Goal: Task Accomplishment & Management: Manage account settings

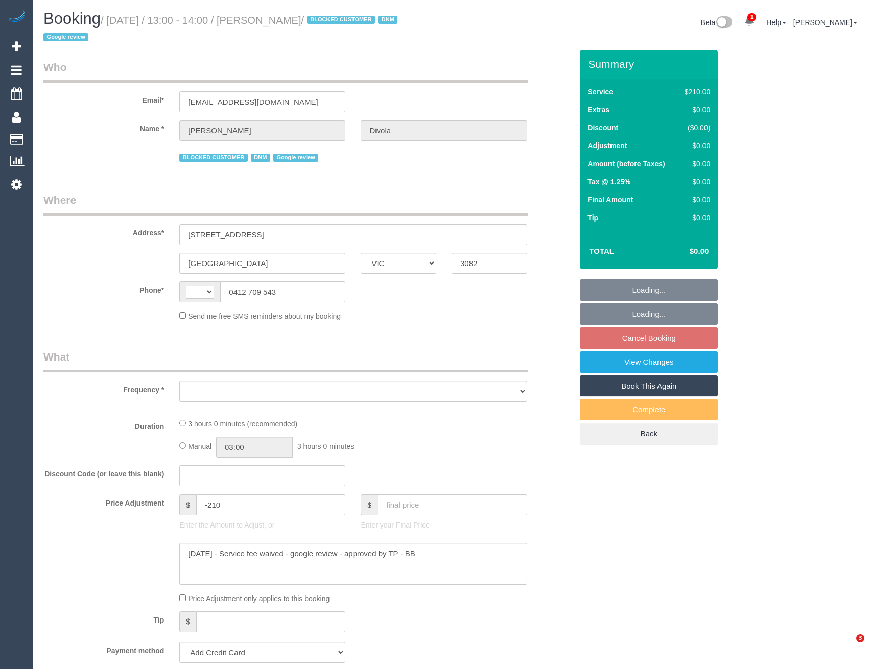
select select "VIC"
select select "string:AU"
select select "object:739"
select select "string:stripe-pm_1R49U82GScqysDRV4wmS5uc0"
select select "number:27"
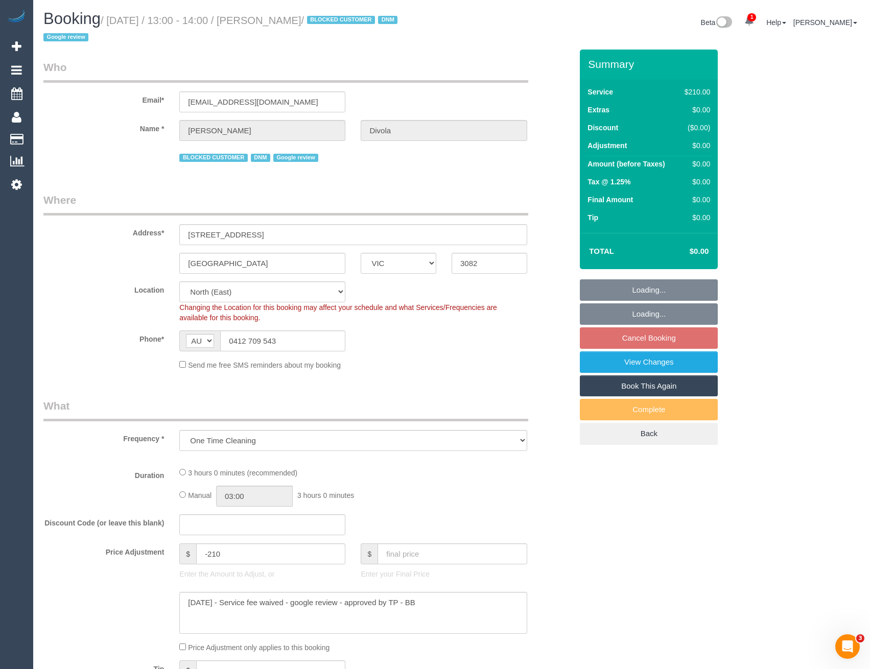
select select "180"
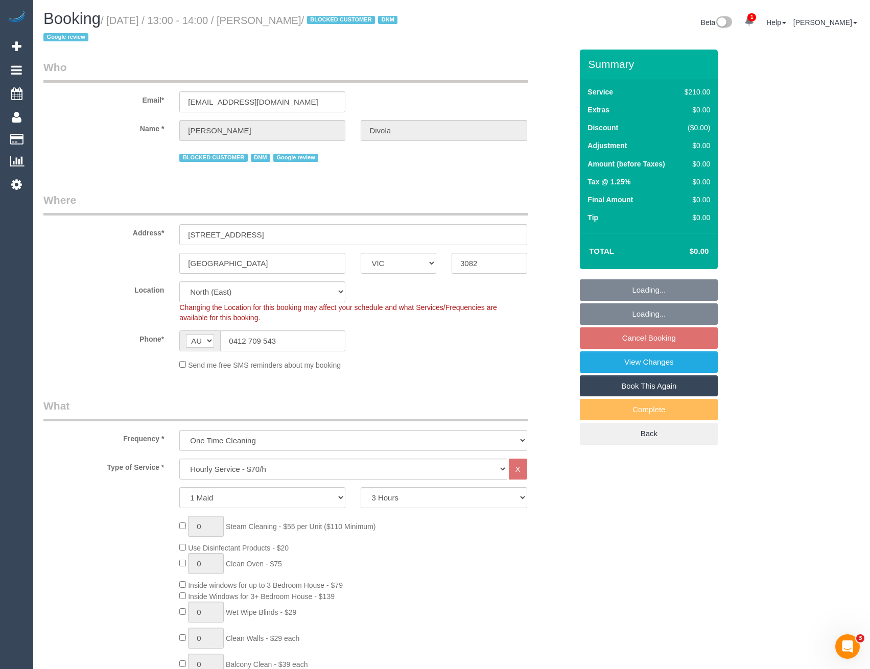
select select "object:1528"
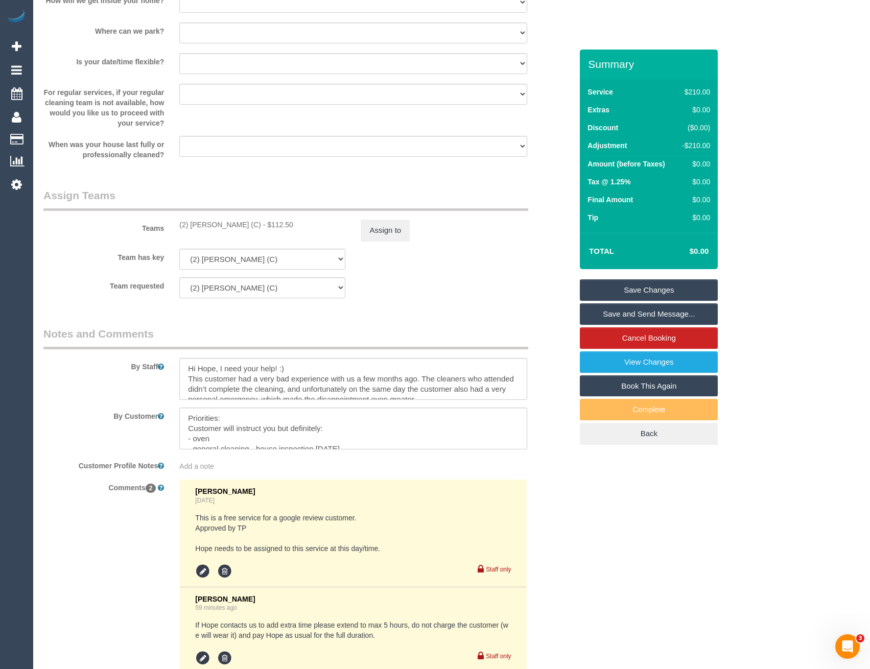
scroll to position [1430, 0]
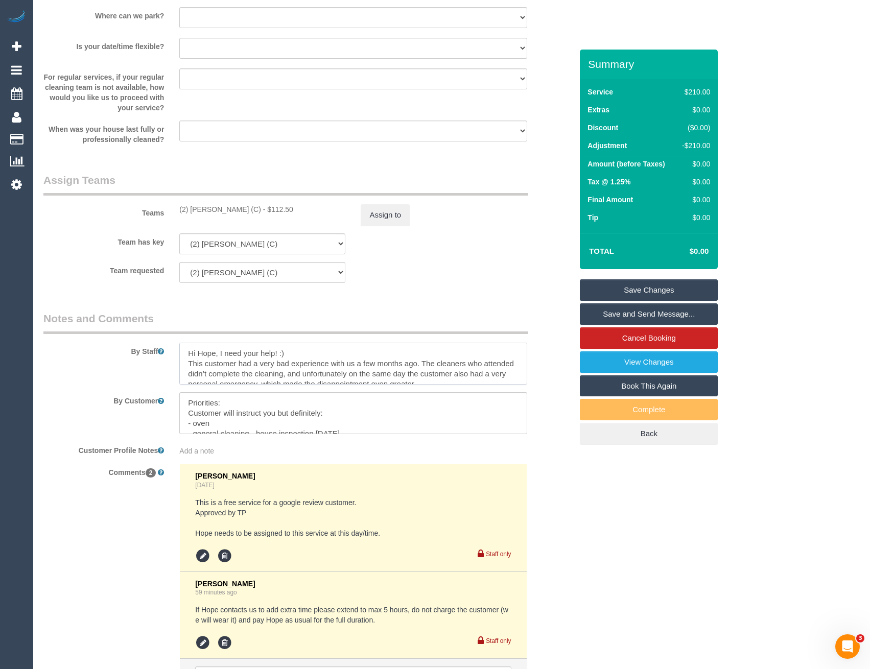
drag, startPoint x: 322, startPoint y: 369, endPoint x: 373, endPoint y: 344, distance: 57.6
click at [322, 369] on textarea at bounding box center [352, 364] width 347 height 42
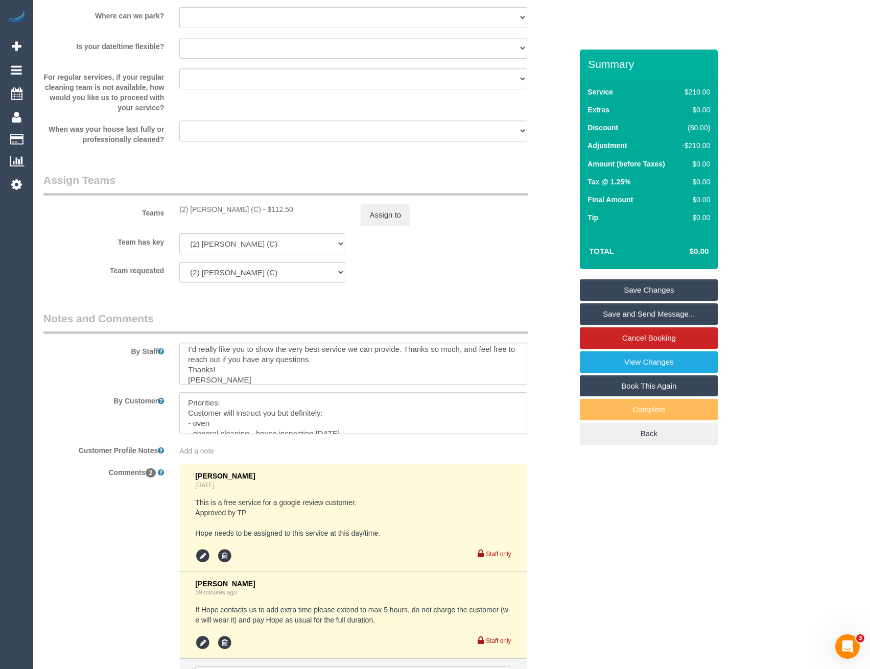
click at [290, 419] on textarea at bounding box center [352, 413] width 347 height 42
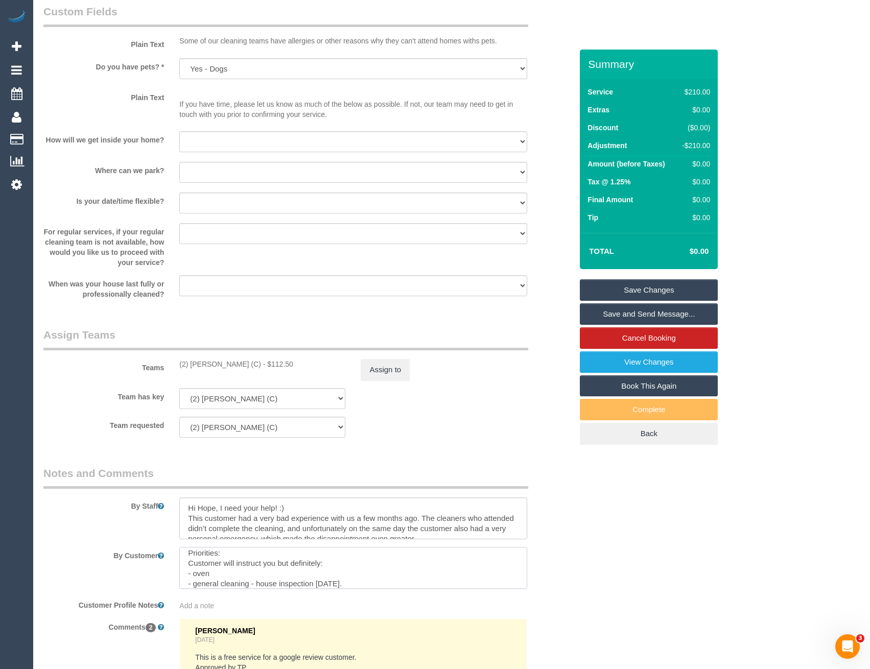
scroll to position [1226, 0]
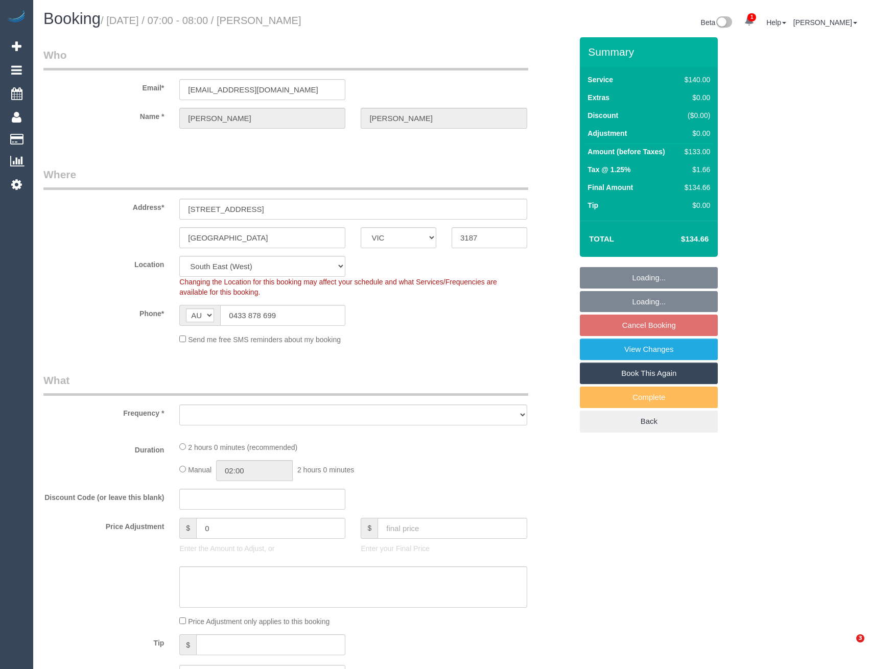
select select "VIC"
select select "string:stripe-pm_1Nhmke2GScqysDRVHxOxJaGC"
select select "number:27"
select select "number:14"
select select "number:19"
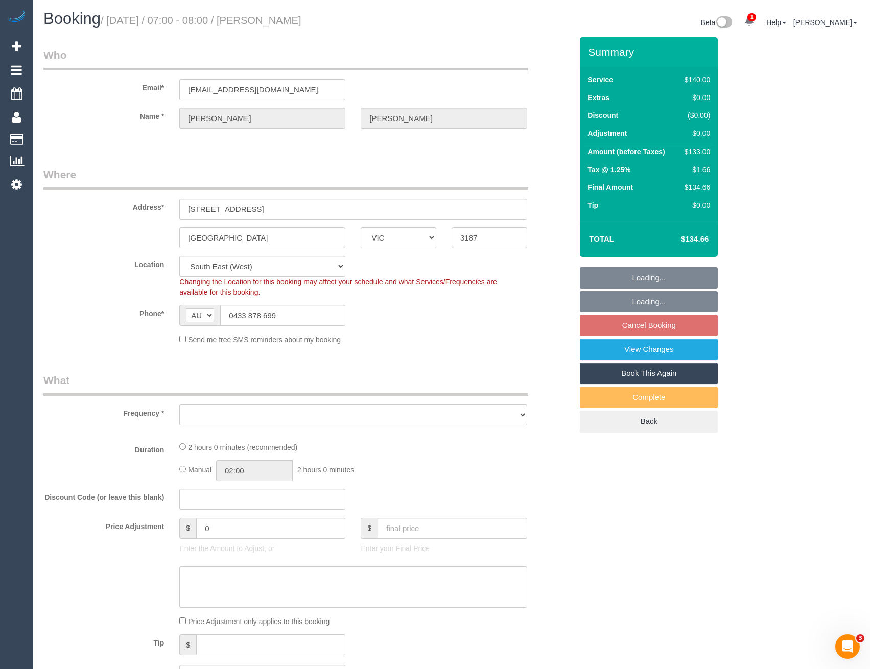
select select "number:23"
select select "number:12"
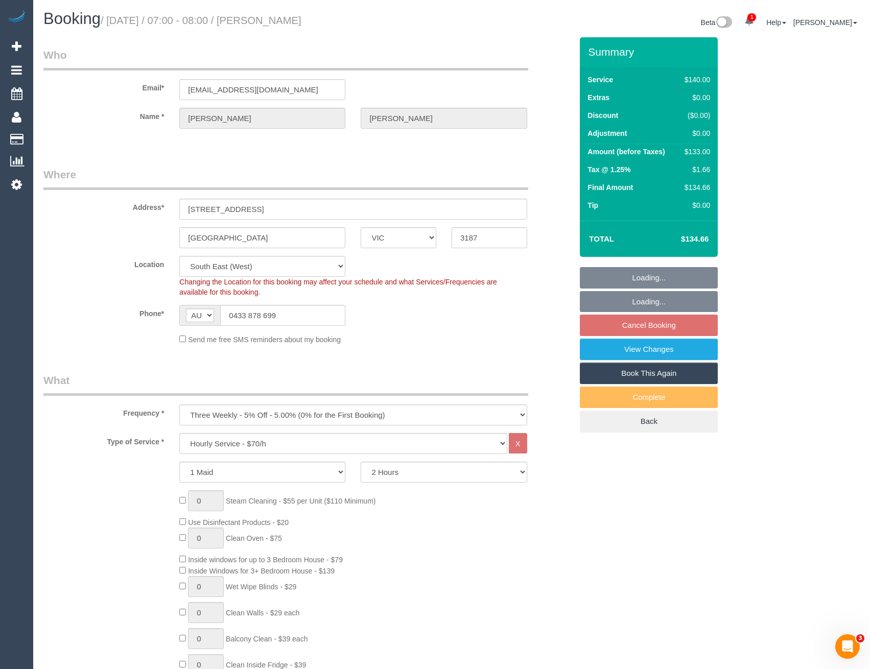
select select "object:897"
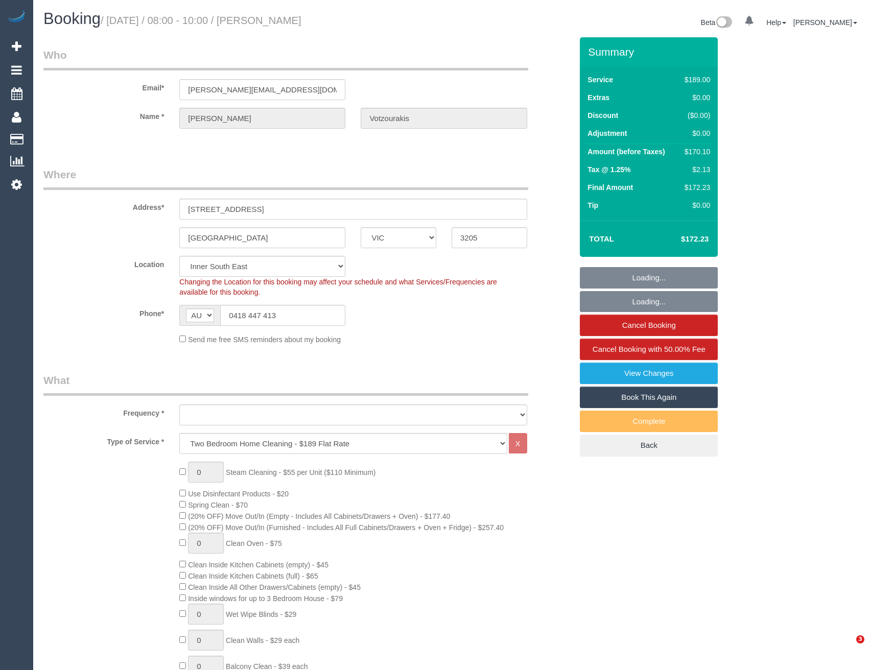
select select "VIC"
select select "object:643"
select select "number:27"
select select "number:14"
select select "object:1363"
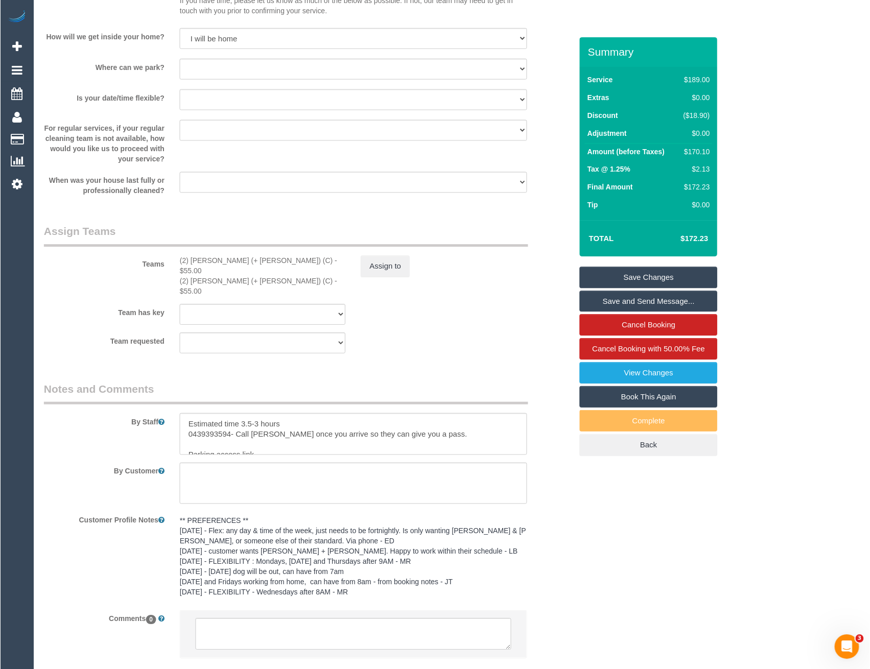
scroll to position [1424, 0]
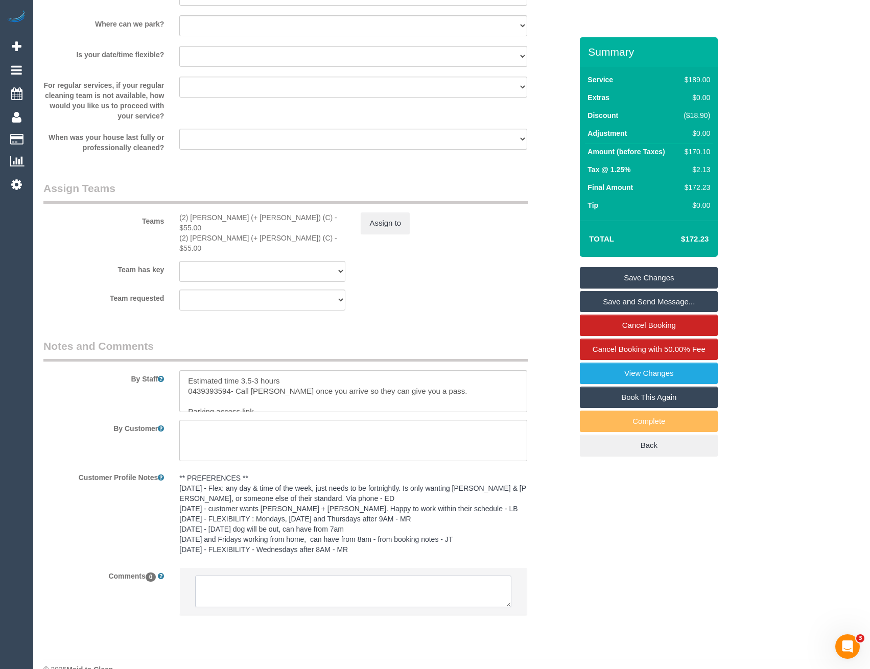
click at [364, 576] on textarea at bounding box center [353, 592] width 316 height 32
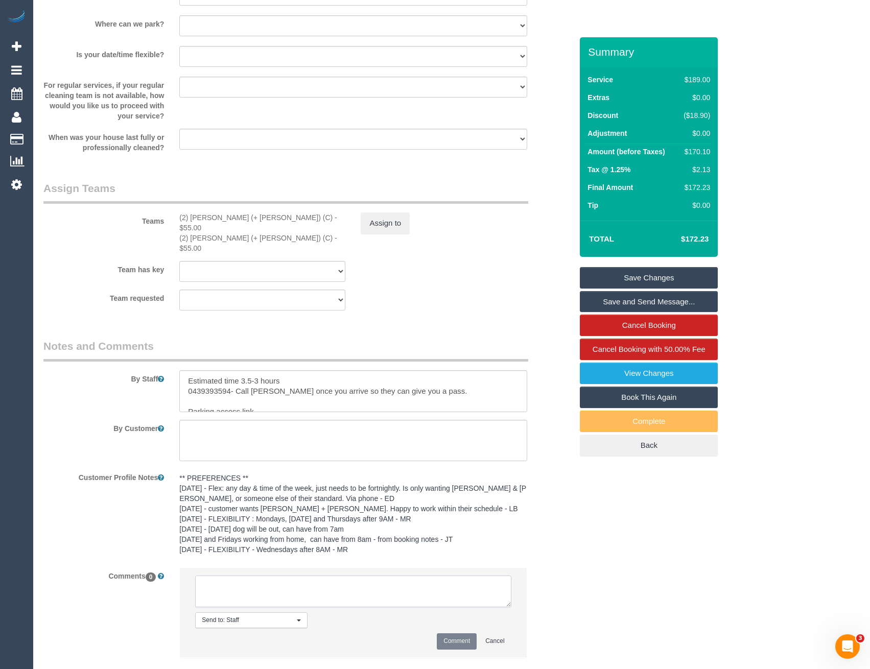
scroll to position [1425, 0]
type textarea "Inf via SMS kevin solo"
click at [471, 632] on button "Comment" at bounding box center [457, 640] width 40 height 16
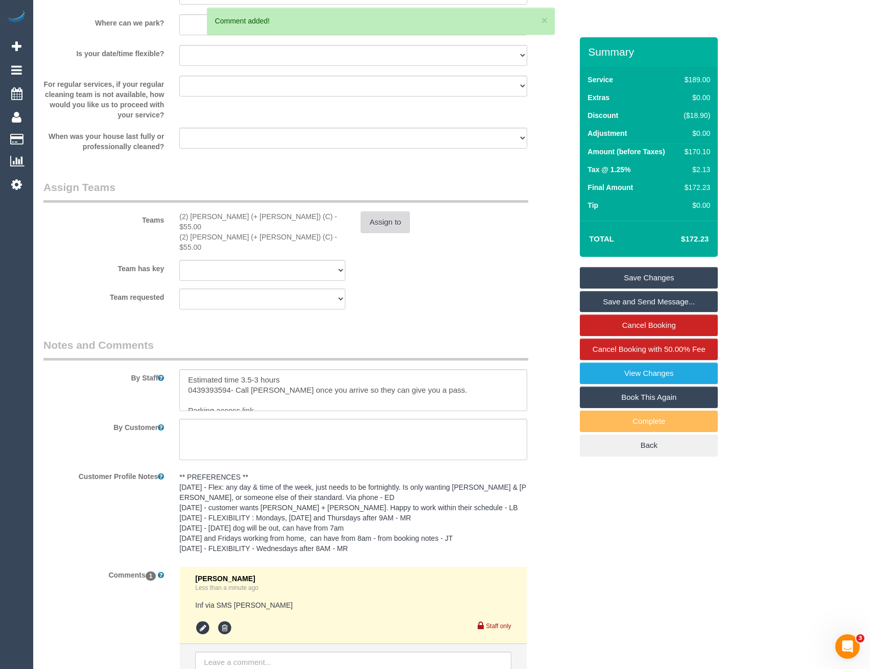
click at [376, 230] on button "Assign to" at bounding box center [385, 221] width 49 height 21
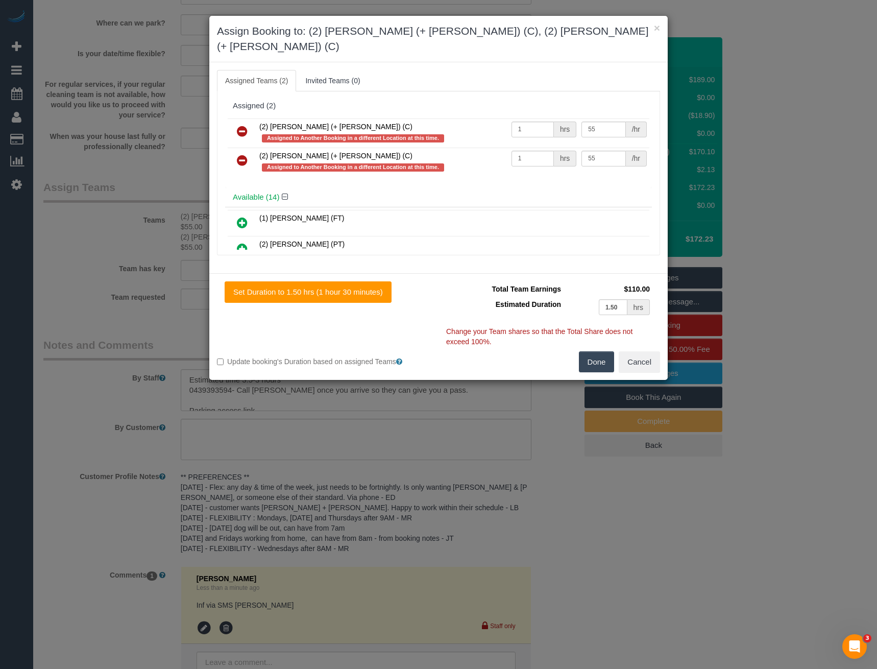
click at [241, 125] on icon at bounding box center [242, 131] width 11 height 12
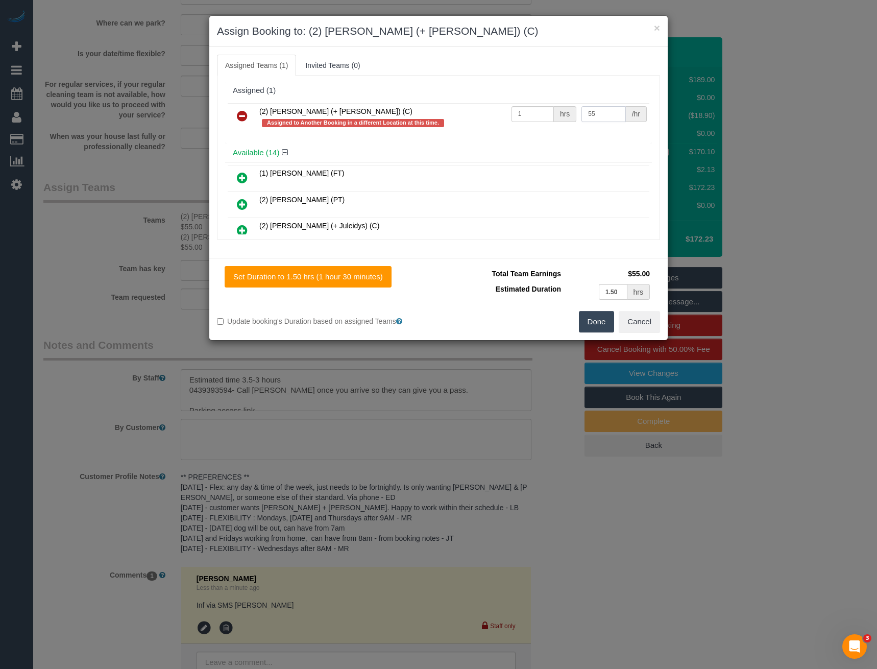
drag, startPoint x: 594, startPoint y: 115, endPoint x: 527, endPoint y: 119, distance: 67.0
click at [530, 120] on tr "(2) Kevin (+ Daniela) (C) Assigned to Another Booking in a different Location a…" at bounding box center [439, 117] width 422 height 29
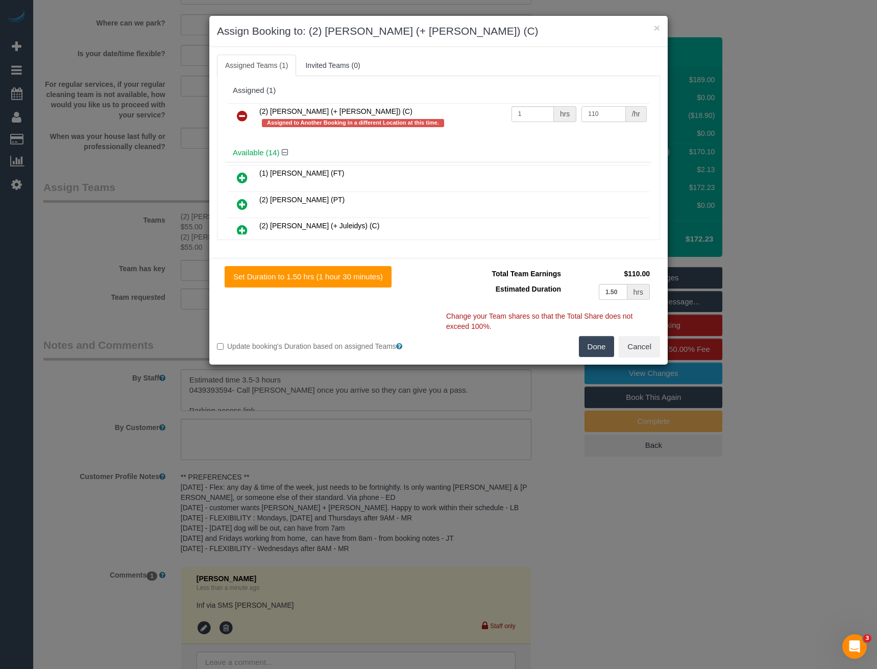
type input "110"
click at [597, 345] on button "Done" at bounding box center [597, 346] width 36 height 21
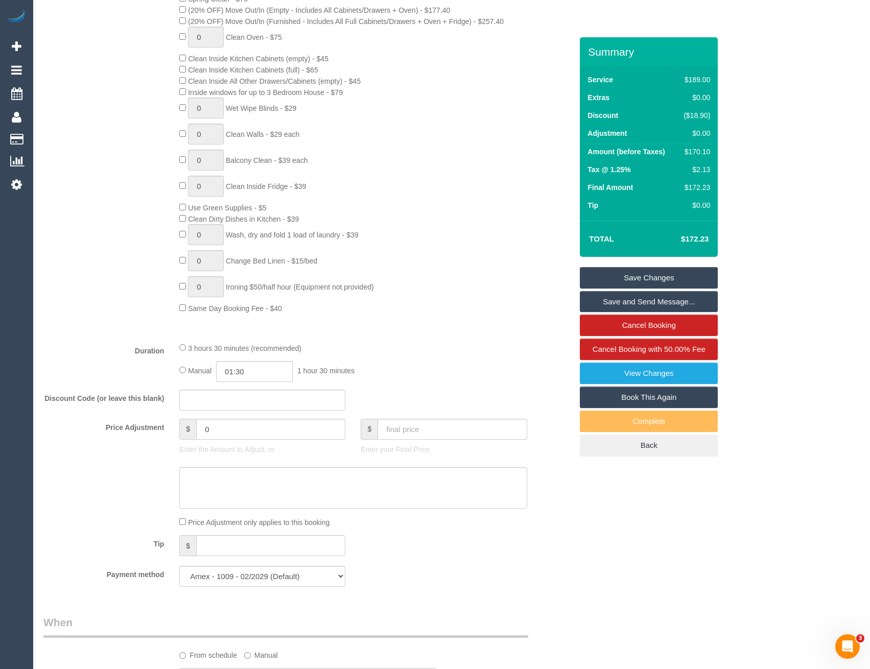
scroll to position [506, 0]
click at [250, 369] on input "01:30" at bounding box center [254, 372] width 77 height 21
click at [255, 442] on li "03:00" at bounding box center [243, 442] width 45 height 13
type input "03:00"
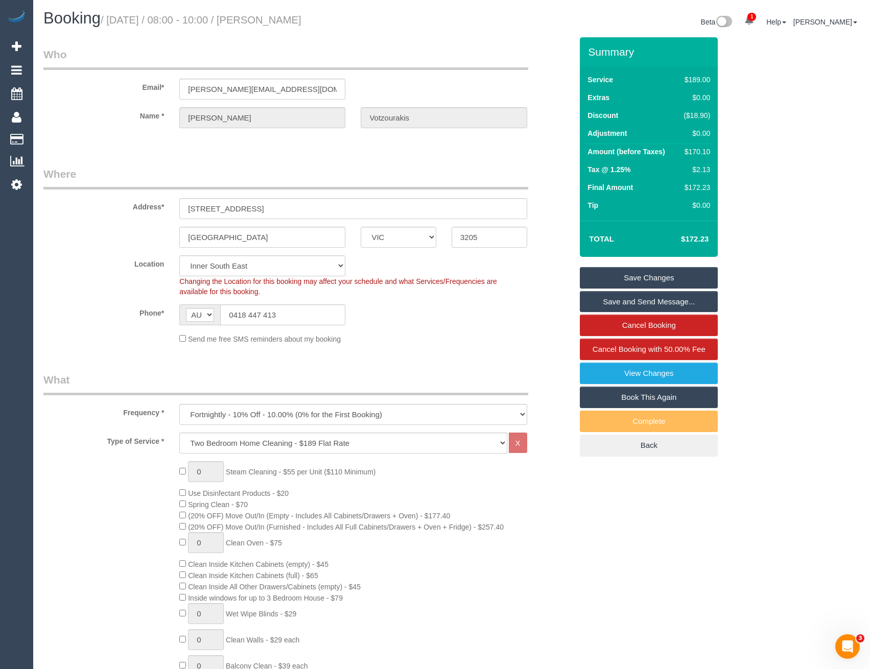
scroll to position [0, 0]
drag, startPoint x: 274, startPoint y: 318, endPoint x: 233, endPoint y: 317, distance: 40.9
click at [233, 317] on input "0418 447 413" at bounding box center [282, 315] width 125 height 21
click at [656, 372] on link "View Changes" at bounding box center [649, 373] width 138 height 21
click at [644, 274] on link "Save Changes" at bounding box center [649, 277] width 138 height 21
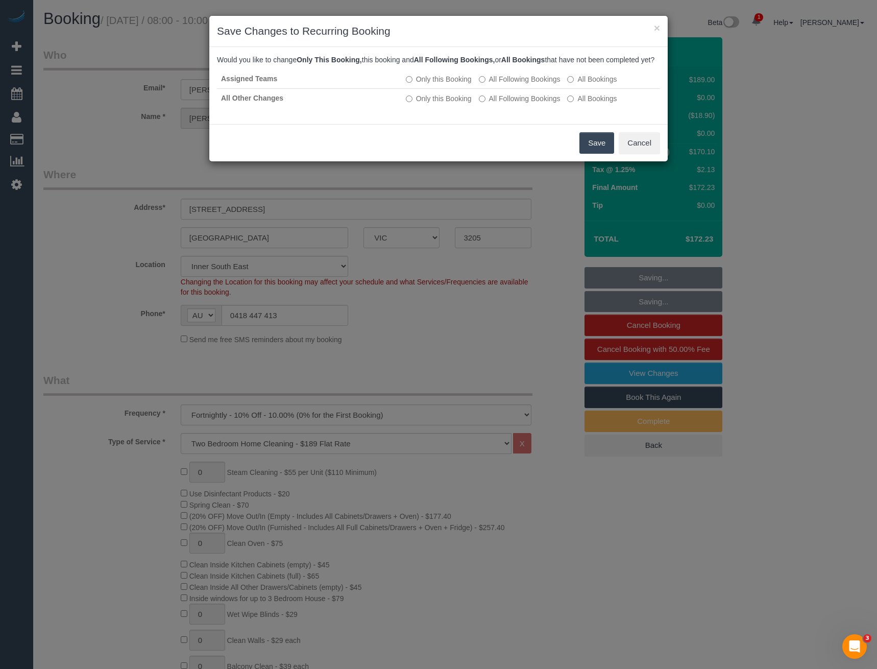
click at [588, 152] on button "Save" at bounding box center [597, 142] width 35 height 21
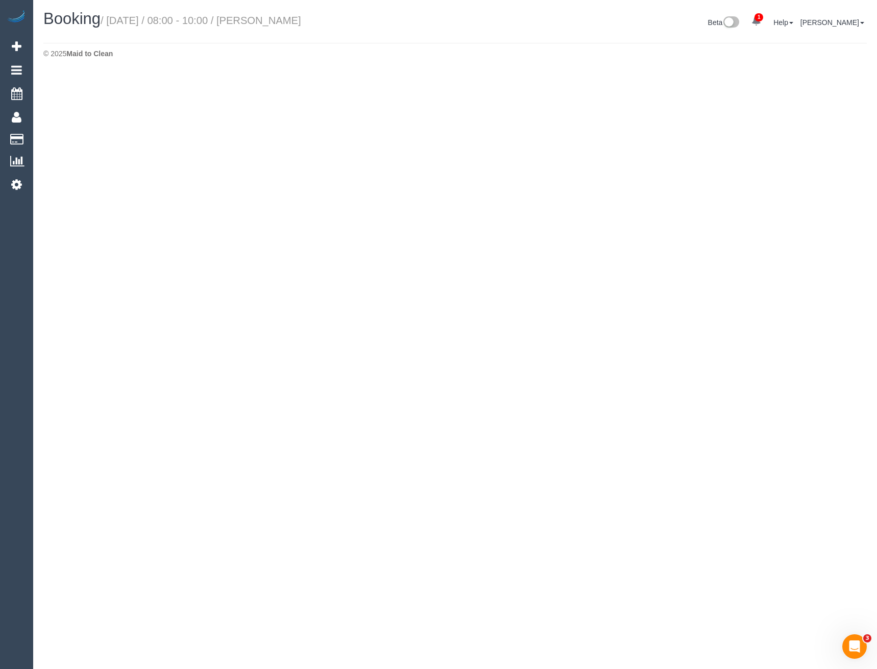
select select "VIC"
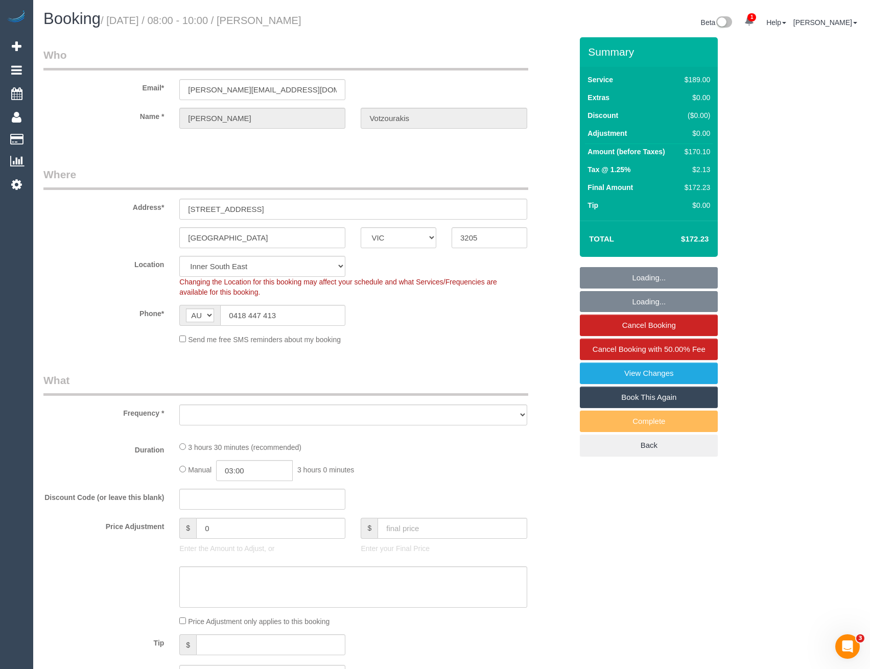
select select "object:4511"
select select "string:stripe-pm_1RQd6e2GScqysDRVuOXxeKdh"
select select "number:27"
select select "number:14"
select select "object:4683"
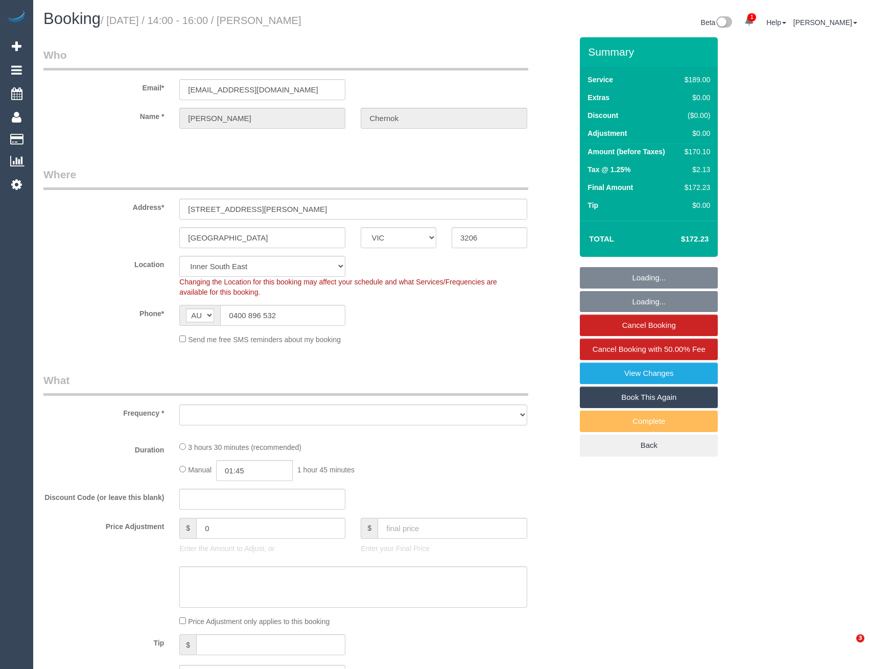
select select "VIC"
select select "object:643"
select select "string:stripe-pm_1N3IX62GScqysDRVac4iA8Jx"
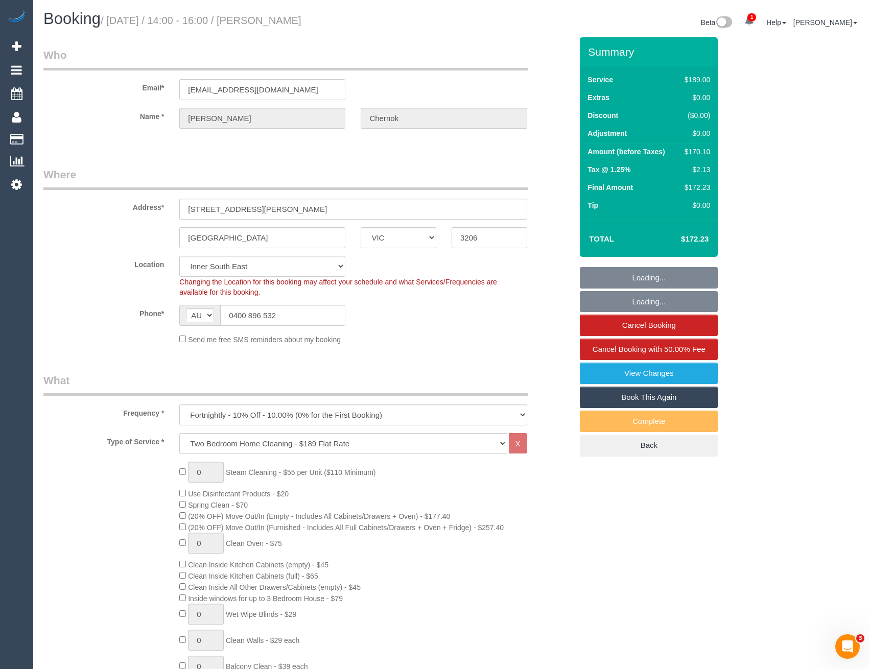
select select "number:28"
select select "number:34"
select select "object:1363"
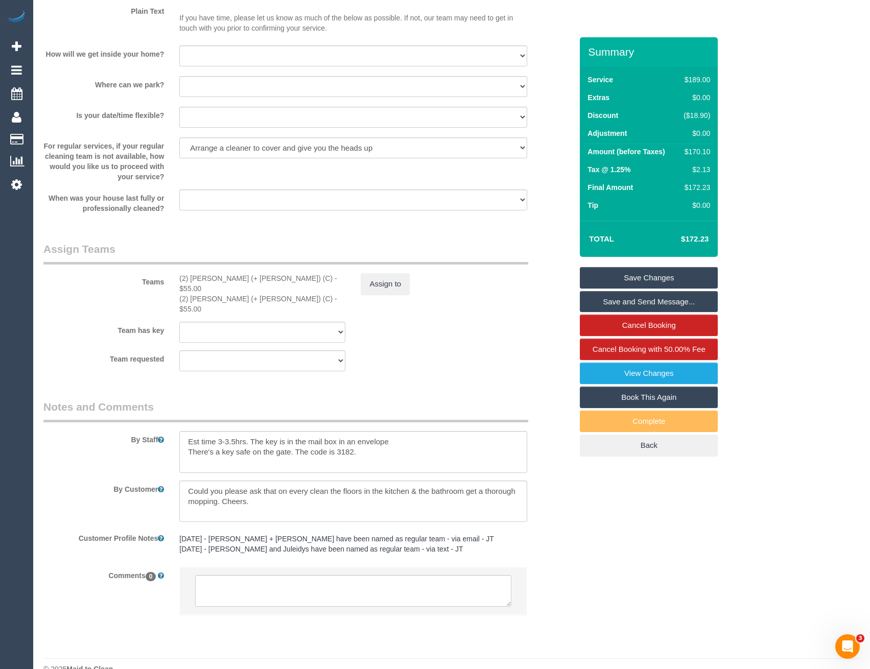
scroll to position [1364, 0]
click at [287, 575] on textarea at bounding box center [353, 591] width 316 height 32
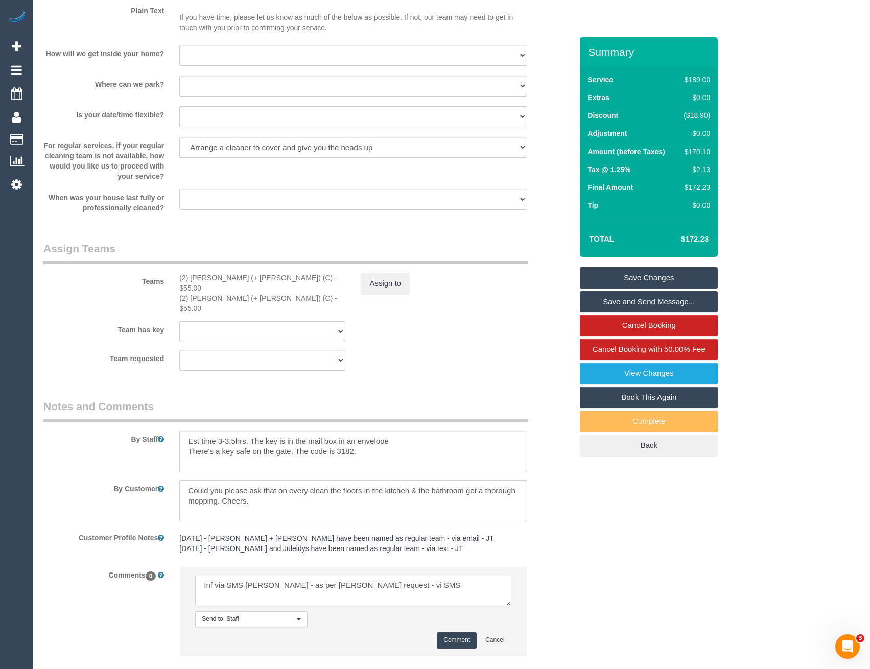
type textarea "Inf via SMS Kevin solo - as per Kevins request - vi SMS"
click at [468, 632] on button "Comment" at bounding box center [457, 640] width 40 height 16
click at [371, 287] on button "Assign to" at bounding box center [385, 283] width 49 height 21
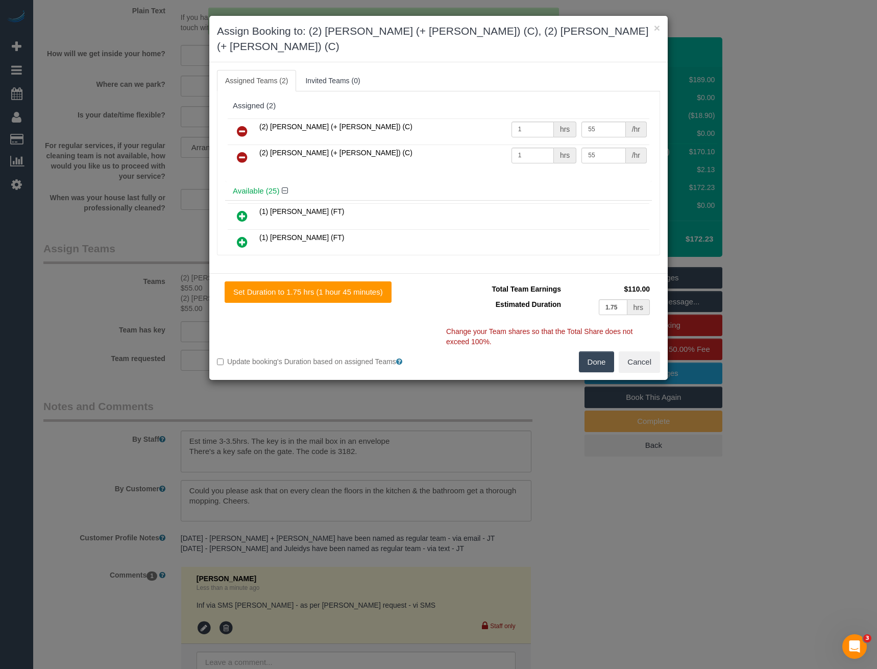
click at [239, 125] on icon at bounding box center [242, 131] width 11 height 12
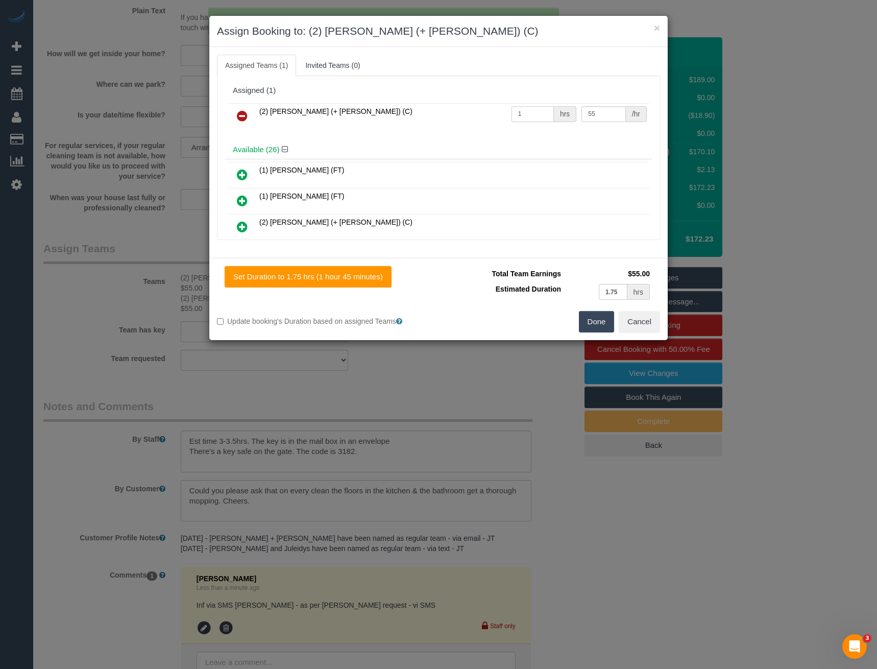
drag, startPoint x: 528, startPoint y: 111, endPoint x: 479, endPoint y: 121, distance: 49.4
click at [489, 114] on tr "(2) Kevin (+ Daniela) (C) 1 hrs 55 /hr" at bounding box center [439, 116] width 422 height 26
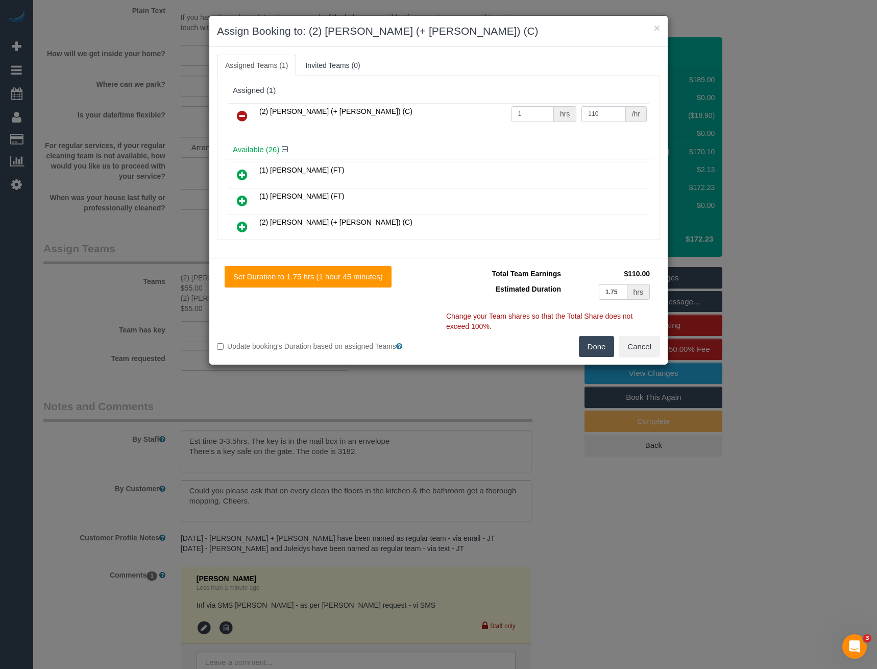
type input "110"
click at [599, 341] on button "Done" at bounding box center [597, 346] width 36 height 21
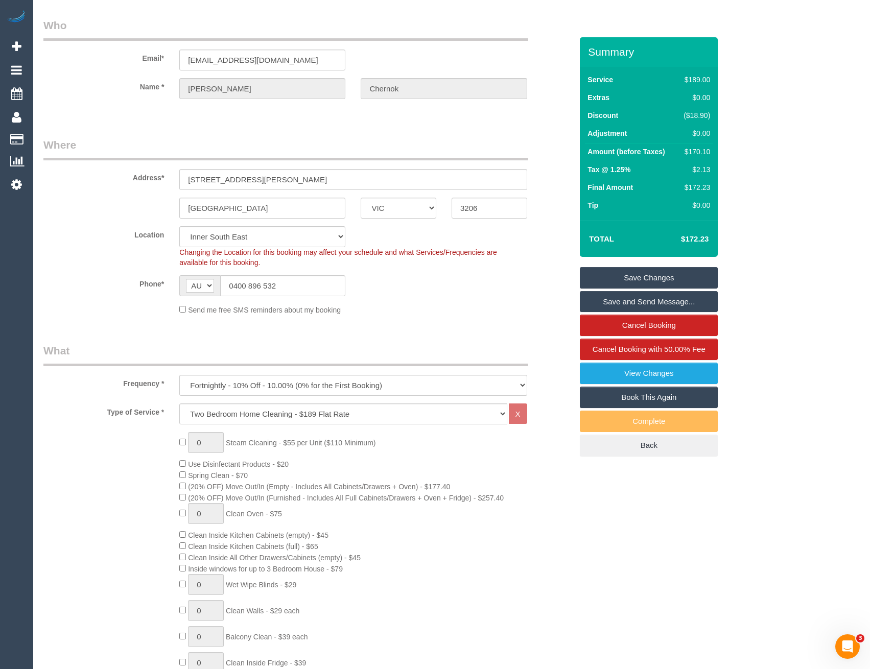
scroll to position [0, 0]
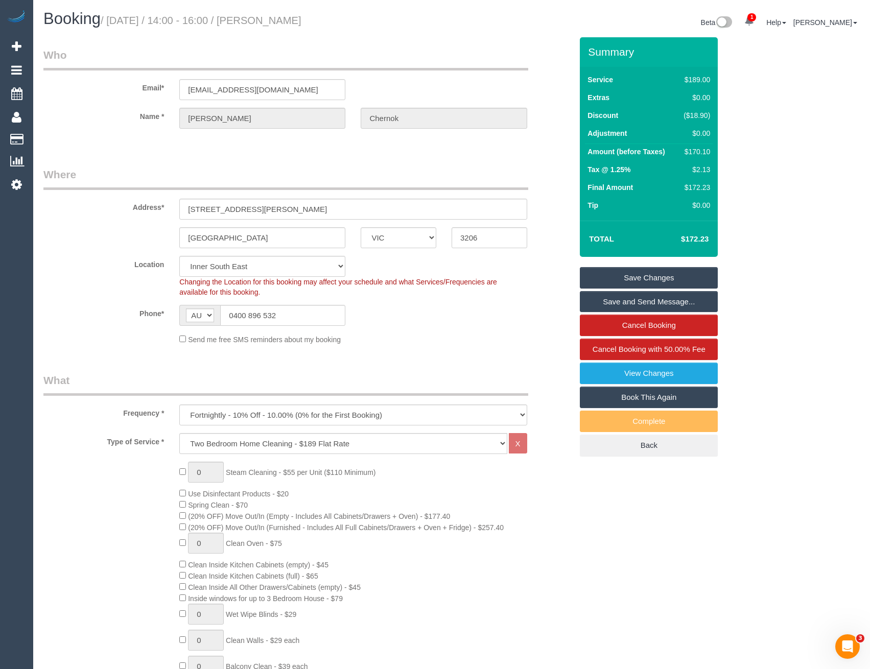
click at [638, 279] on link "Save Changes" at bounding box center [649, 277] width 138 height 21
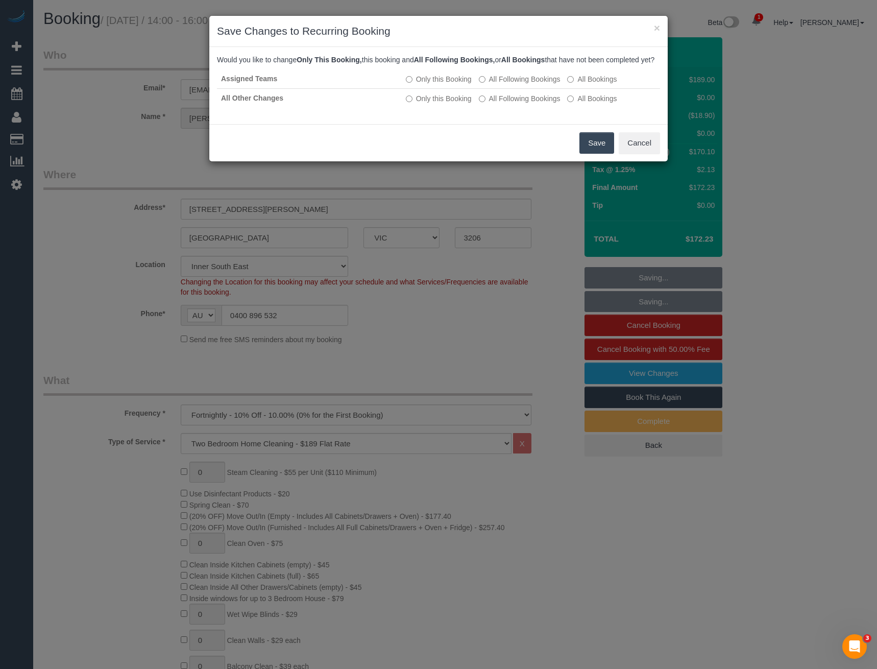
click at [592, 147] on button "Save" at bounding box center [597, 142] width 35 height 21
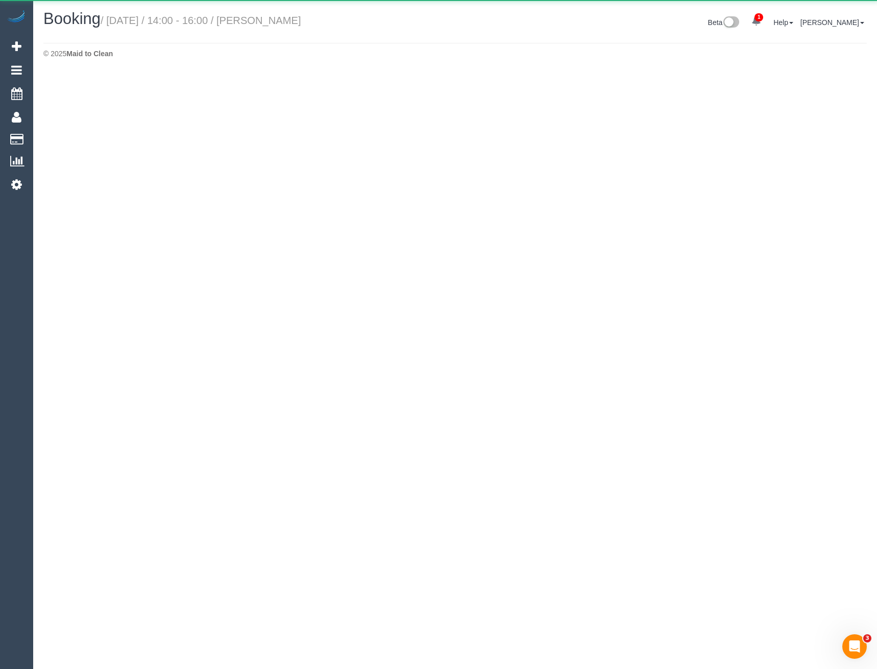
select select "VIC"
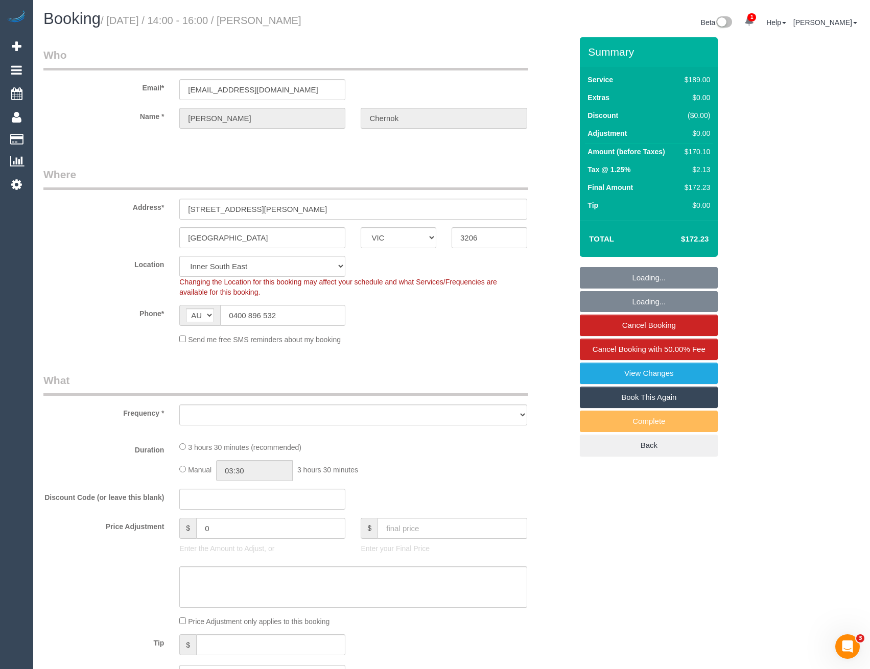
select select "object:3834"
select select "string:stripe-pm_1N3IX62GScqysDRVac4iA8Jx"
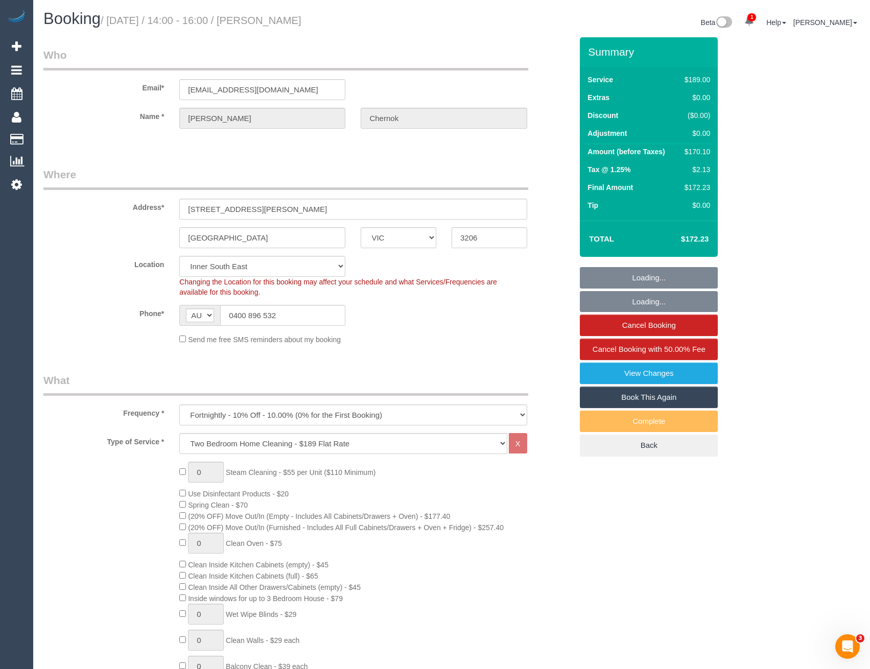
select select "number:28"
select select "number:34"
select select "object:4634"
drag, startPoint x: 279, startPoint y: 314, endPoint x: 234, endPoint y: 312, distance: 45.5
click at [234, 312] on input "0400 896 532" at bounding box center [282, 315] width 125 height 21
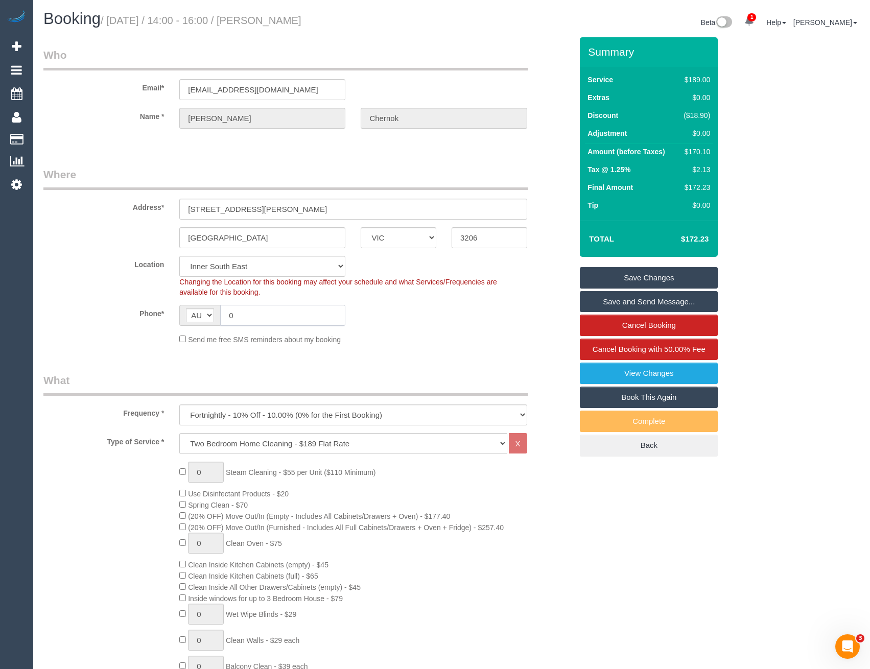
type input "0"
click at [658, 377] on link "View Changes" at bounding box center [649, 373] width 138 height 21
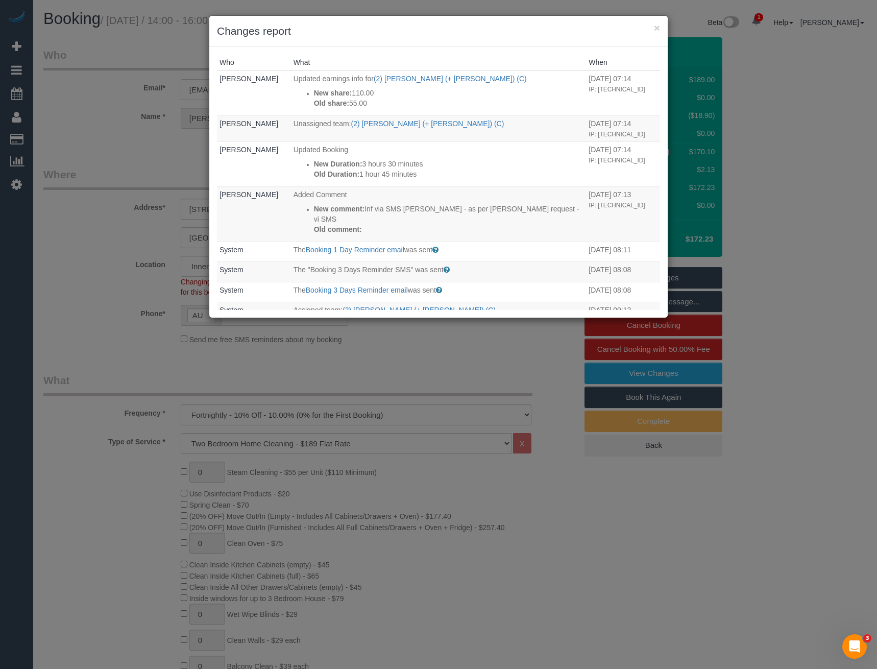
click at [495, 353] on div "× Changes report Who What When Bronie Bryant Updated earnings info for (2) Kevi…" at bounding box center [438, 334] width 877 height 669
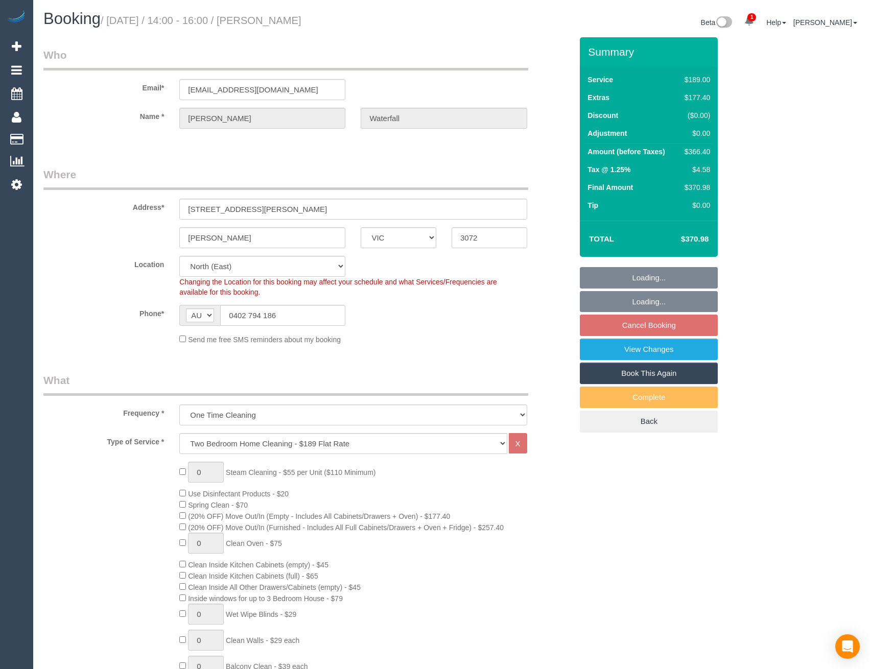
select select "VIC"
select select "string:stripe-pm_1QbBHQ2GScqysDRVyRG6Y1qd"
select select "spot5"
select select "number:28"
select select "number:14"
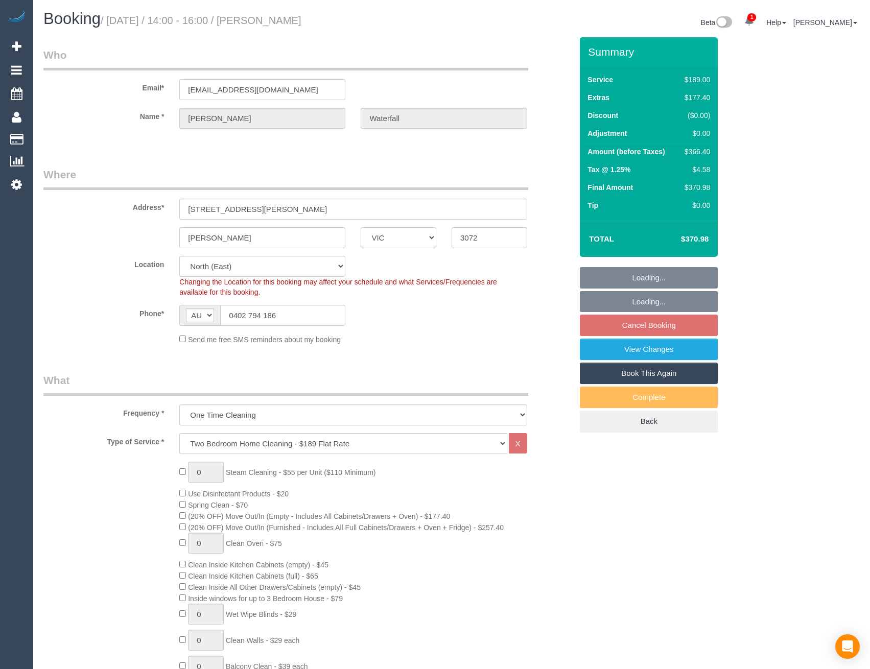
select select "number:19"
select select "number:24"
select select "number:13"
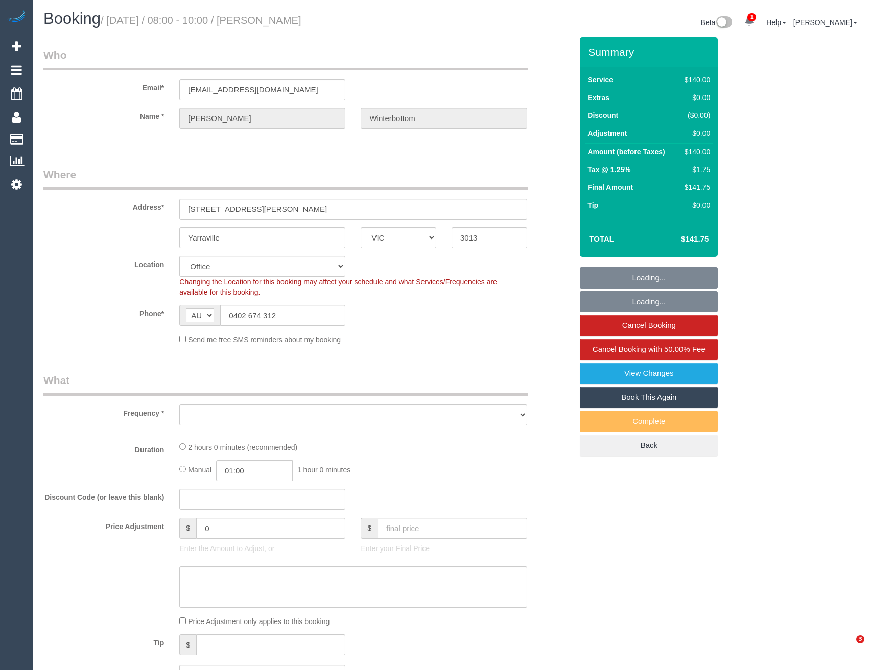
select select "VIC"
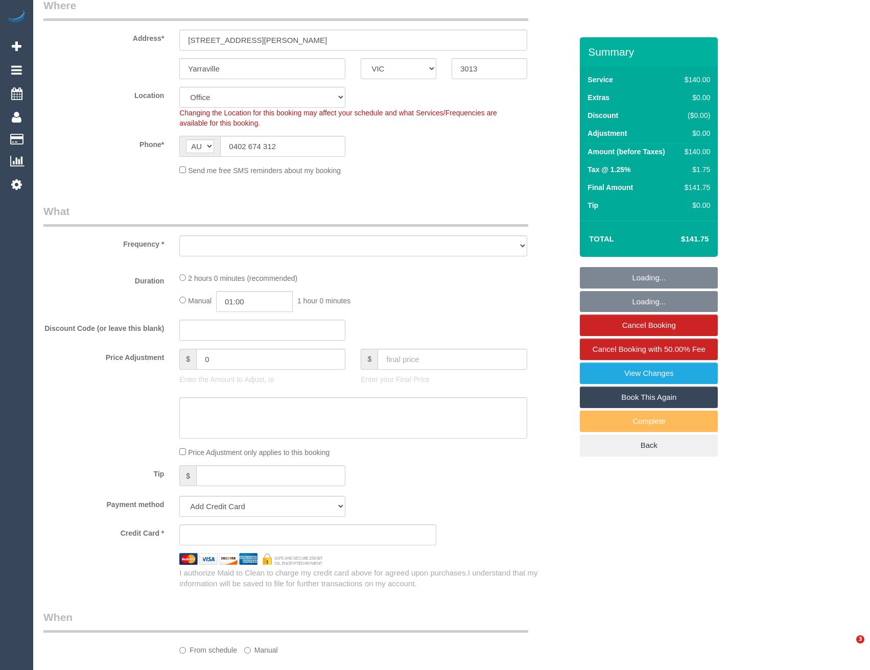
select select "object:878"
select select "string:stripe-pm_1Rm3NM2GScqysDRVZEIvgb7w"
select select "number:27"
select select "number:14"
select select "number:19"
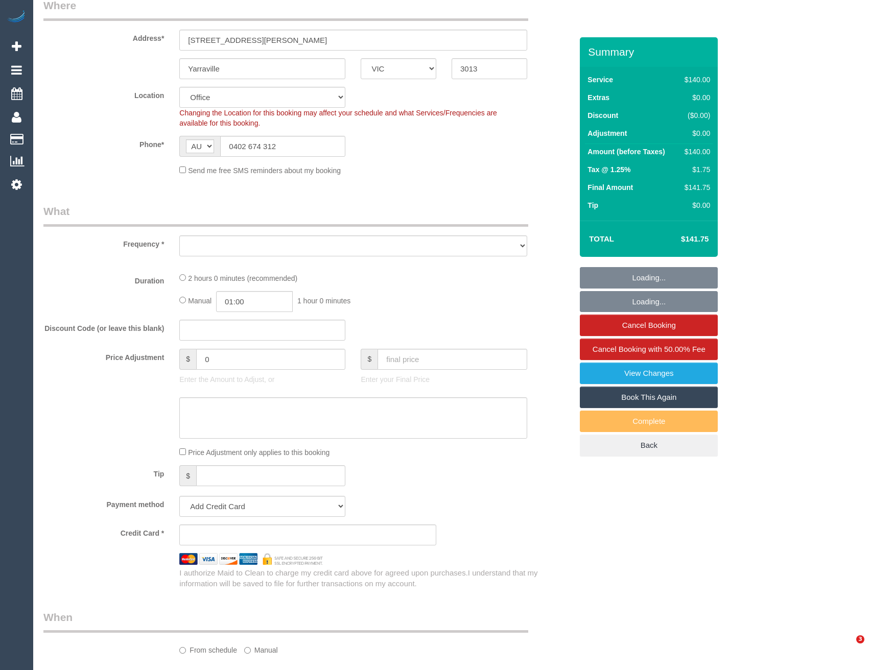
select select "number:22"
select select "number:35"
select select "number:26"
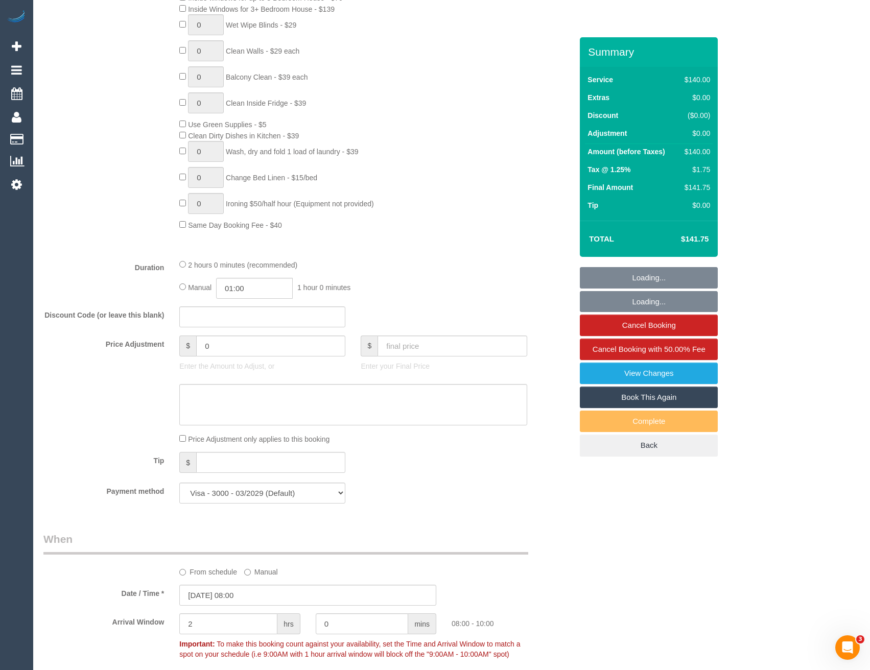
select select "object:897"
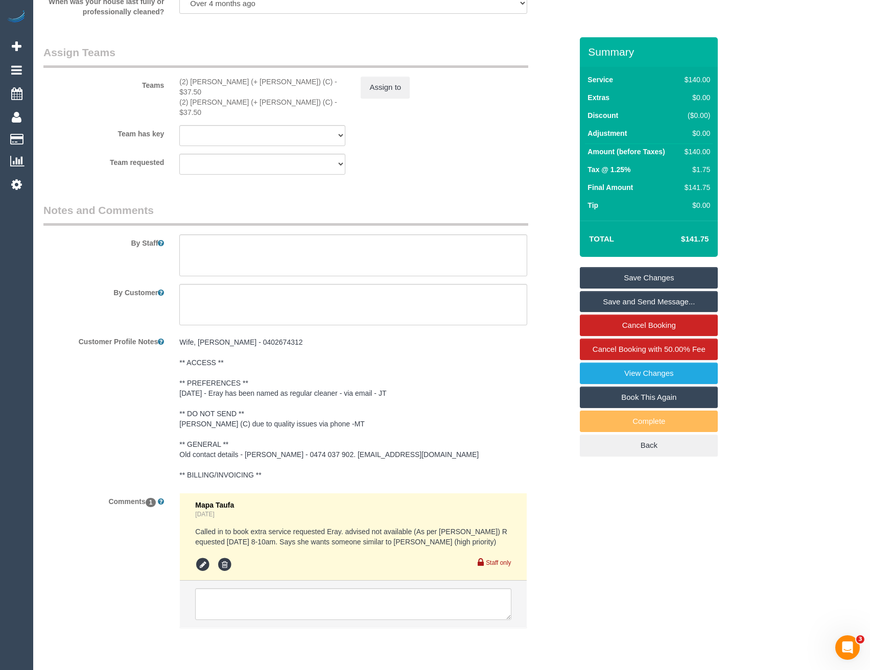
scroll to position [1545, 0]
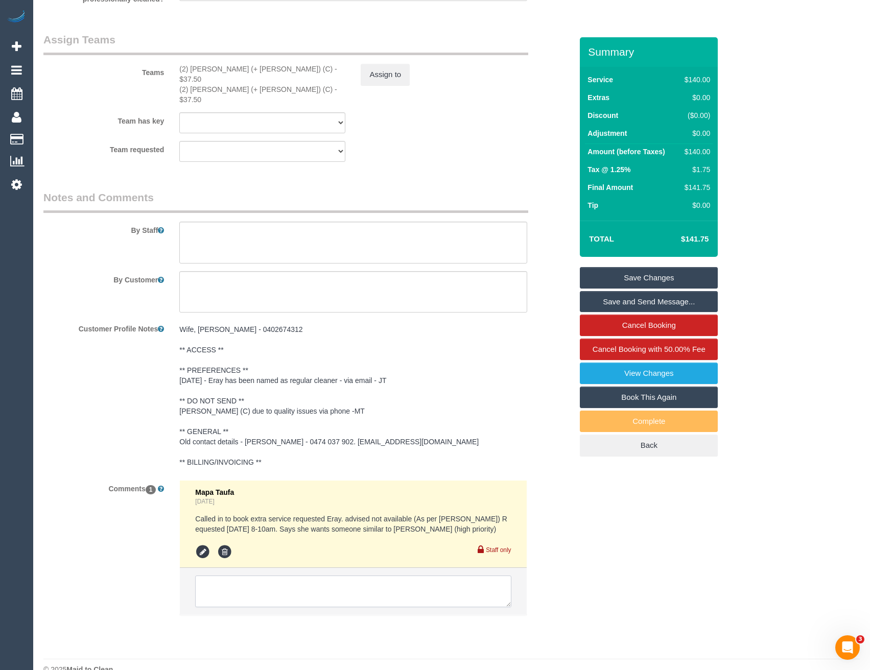
click at [333, 584] on textarea at bounding box center [353, 592] width 316 height 32
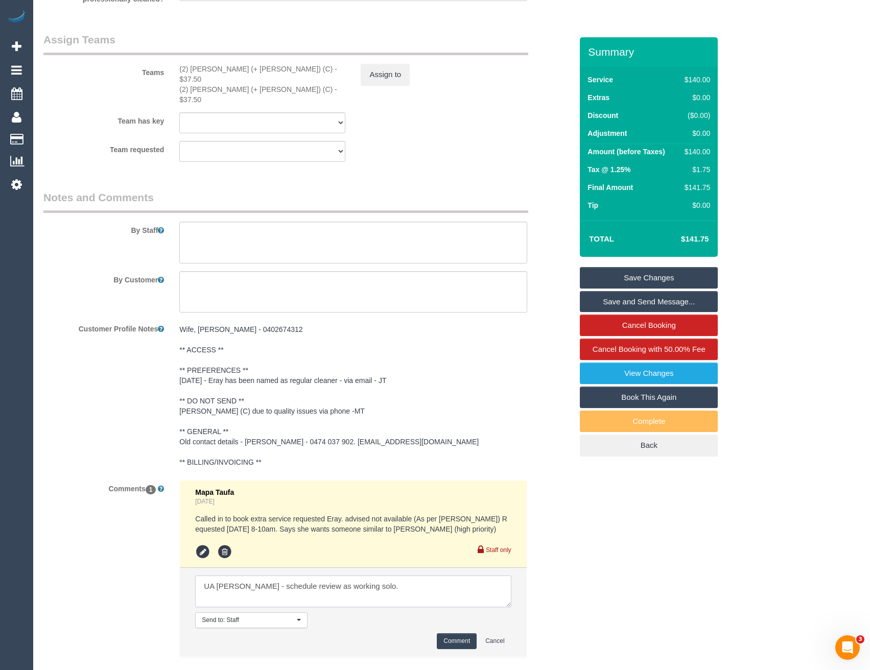
type textarea "UA Kevin - schedule review as working solo."
click at [454, 633] on button "Comment" at bounding box center [457, 641] width 40 height 16
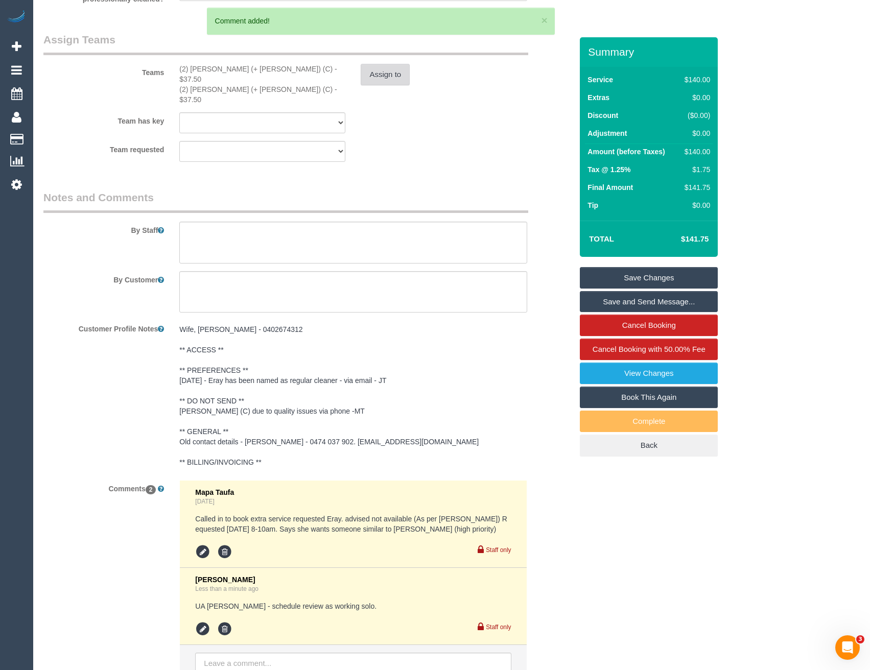
click at [361, 81] on button "Assign to" at bounding box center [385, 74] width 49 height 21
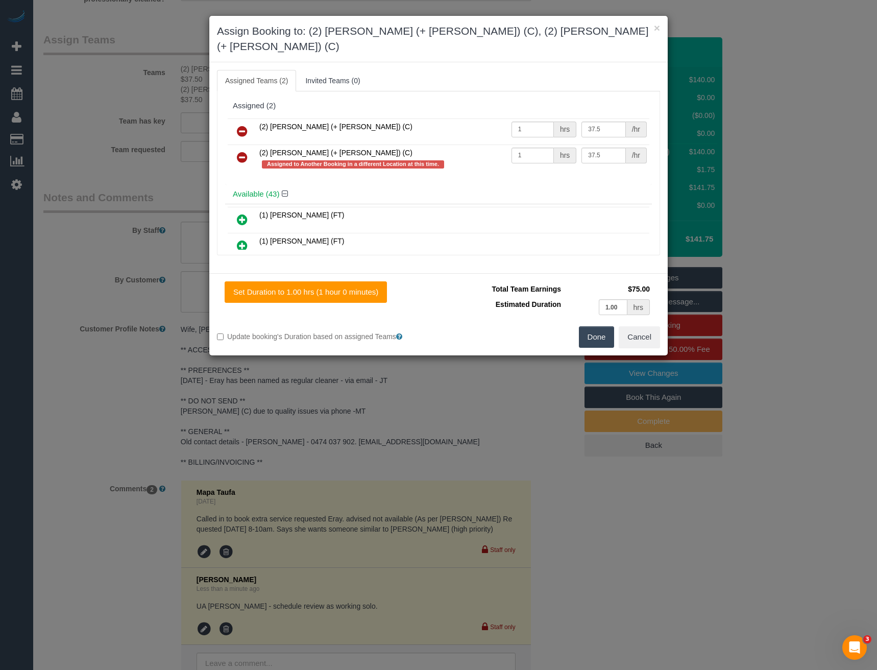
click at [239, 151] on icon at bounding box center [242, 157] width 11 height 12
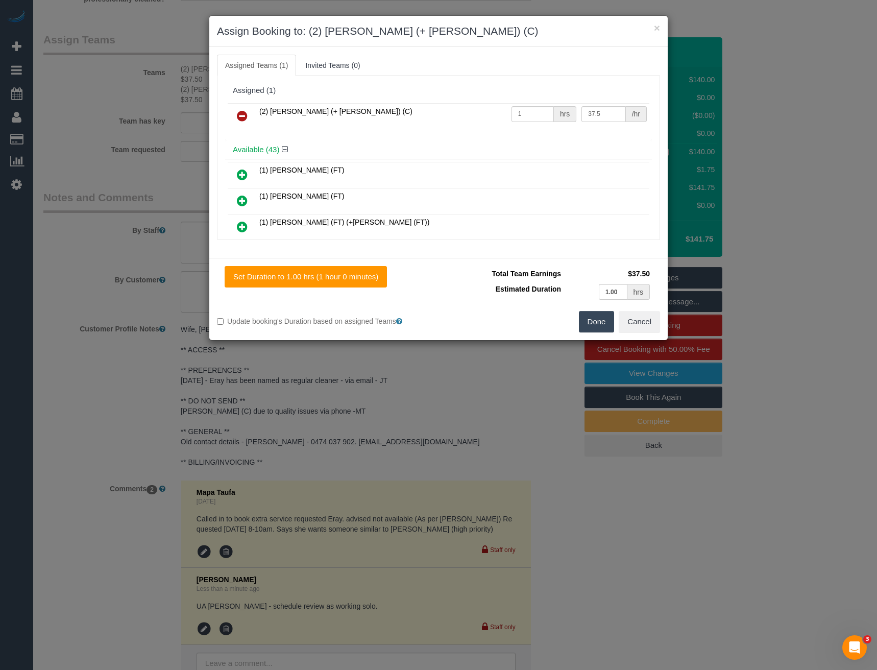
click at [589, 325] on button "Done" at bounding box center [597, 321] width 36 height 21
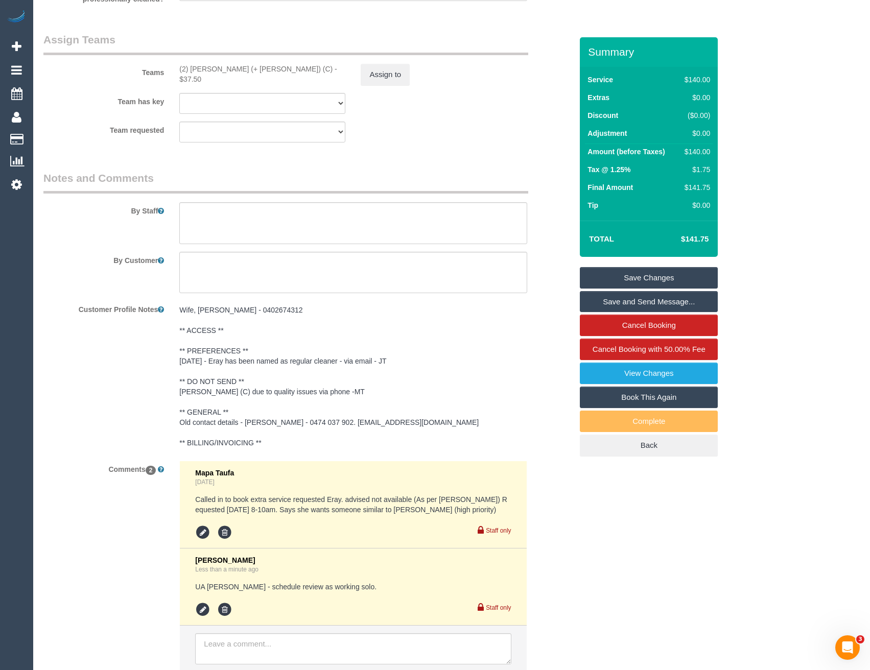
click at [621, 278] on link "Save Changes" at bounding box center [649, 277] width 138 height 21
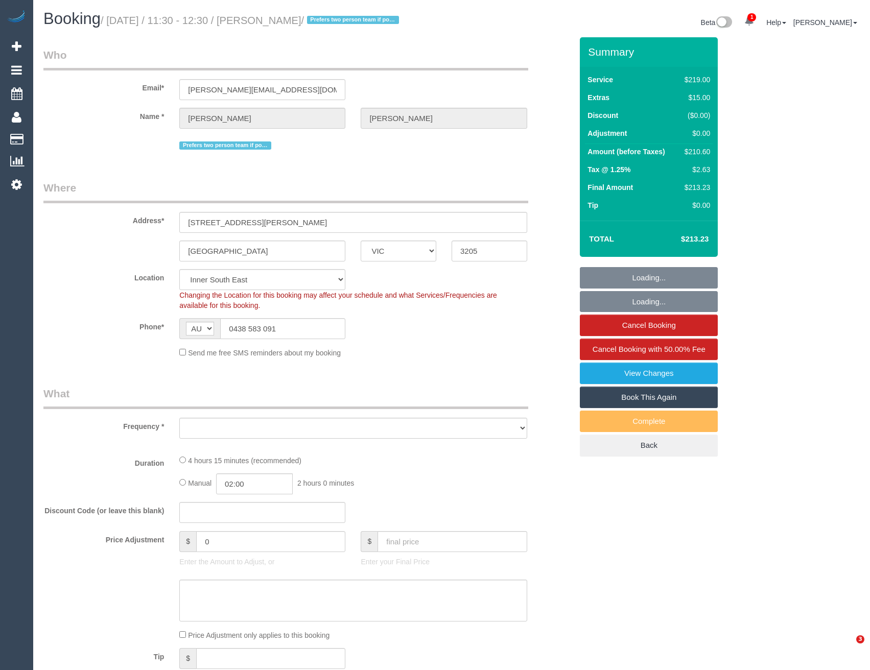
select select "VIC"
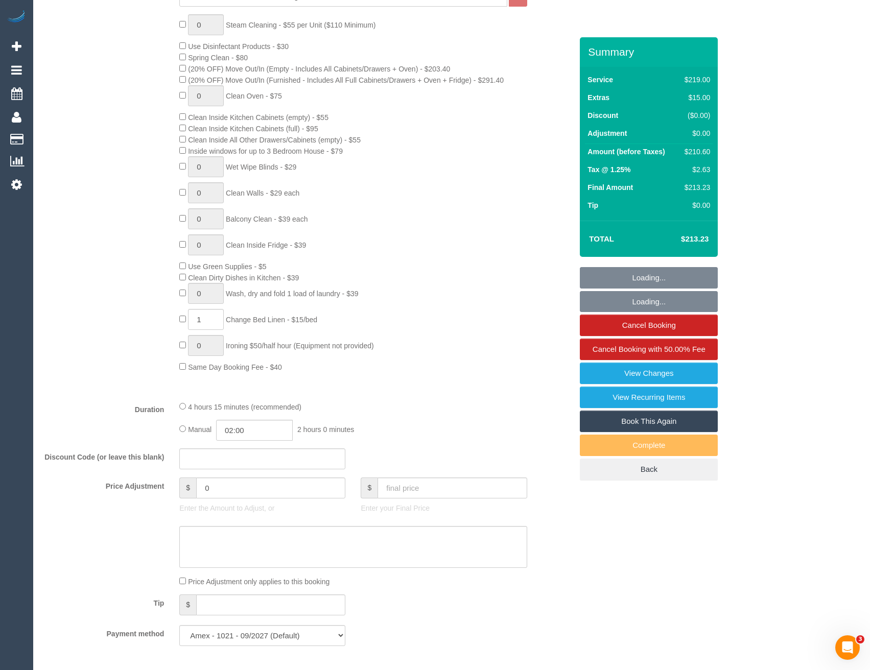
scroll to position [701, 0]
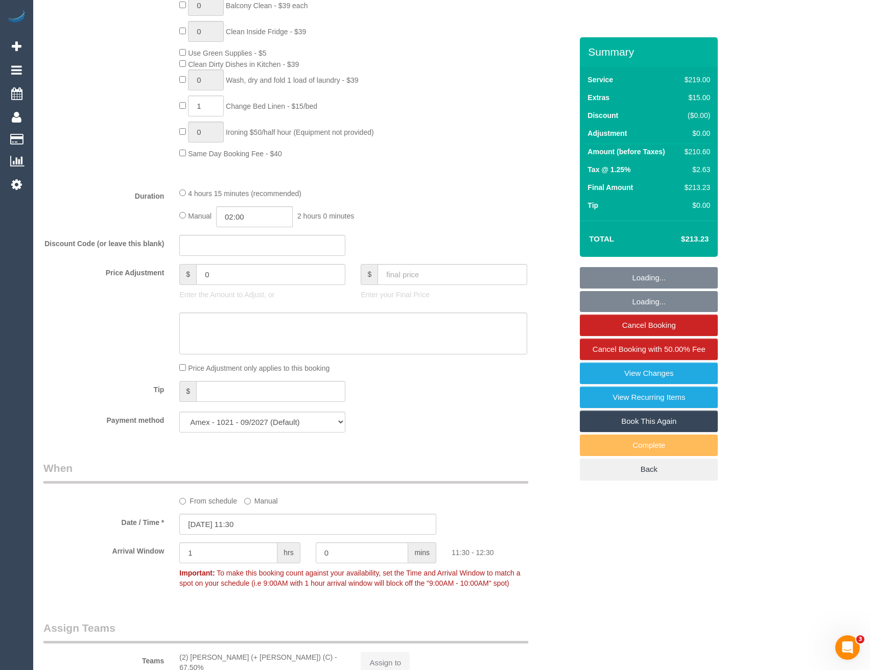
select select "object:673"
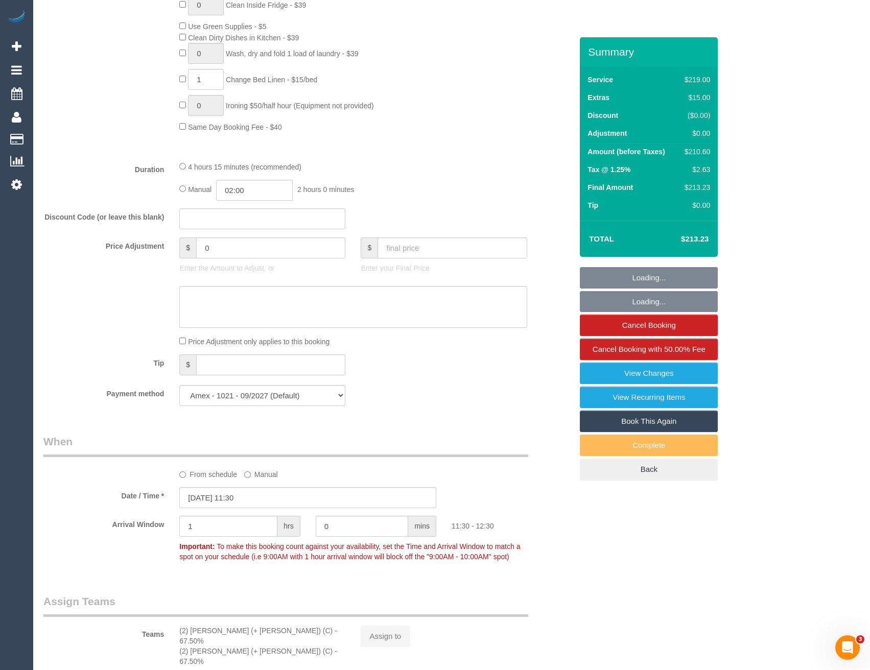
select select "number:28"
select select "number:14"
select select "number:20"
select select "number:22"
select select "number:34"
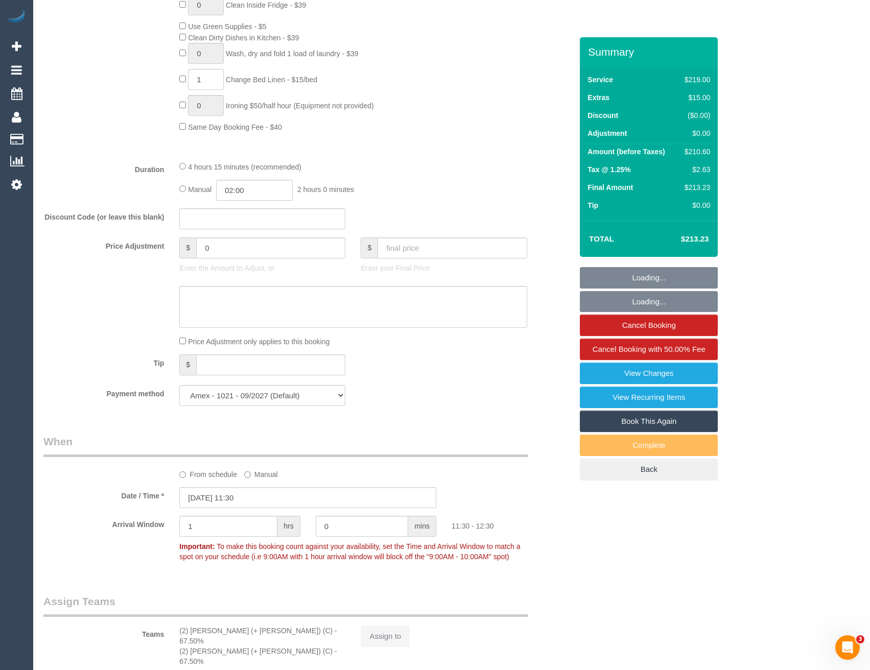
select select "number:12"
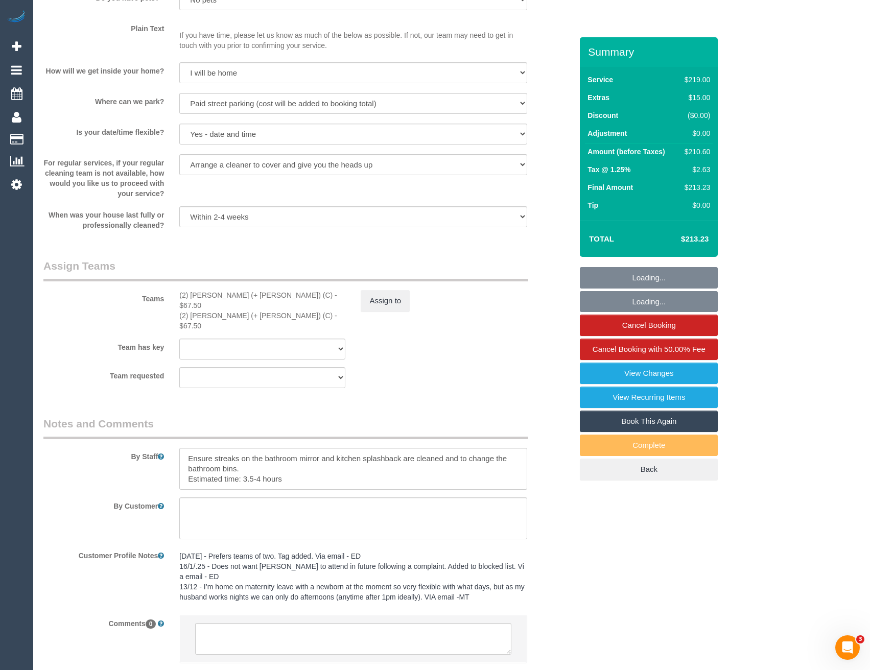
scroll to position [1407, 0]
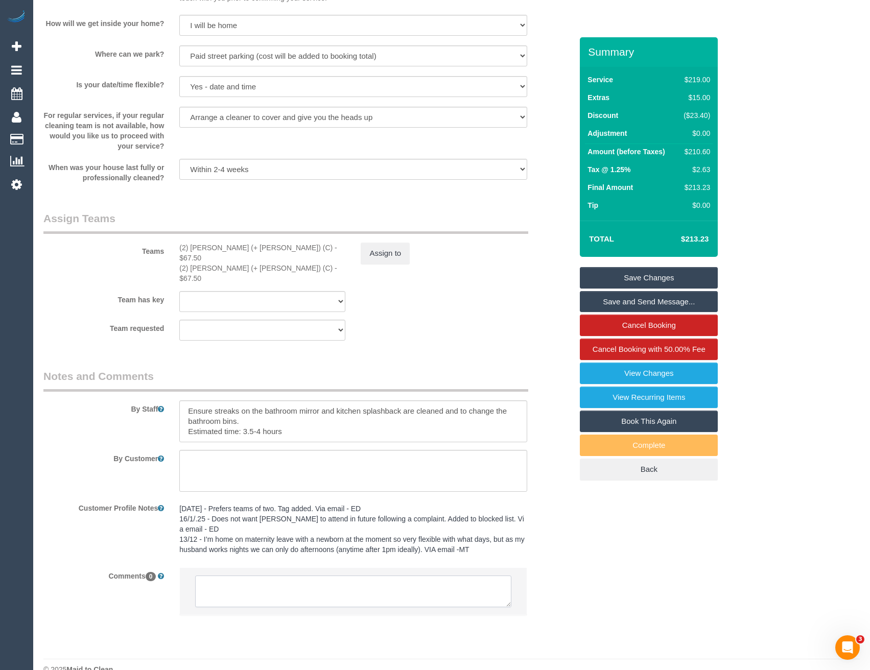
click at [310, 576] on textarea at bounding box center [353, 592] width 316 height 32
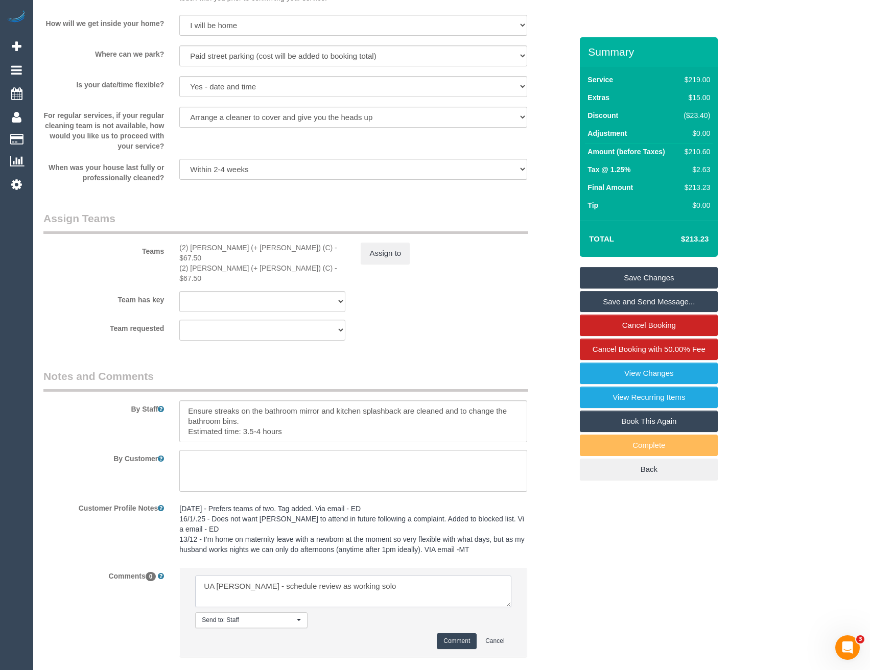
type textarea "UA [PERSON_NAME] - schedule review as working solo"
click at [452, 633] on button "Comment" at bounding box center [457, 641] width 40 height 16
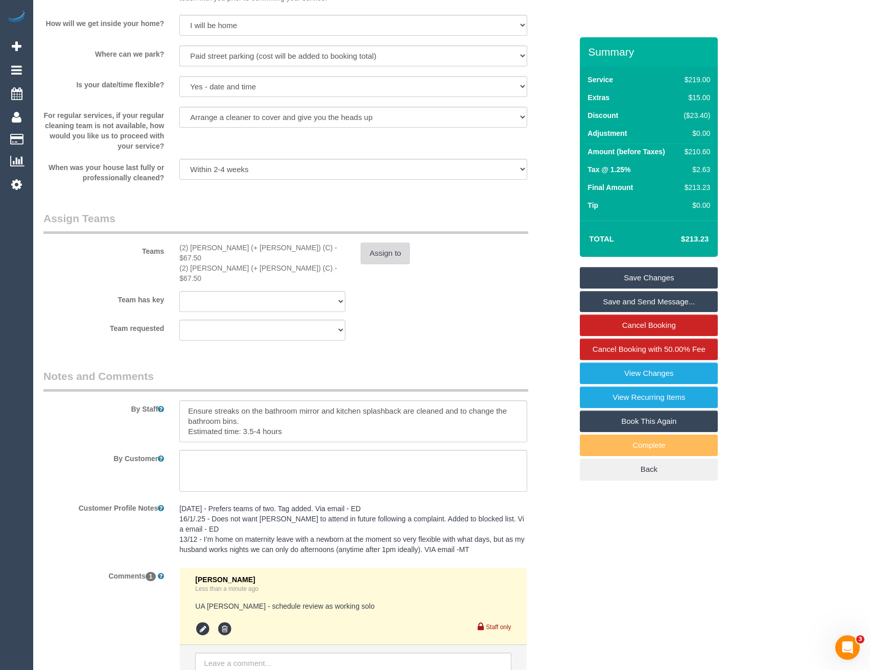
click at [383, 257] on button "Assign to" at bounding box center [385, 253] width 49 height 21
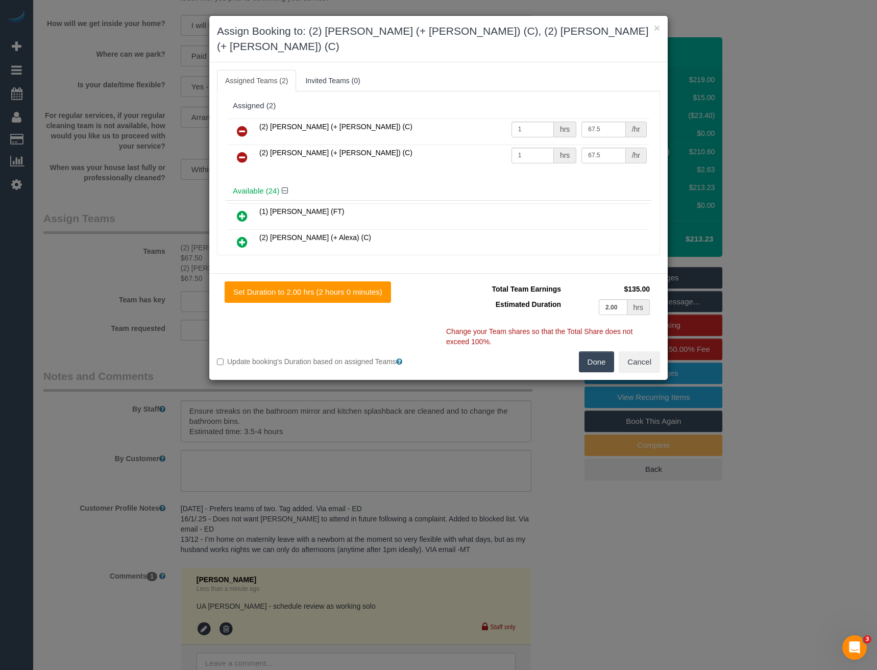
click at [241, 151] on icon at bounding box center [242, 157] width 11 height 12
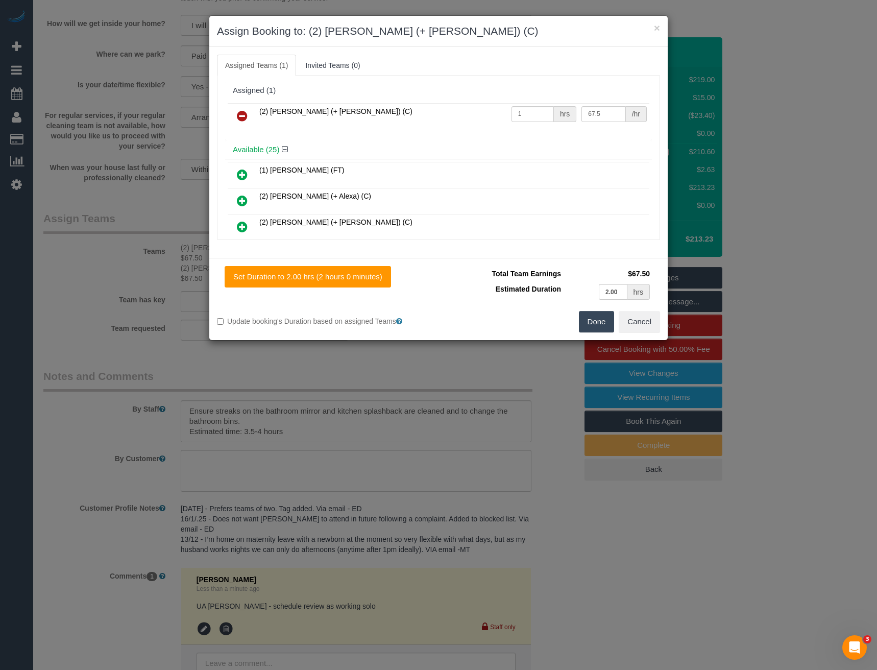
click at [603, 324] on button "Done" at bounding box center [597, 321] width 36 height 21
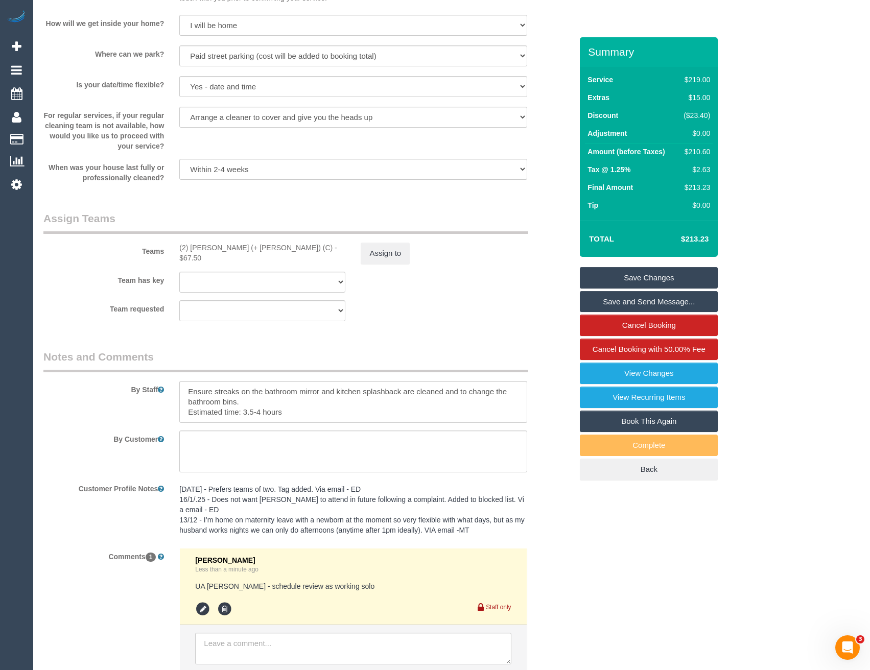
click at [636, 281] on link "Save Changes" at bounding box center [649, 277] width 138 height 21
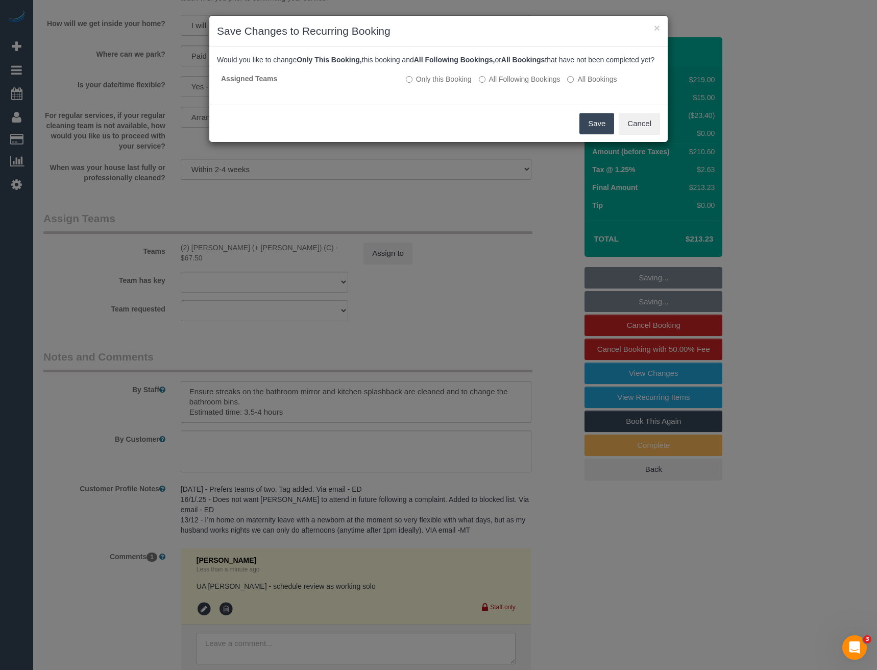
click at [592, 134] on button "Save" at bounding box center [597, 123] width 35 height 21
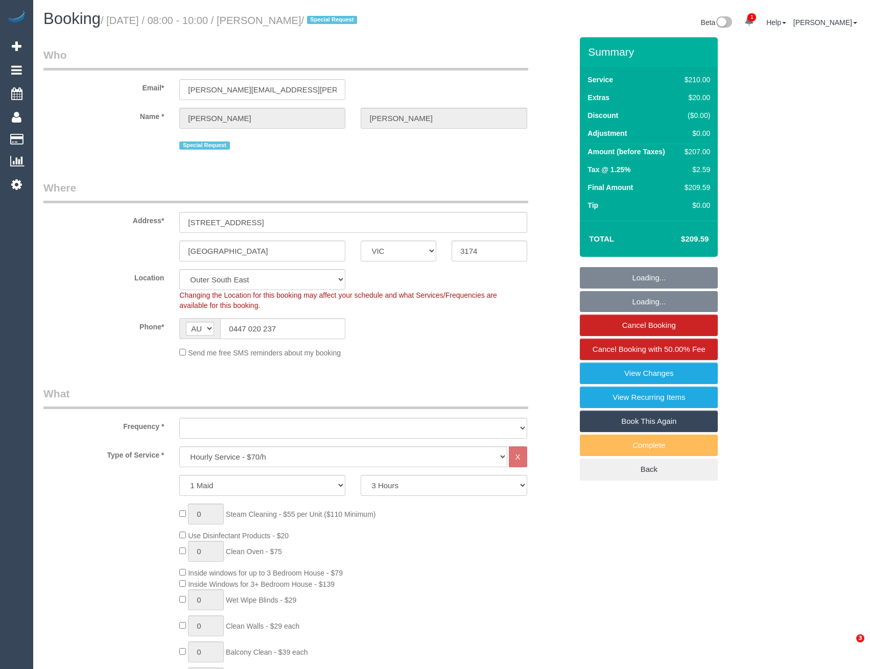
select select "VIC"
select select "180"
select select "number:29"
select select "number:14"
select select "number:18"
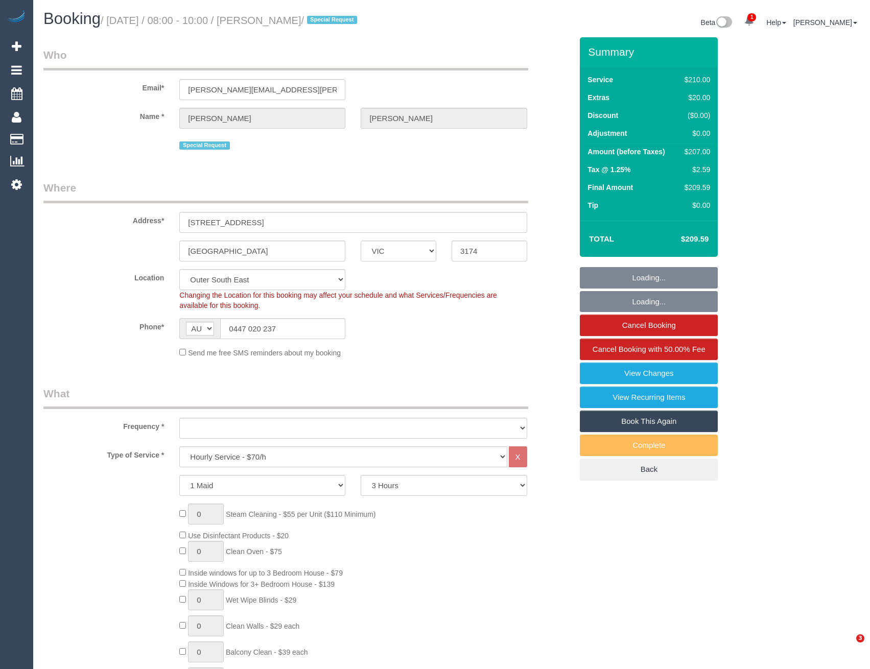
select select "number:22"
select select "number:34"
select select "number:12"
select select "object:1180"
select select "string:stripe-pm_1R67Ng2GScqysDRVmWvKRIvp"
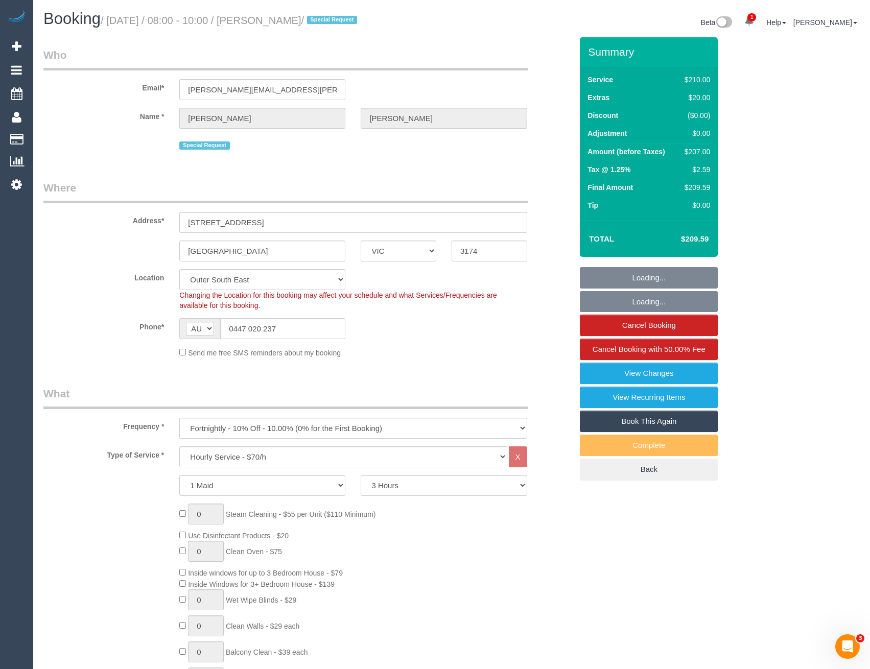
select select "spot1"
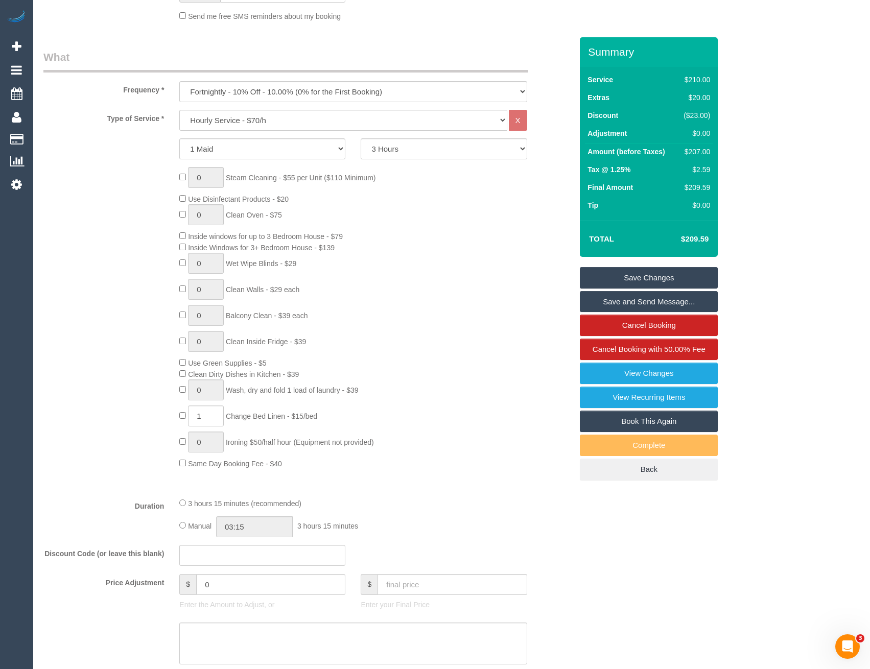
scroll to position [153, 0]
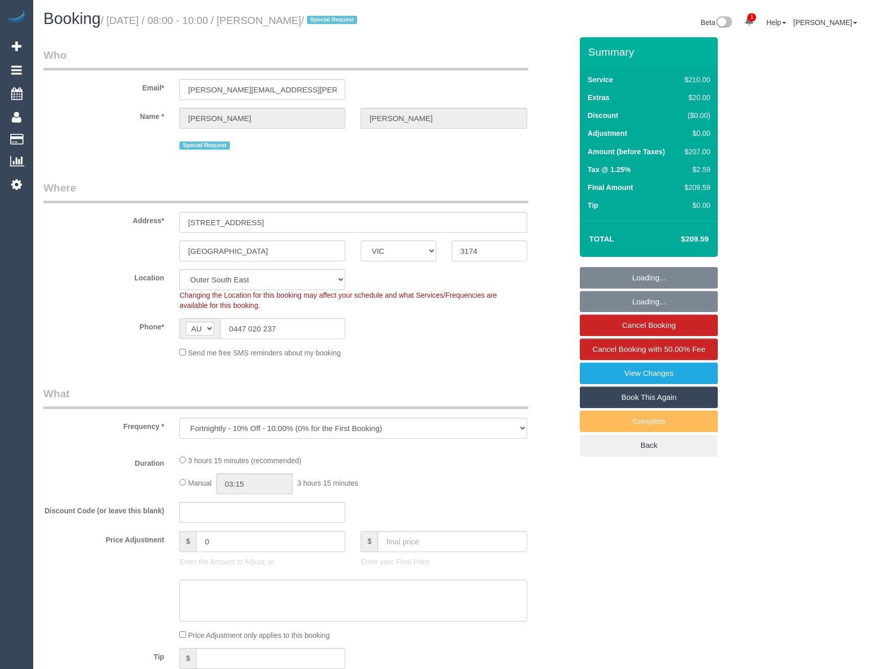
select select "VIC"
select select "object:738"
select select "180"
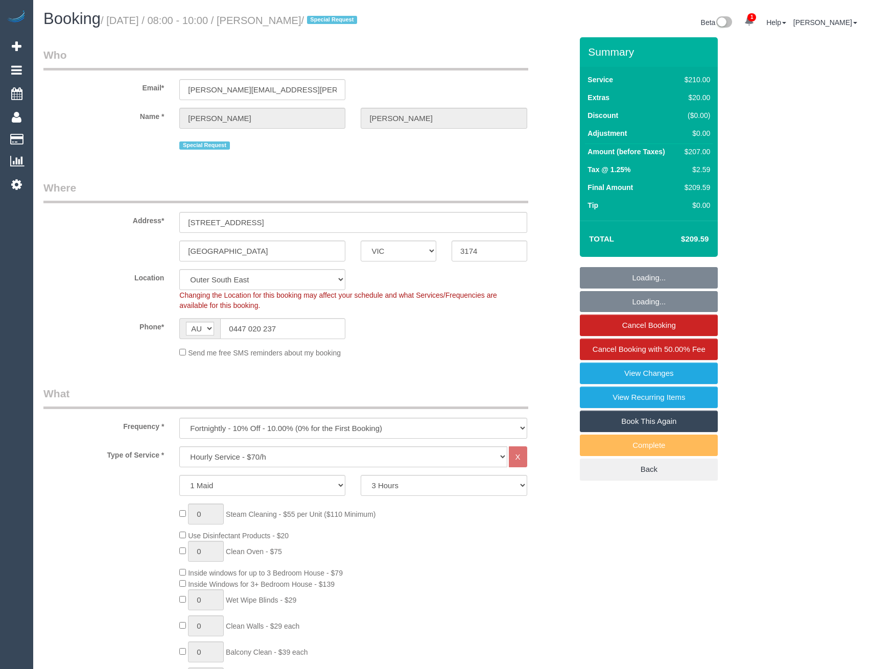
select select "number:29"
select select "number:14"
select select "number:18"
select select "number:22"
select select "number:34"
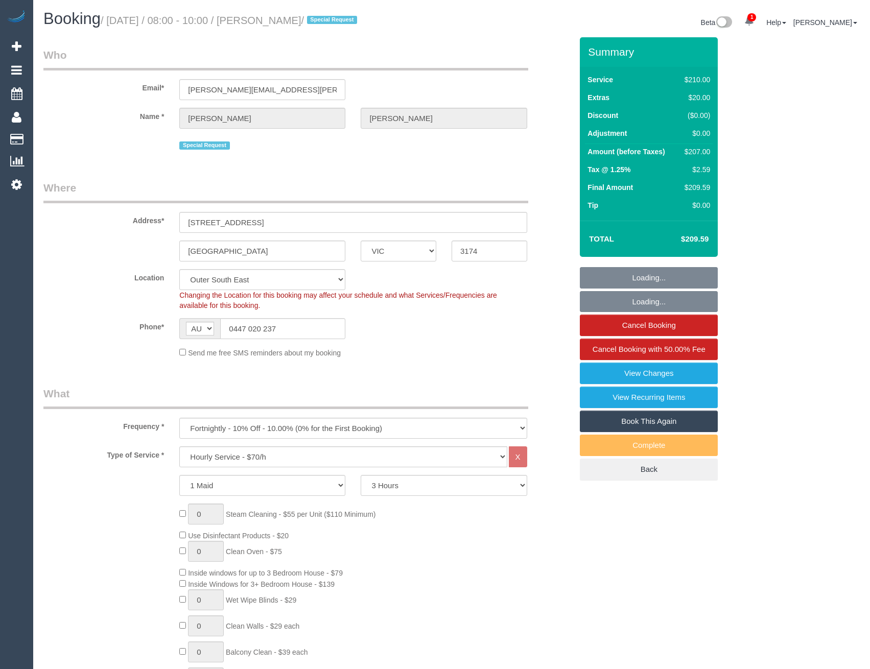
select select "number:12"
select select "spot1"
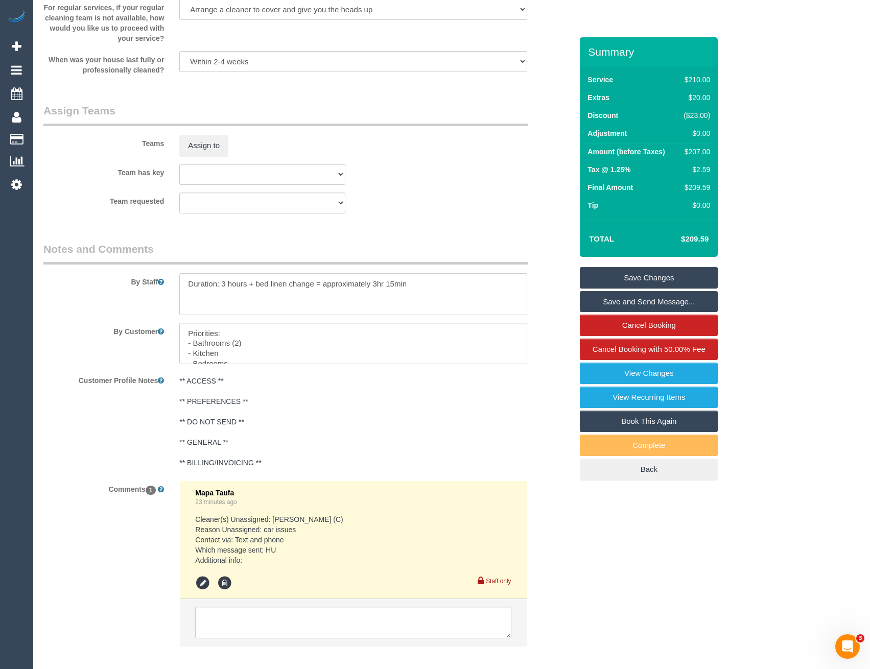
scroll to position [1501, 0]
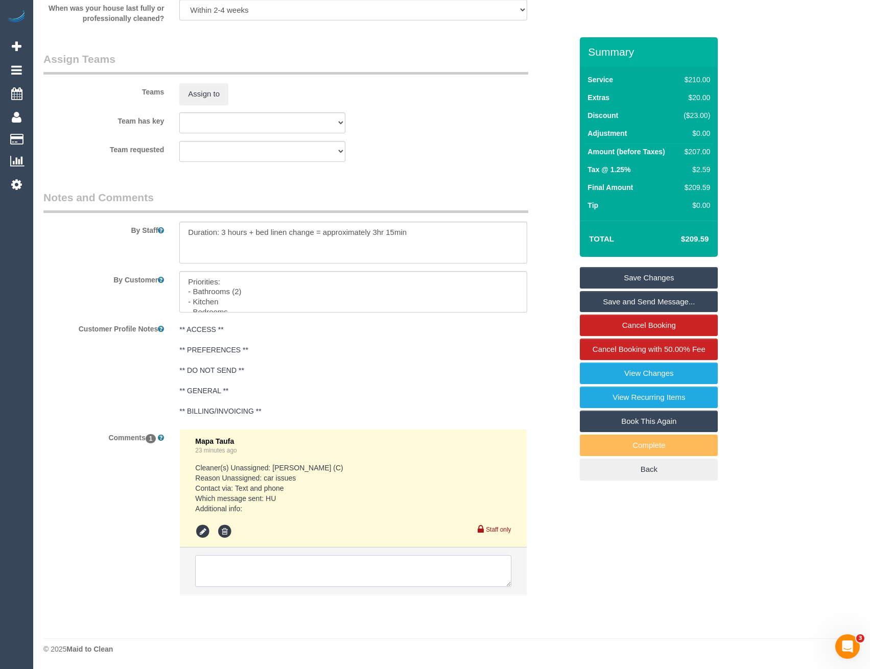
click at [249, 571] on textarea at bounding box center [353, 571] width 316 height 32
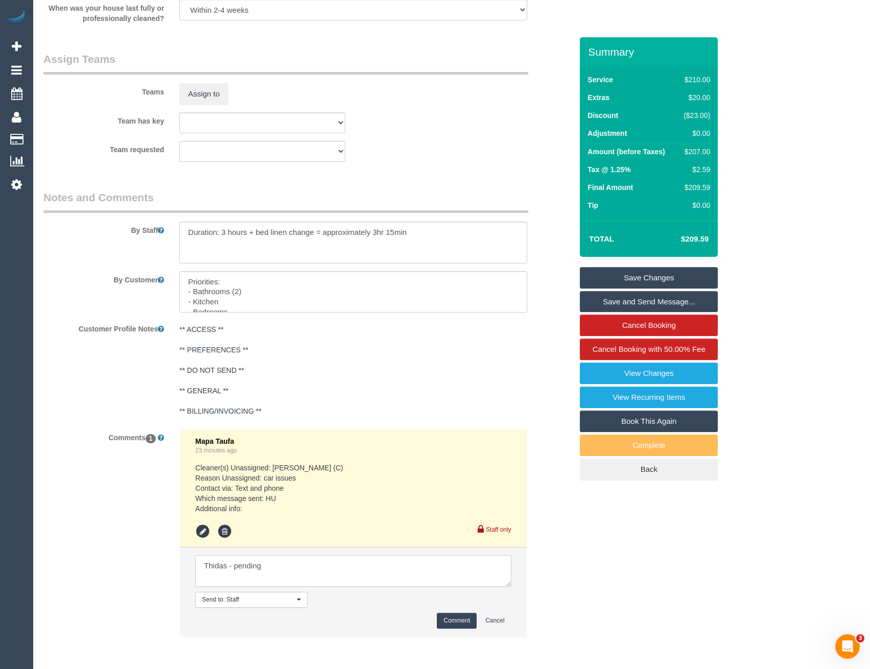
type textarea "Thidas - pending"
click at [451, 616] on button "Comment" at bounding box center [457, 621] width 40 height 16
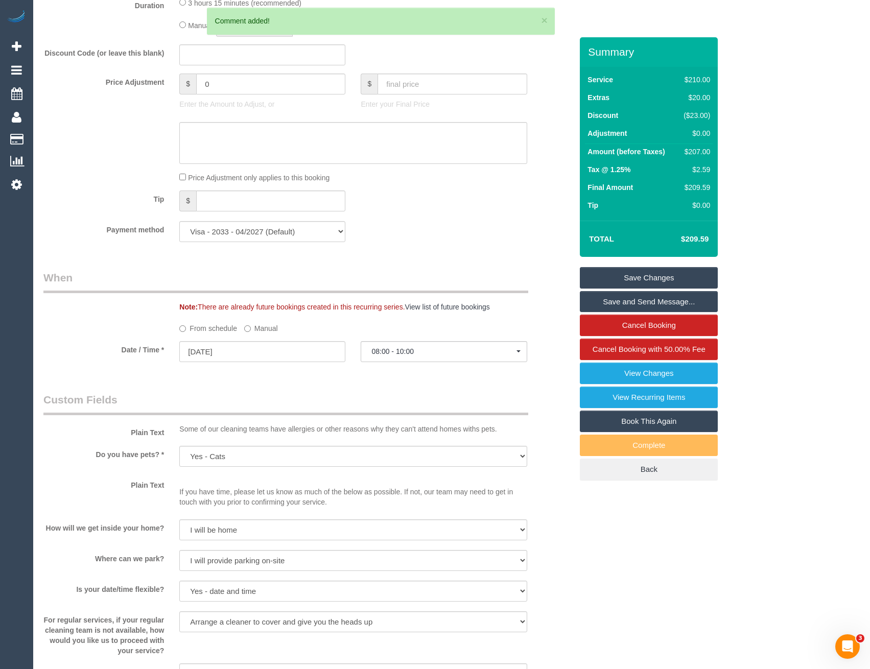
scroll to position [531, 0]
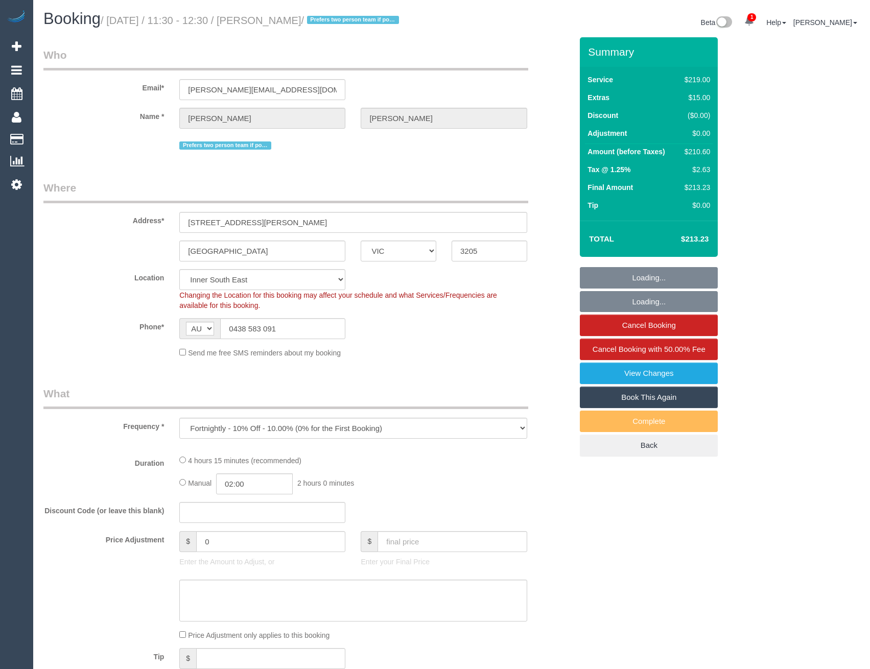
select select "VIC"
select select "number:28"
select select "number:14"
select select "number:20"
select select "number:22"
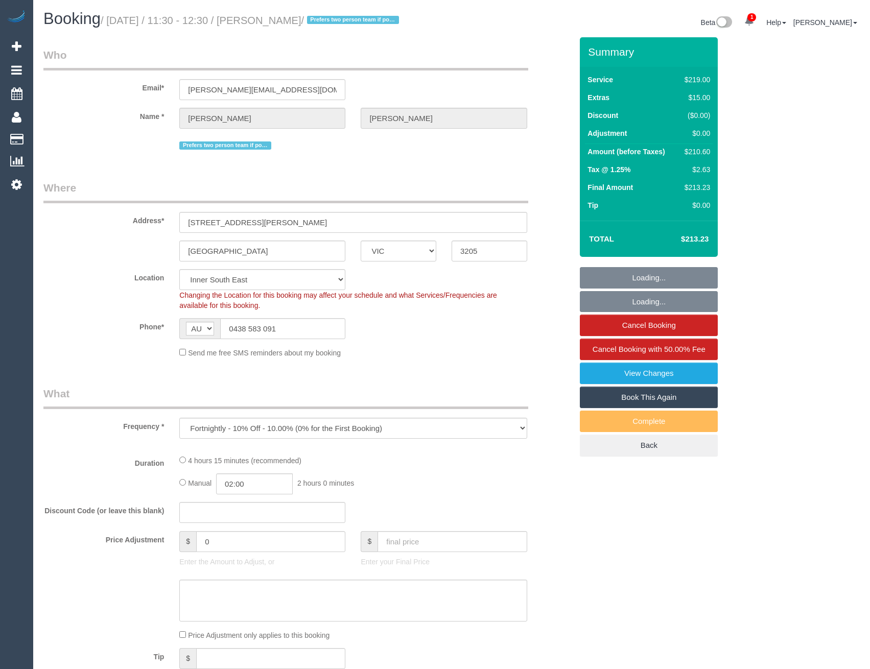
select select "number:34"
select select "number:12"
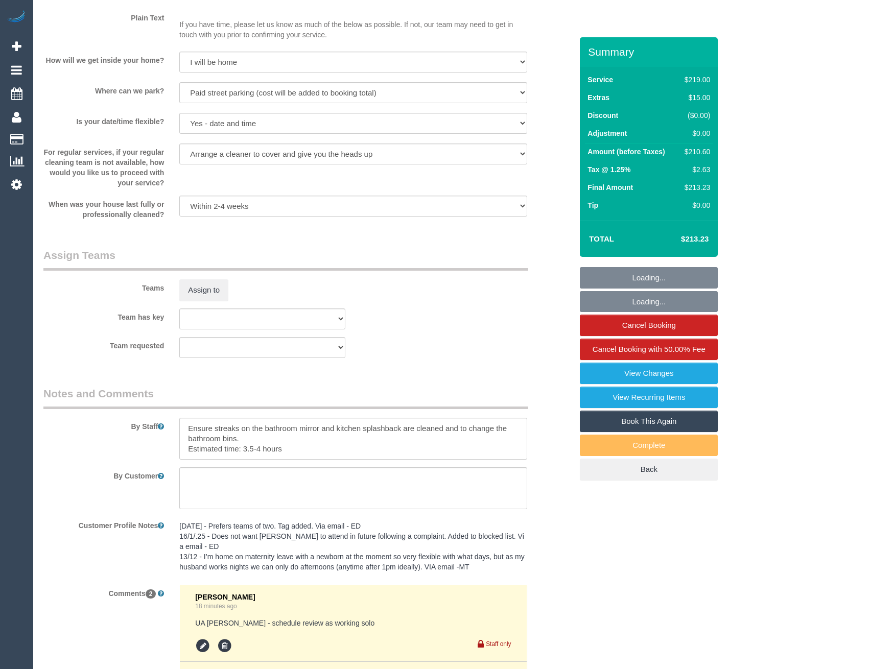
scroll to position [1621, 0]
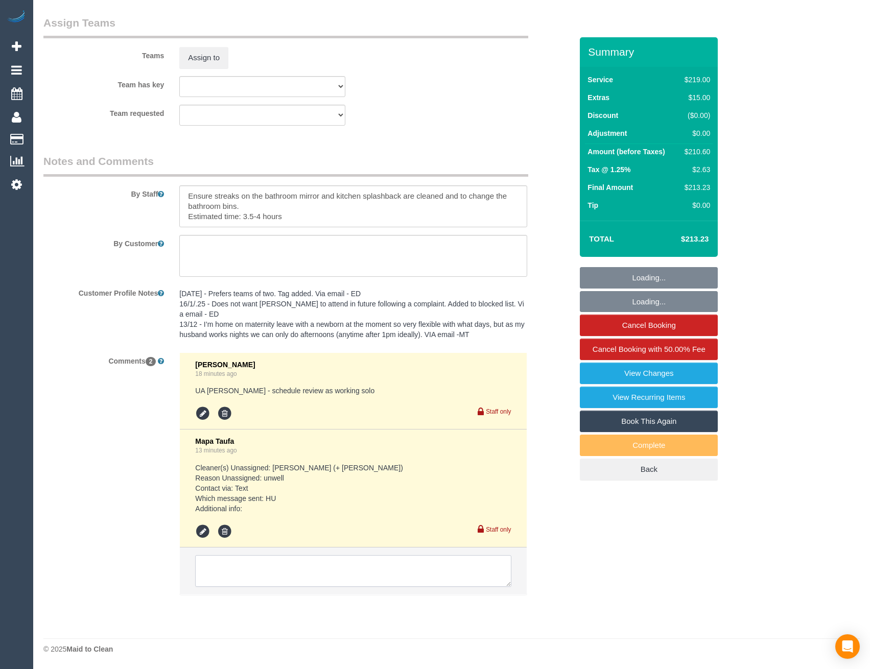
click at [259, 566] on textarea at bounding box center [353, 571] width 316 height 32
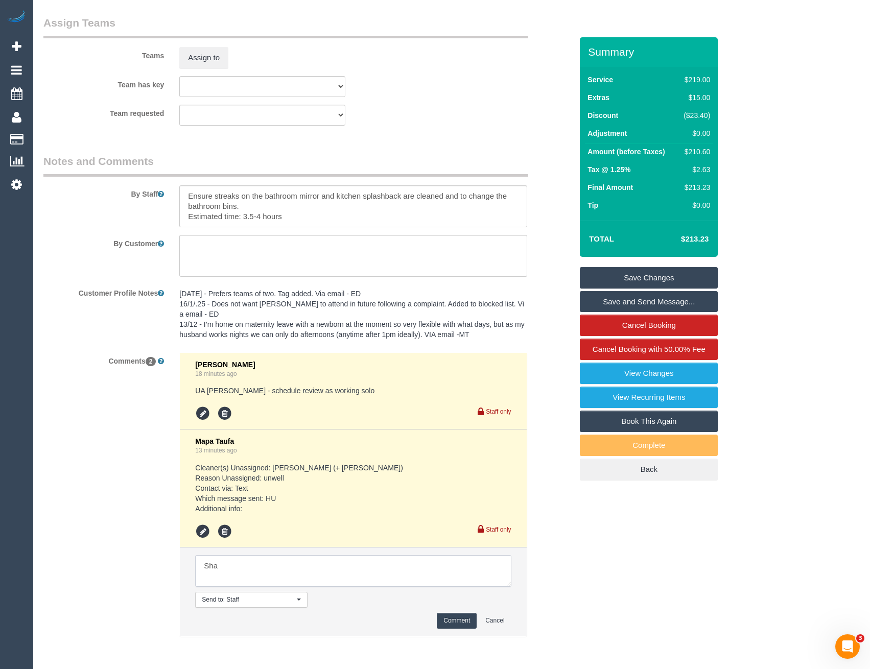
scroll to position [0, 0]
type textarea "Shaf + Far agreed 12.30-1.30 AW - offered to cust via SMS - pending"
click at [458, 621] on button "Comment" at bounding box center [457, 621] width 40 height 16
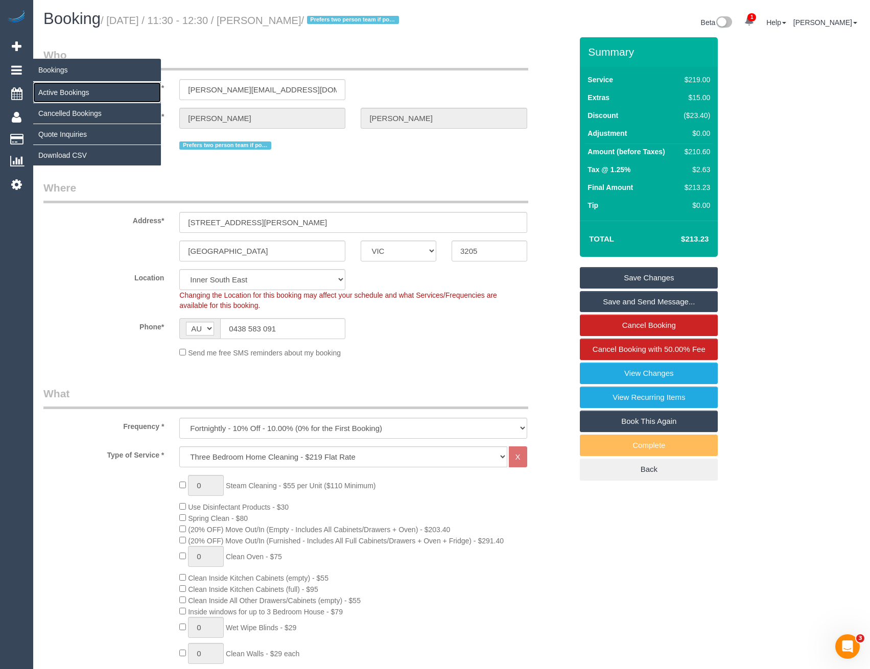
click at [56, 97] on link "Active Bookings" at bounding box center [97, 92] width 128 height 20
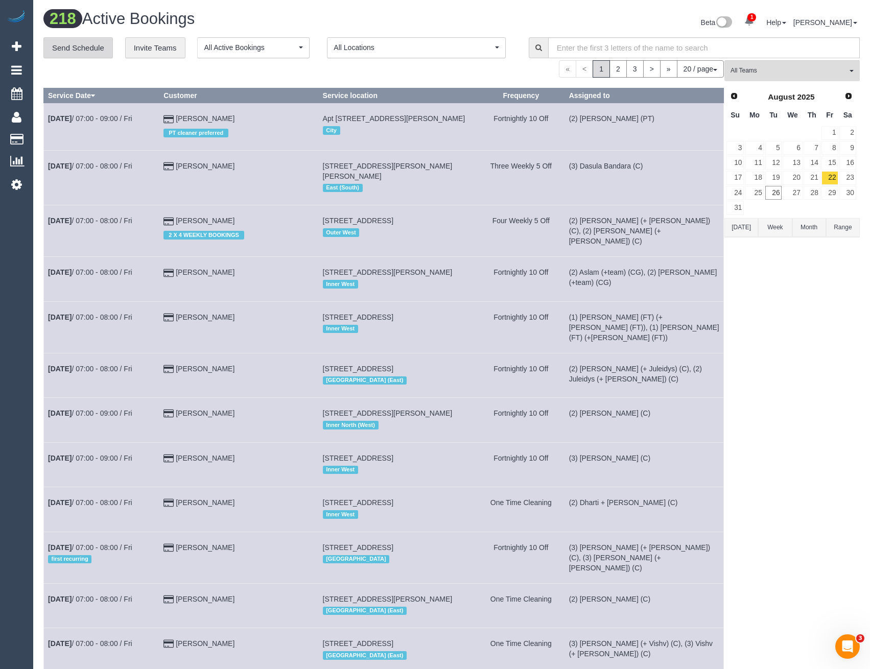
click at [60, 46] on link "Send Schedule" at bounding box center [77, 47] width 69 height 21
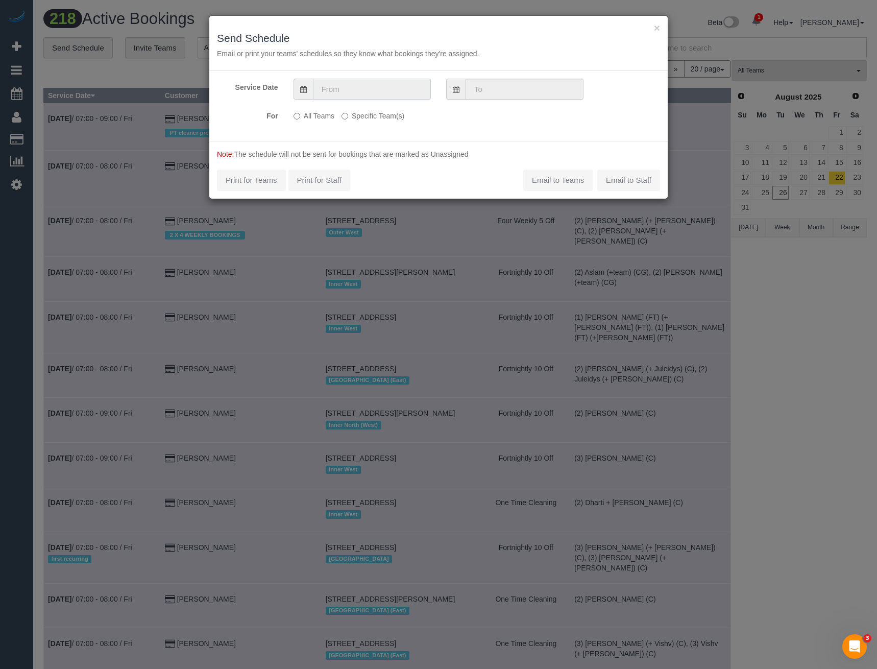
click at [349, 88] on input "text" at bounding box center [372, 89] width 118 height 21
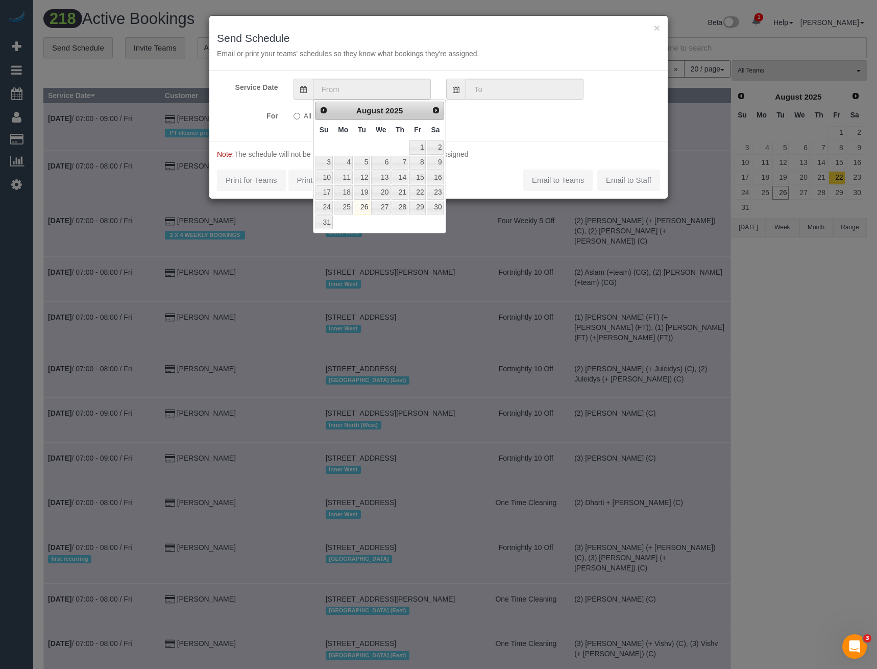
click at [549, 120] on div "For All Teams Specific Team(s) Choose Team(s) (0) Account - Tech (0) Office (0)…" at bounding box center [438, 116] width 459 height 18
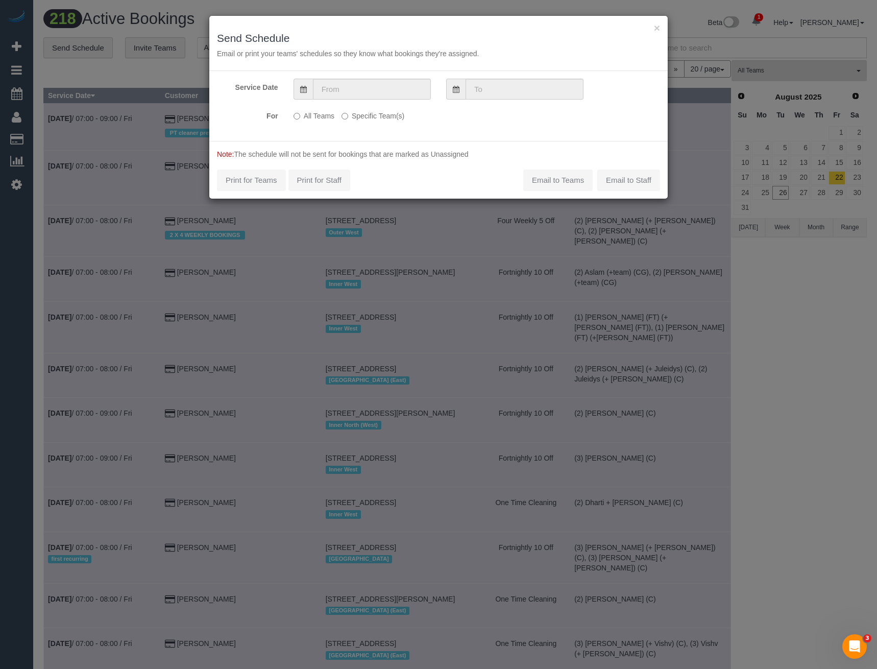
click at [372, 115] on label "Specific Team(s)" at bounding box center [373, 114] width 63 height 14
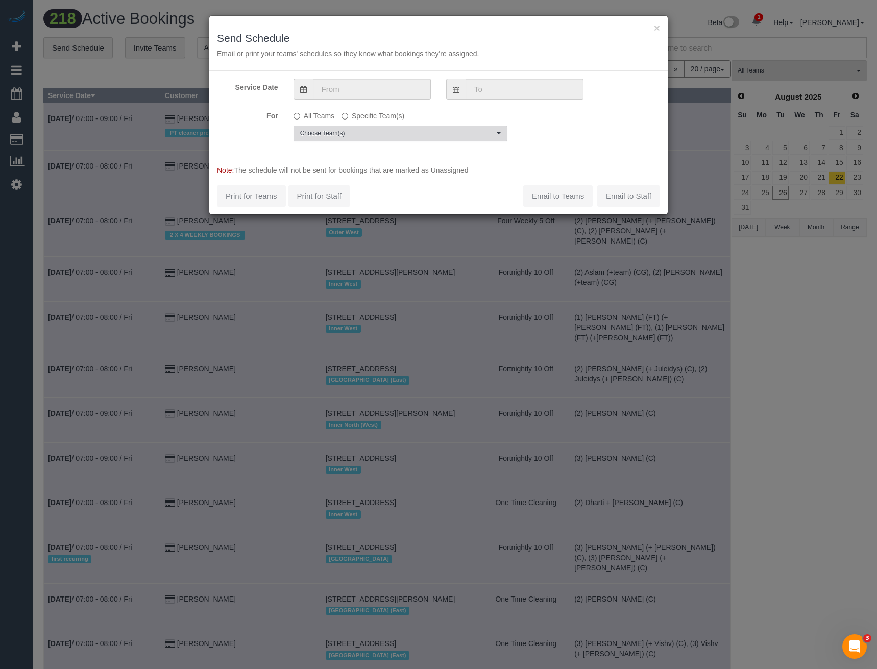
click at [356, 129] on span "Choose Team(s)" at bounding box center [397, 133] width 194 height 9
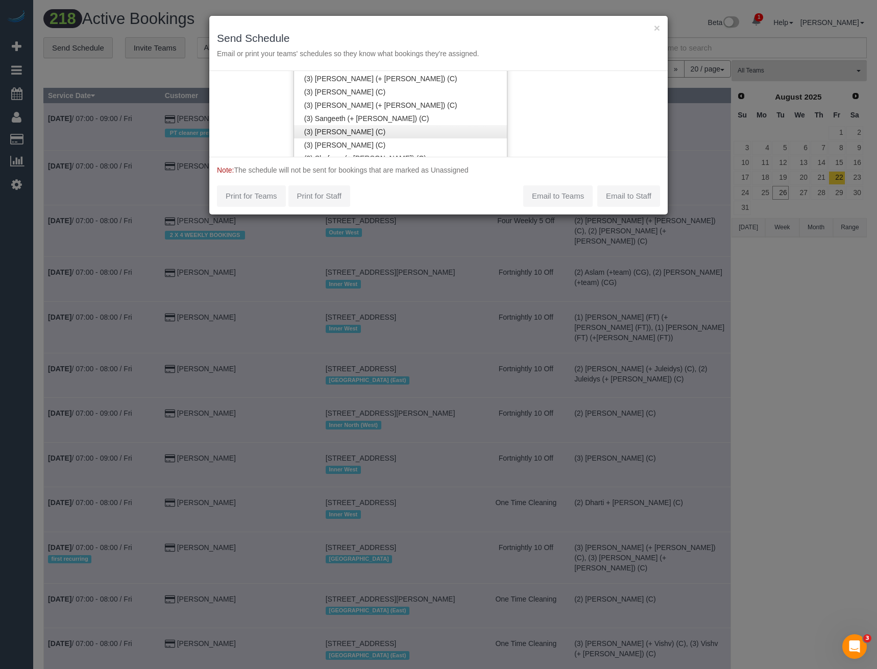
scroll to position [2249, 0]
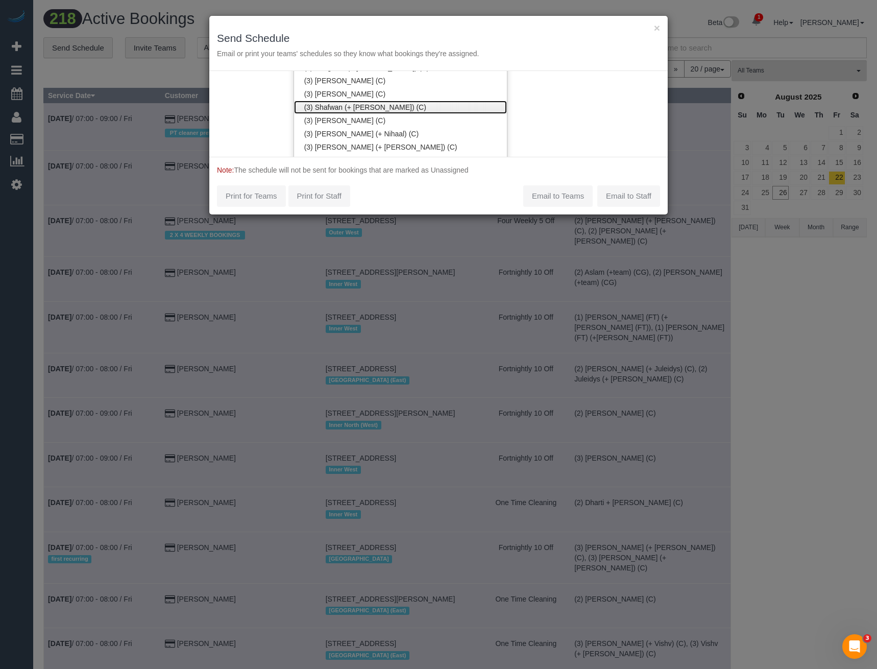
click at [335, 108] on link "(3) Shafwan (+ Farhan) (C)" at bounding box center [400, 107] width 213 height 13
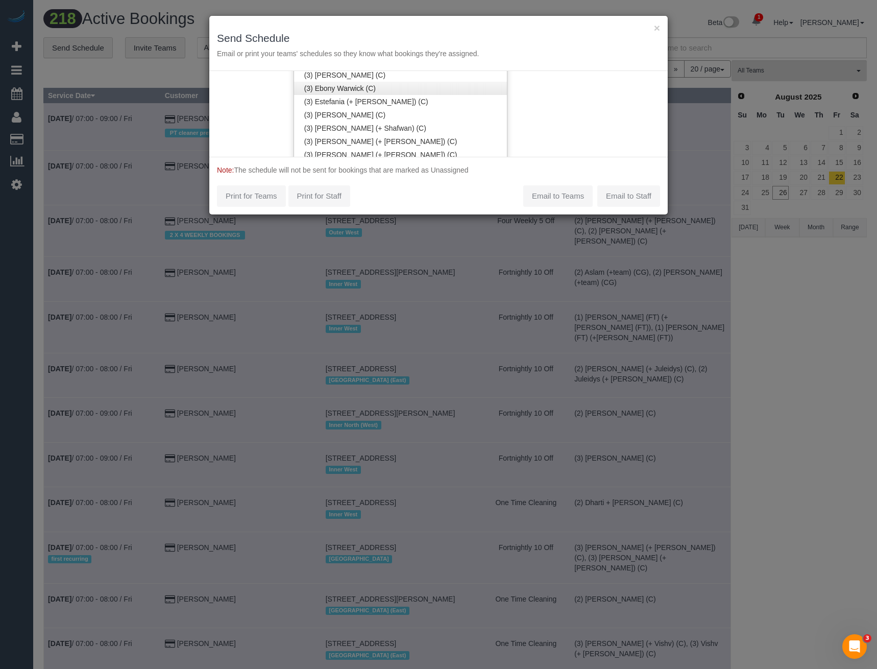
scroll to position [1534, 0]
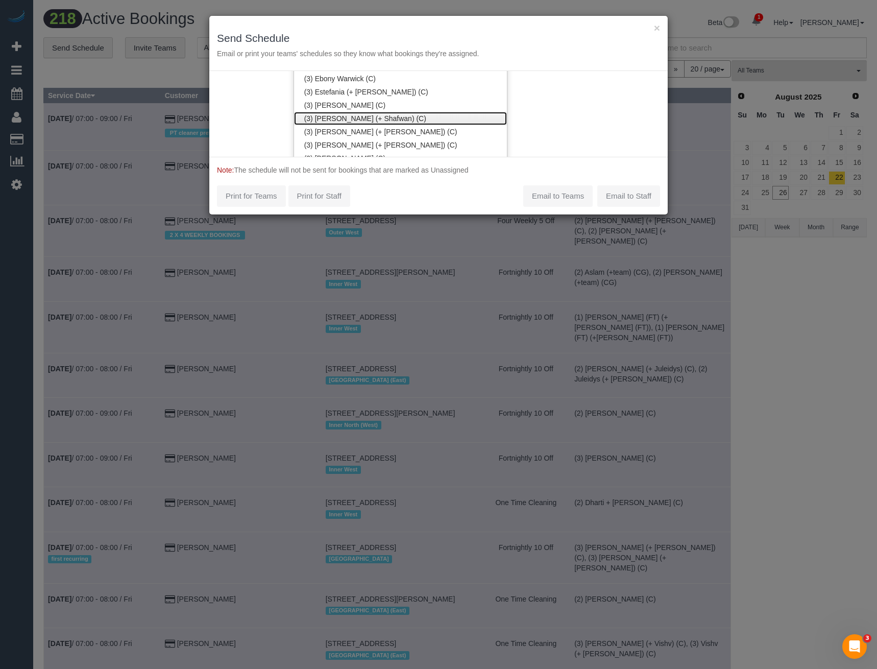
click at [342, 115] on link "(3) Farhan (+ Shafwan) (C)" at bounding box center [400, 118] width 213 height 13
click at [554, 114] on div "Service Date For All Teams Specific Team(s) (3) Farhan (+ Shafwan) (C) , (3) Sh…" at bounding box center [438, 114] width 459 height 86
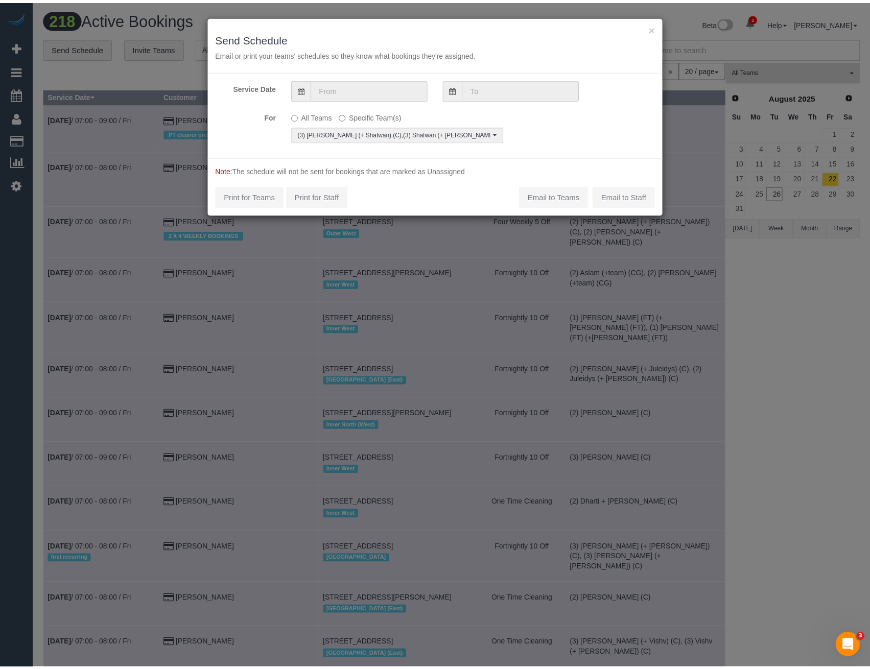
scroll to position [0, 0]
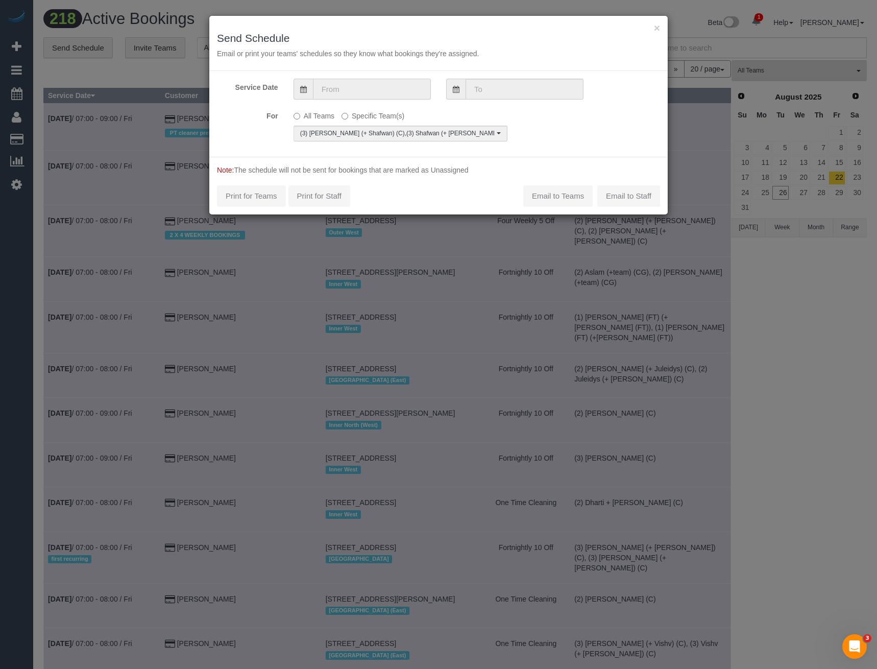
click at [342, 88] on input "text" at bounding box center [372, 89] width 118 height 21
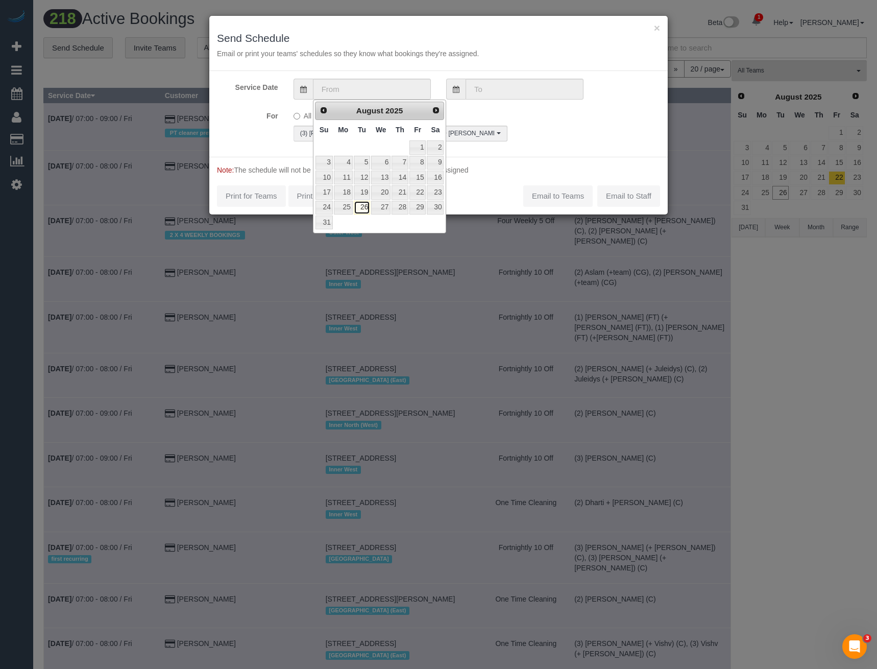
click at [360, 206] on link "26" at bounding box center [362, 208] width 16 height 14
type input "[DATE]"
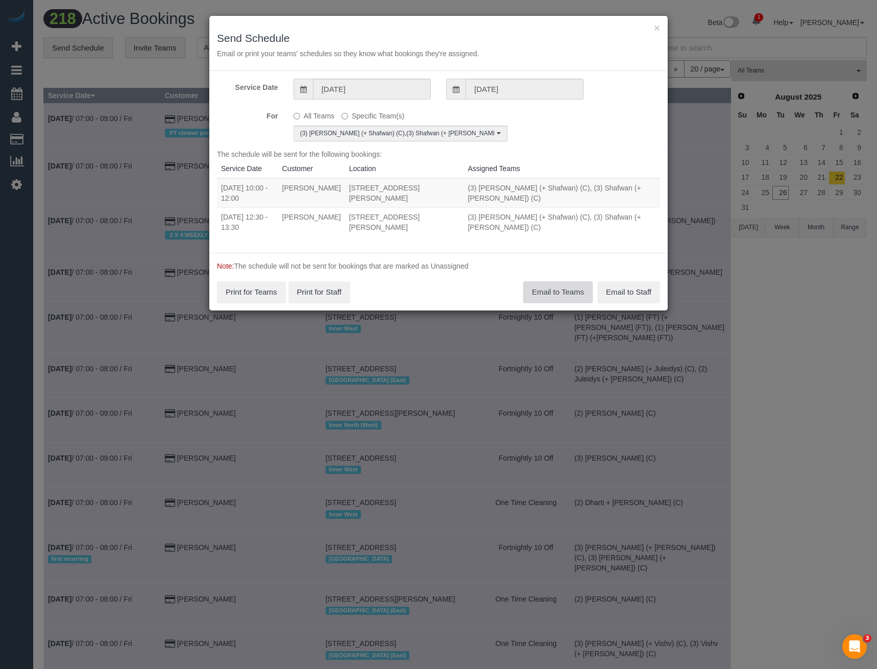
click at [560, 292] on button "Email to Teams" at bounding box center [558, 291] width 69 height 21
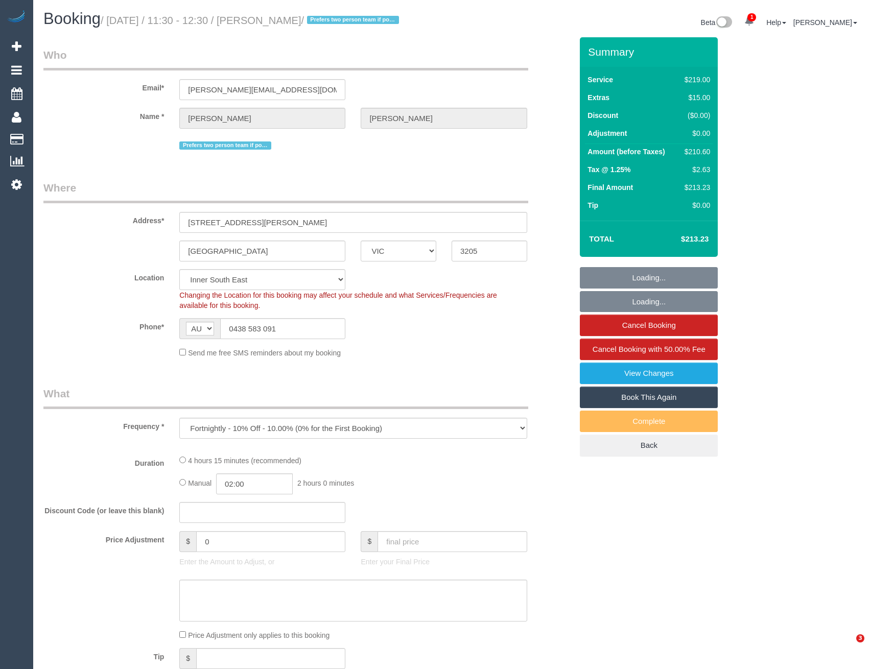
select select "VIC"
select select "number:28"
select select "number:14"
select select "number:20"
select select "number:22"
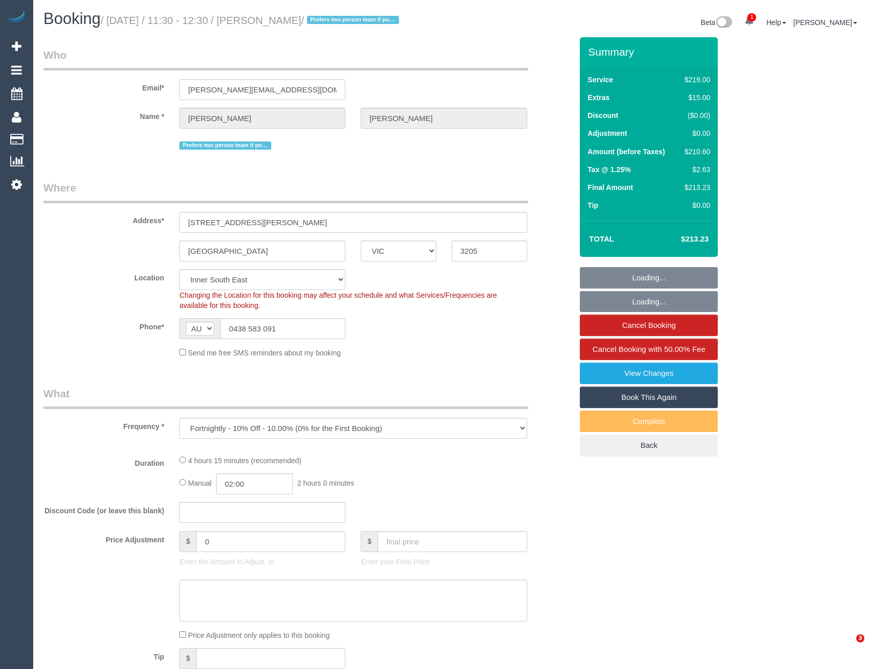
select select "number:34"
select select "number:12"
select select "object:768"
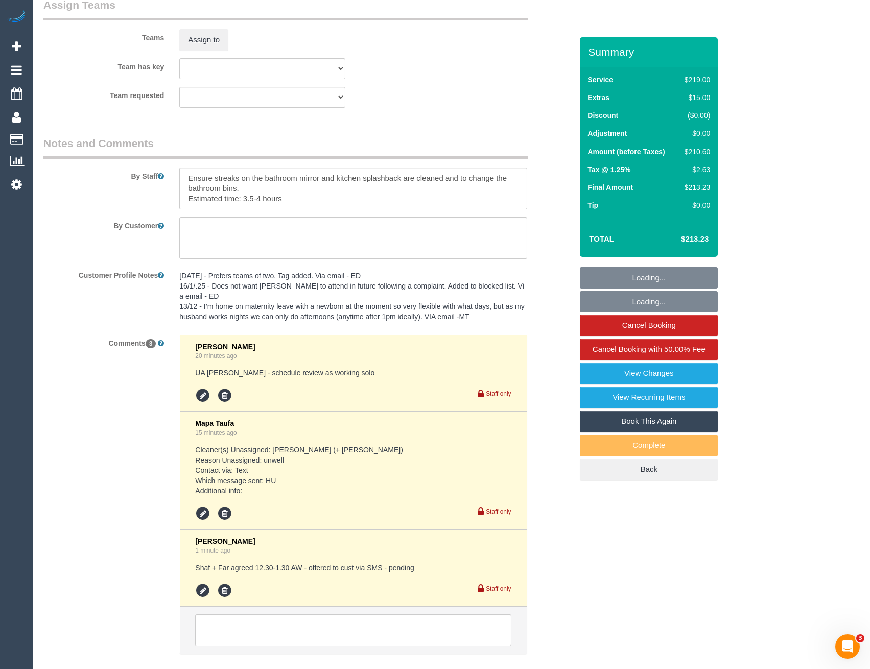
scroll to position [1698, 0]
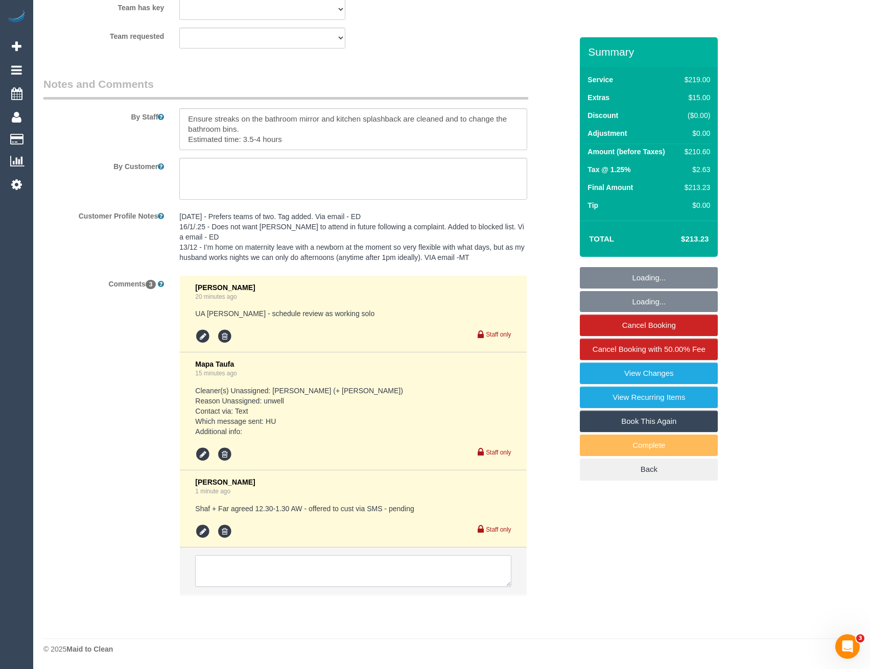
click at [288, 565] on textarea at bounding box center [353, 571] width 316 height 32
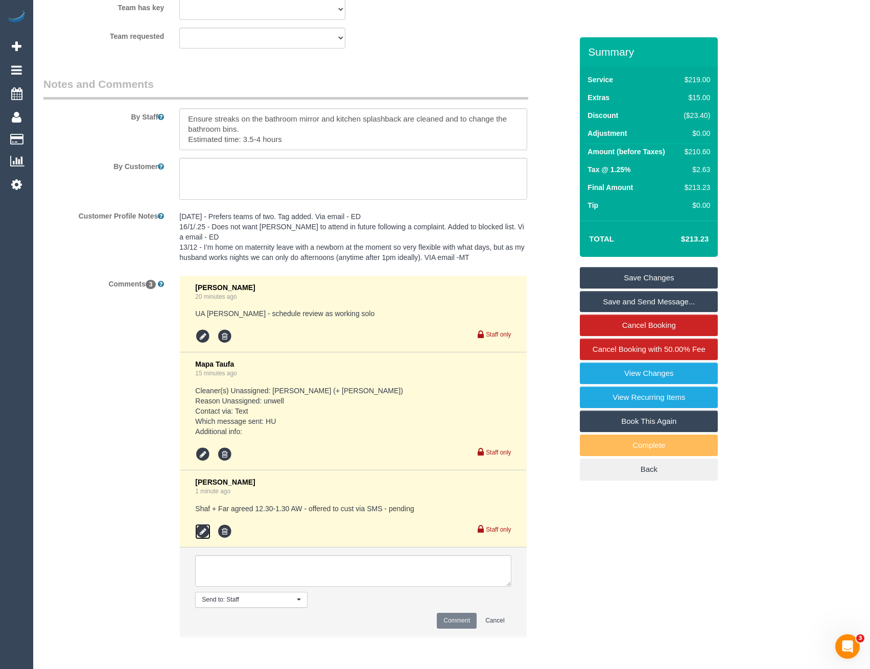
click at [208, 532] on icon at bounding box center [202, 531] width 15 height 15
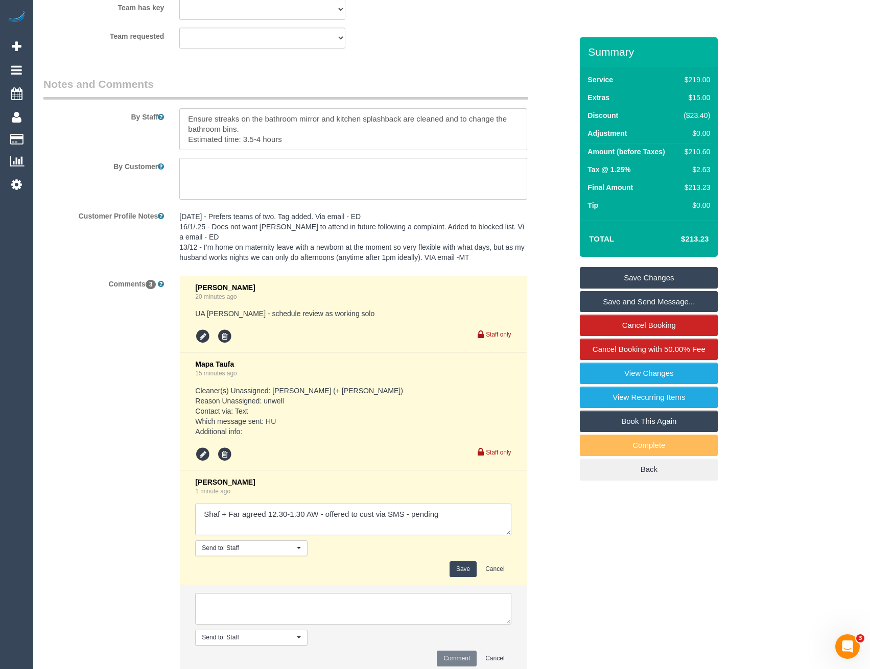
click at [472, 517] on textarea at bounding box center [353, 520] width 316 height 32
type textarea "Shaf + Far agreed 12.30-1.30 AW - offered to cust via SMS - pending // confirmed"
click at [462, 571] on button "Save" at bounding box center [462, 569] width 27 height 16
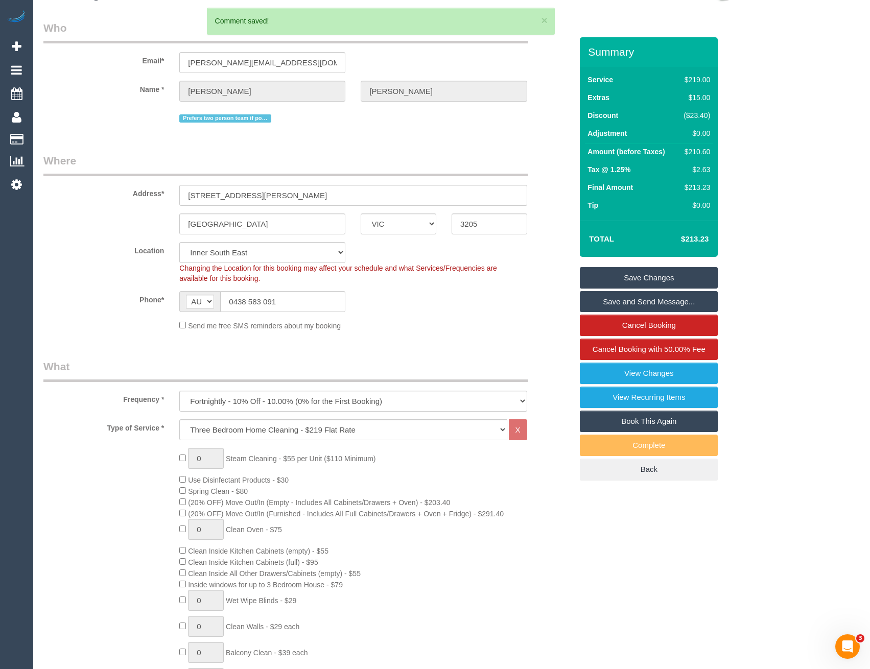
scroll to position [0, 0]
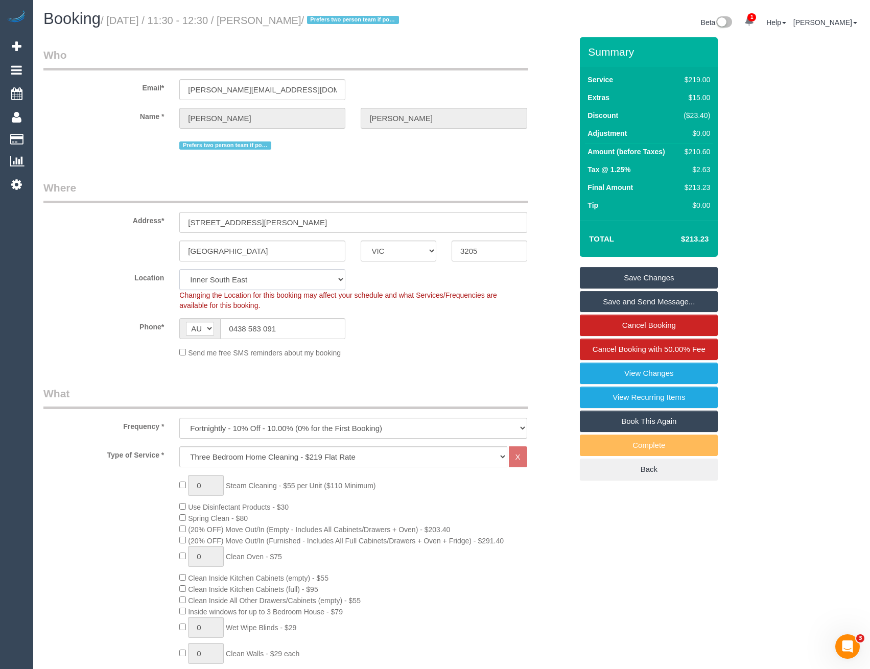
click at [281, 279] on select "Office City East (North) East (South) Inner East Inner North (East) Inner North…" at bounding box center [262, 279] width 166 height 21
select select "50"
click at [179, 269] on select "Office City East (North) East (South) Inner East Inner North (East) Inner North…" at bounding box center [262, 279] width 166 height 21
click at [365, 337] on div "Phone* AF AL DZ AD AO AI AQ AG AR AM AW AU AT AZ BS BH BD BB BY BE BZ BJ BM BT …" at bounding box center [308, 328] width 544 height 21
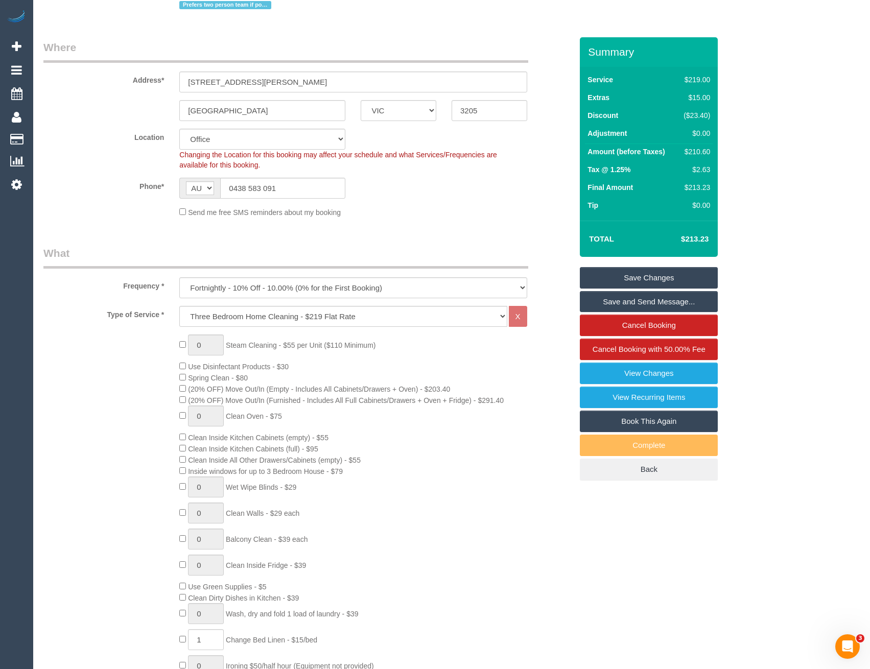
select select "object:1470"
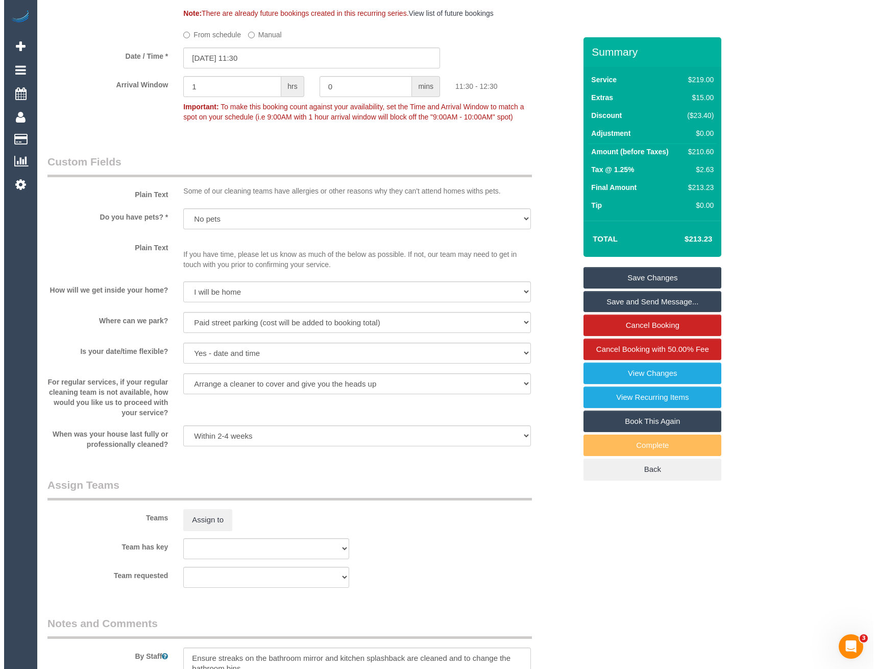
scroll to position [1277, 0]
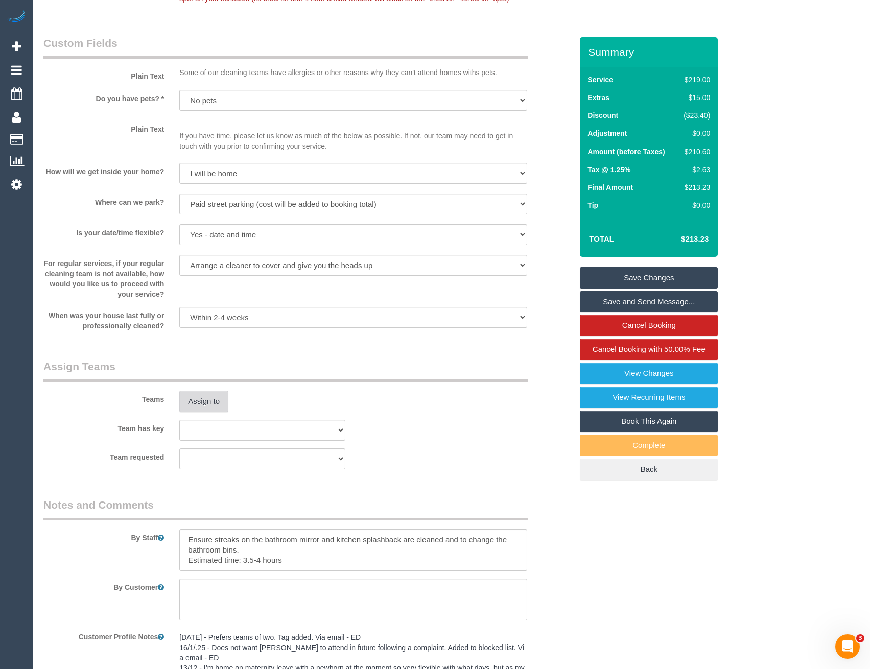
click at [212, 405] on button "Assign to" at bounding box center [203, 401] width 49 height 21
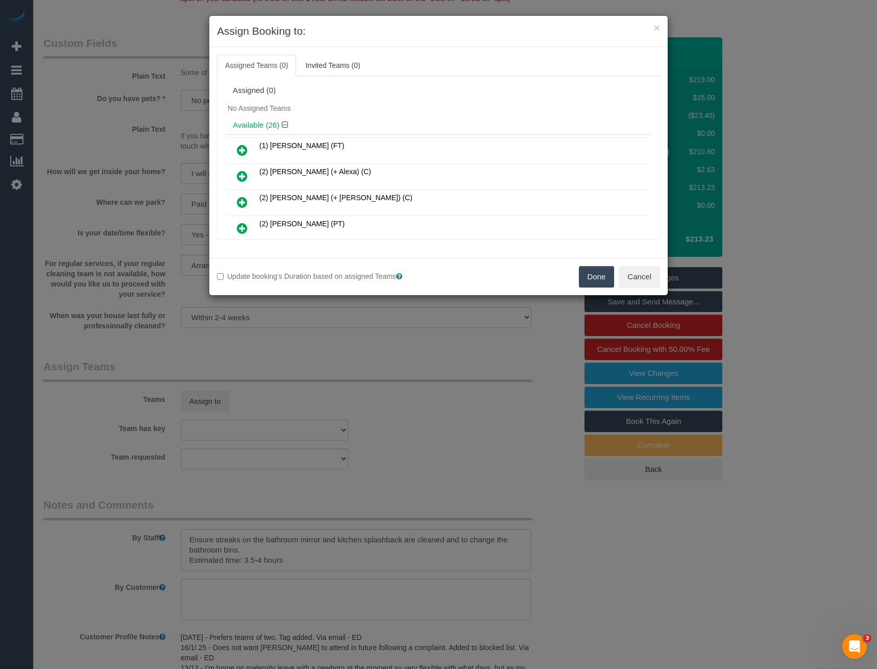
click at [356, 352] on div "× Assign Booking to: Assigned Teams (0) Invited Teams (0) Assigned (0) No Assig…" at bounding box center [438, 334] width 877 height 669
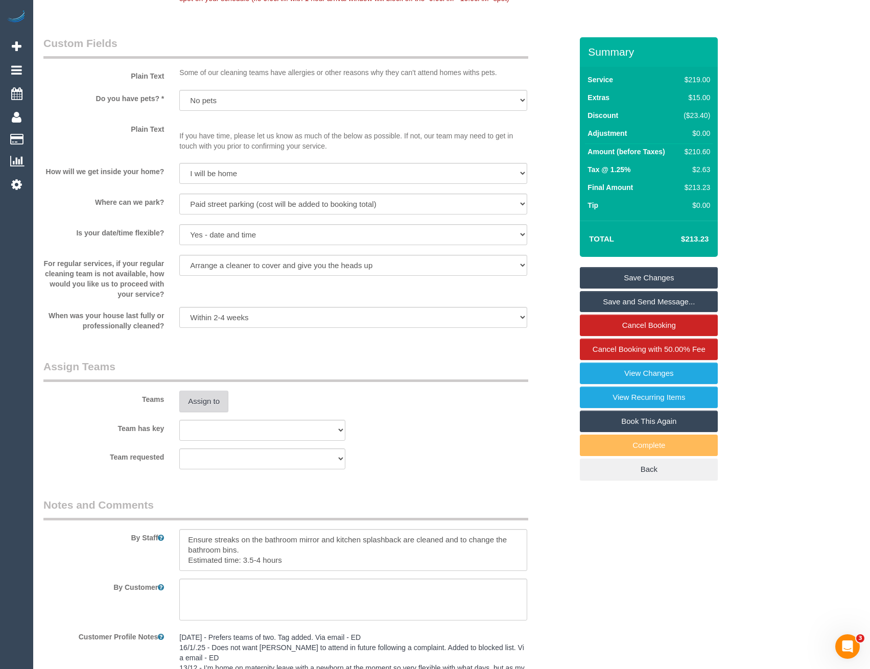
click at [223, 395] on button "Assign to" at bounding box center [203, 401] width 49 height 21
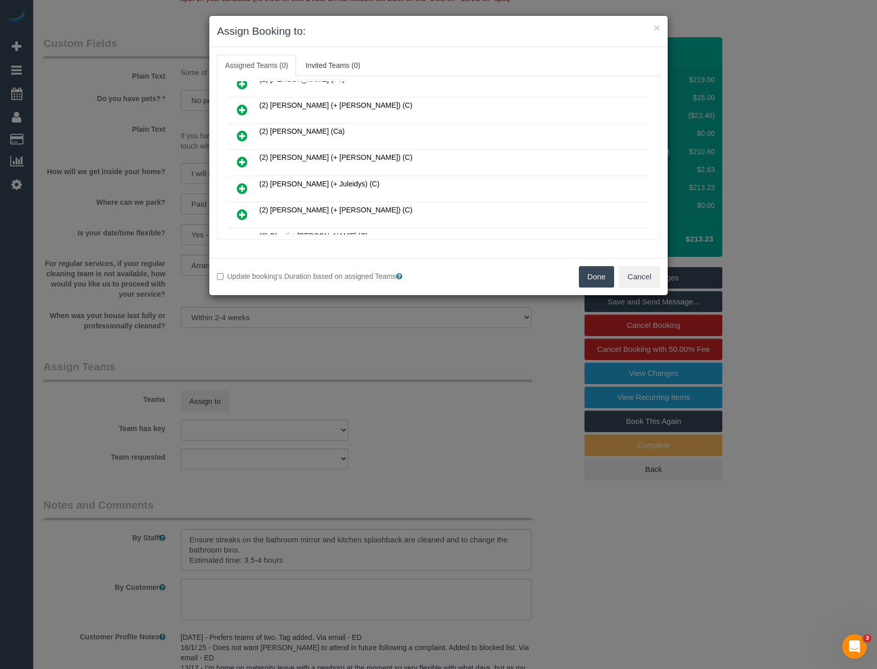
scroll to position [824, 0]
click at [245, 164] on icon at bounding box center [242, 162] width 11 height 12
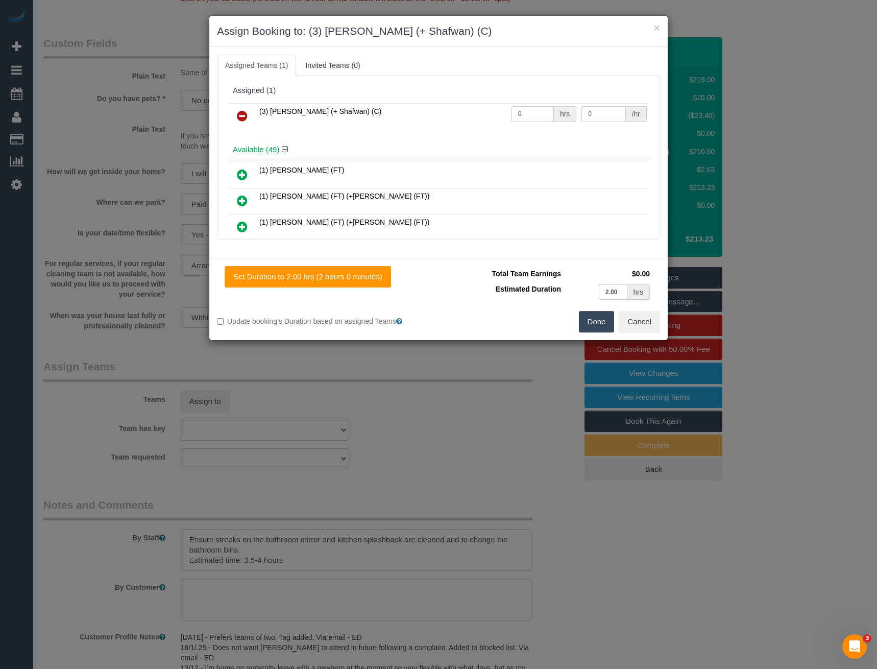
scroll to position [1057, 0]
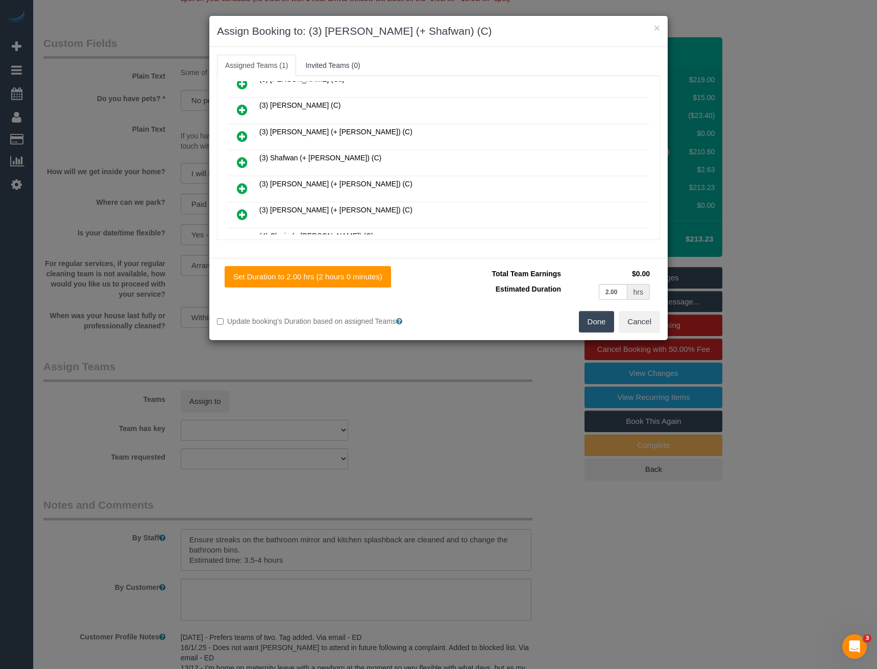
drag, startPoint x: 240, startPoint y: 161, endPoint x: 326, endPoint y: 160, distance: 85.8
click at [240, 161] on icon at bounding box center [242, 162] width 11 height 12
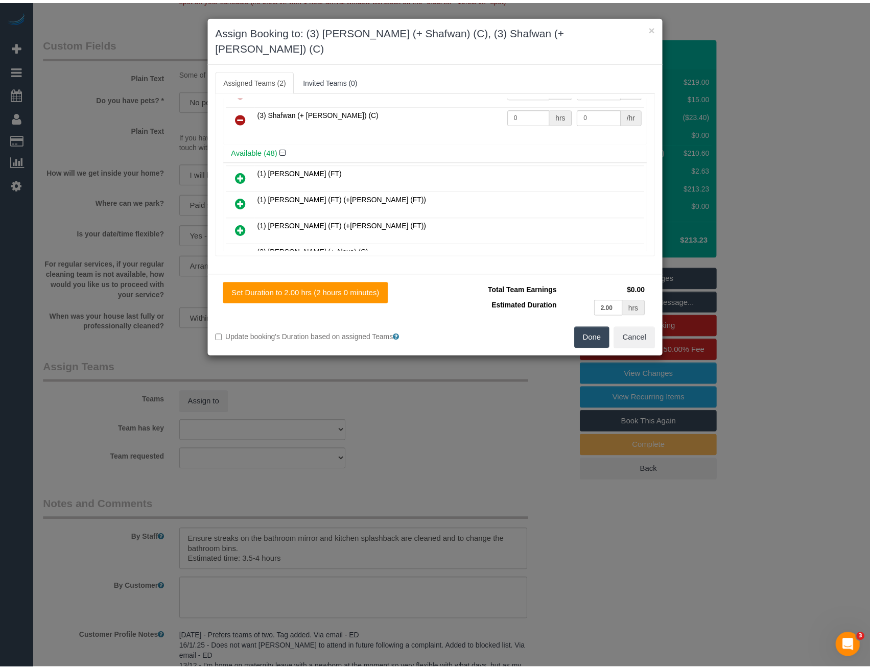
scroll to position [0, 0]
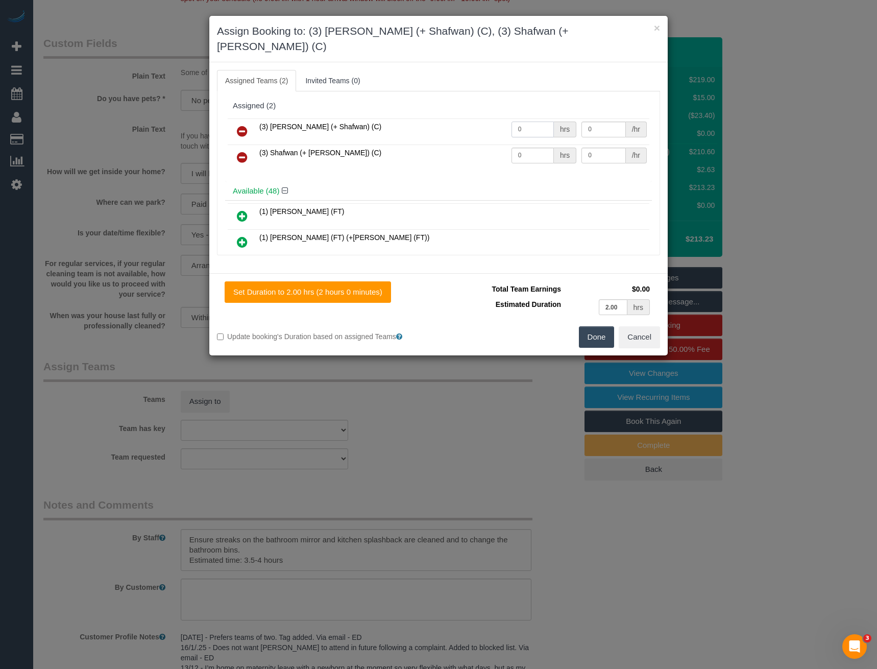
drag, startPoint x: 532, startPoint y: 121, endPoint x: 467, endPoint y: 128, distance: 65.3
click at [471, 128] on tr "(3) Farhan (+ Shafwan) (C) 0 hrs 0 /hr" at bounding box center [439, 131] width 422 height 26
type input "1"
type input "67.5"
drag, startPoint x: 512, startPoint y: 139, endPoint x: 472, endPoint y: 139, distance: 40.4
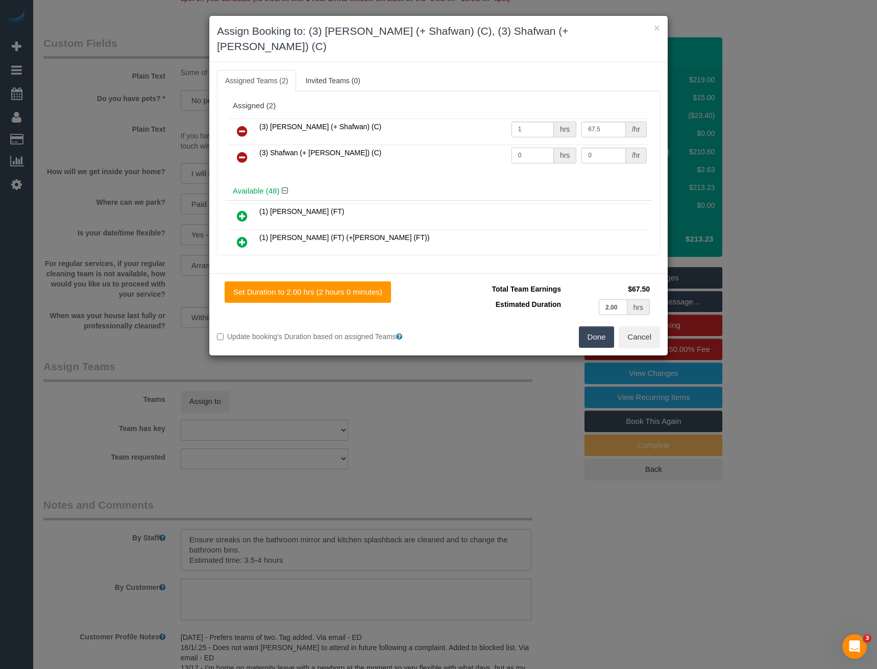
click at [476, 145] on tr "(3) Shafwan (+ Farhan) (C) 0 hrs 0 /hr" at bounding box center [439, 158] width 422 height 26
type input "1"
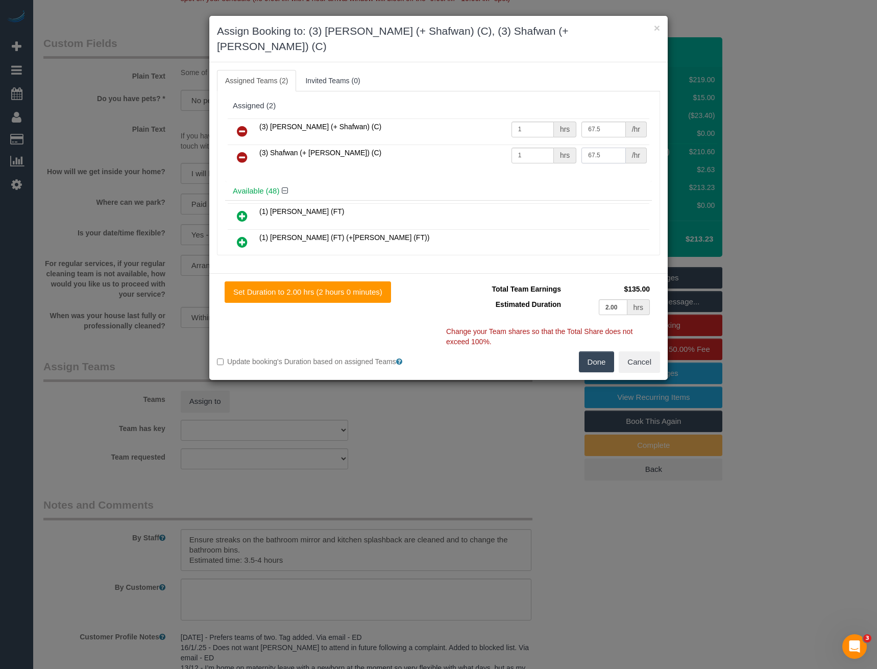
type input "67.5"
click at [603, 351] on button "Done" at bounding box center [597, 361] width 36 height 21
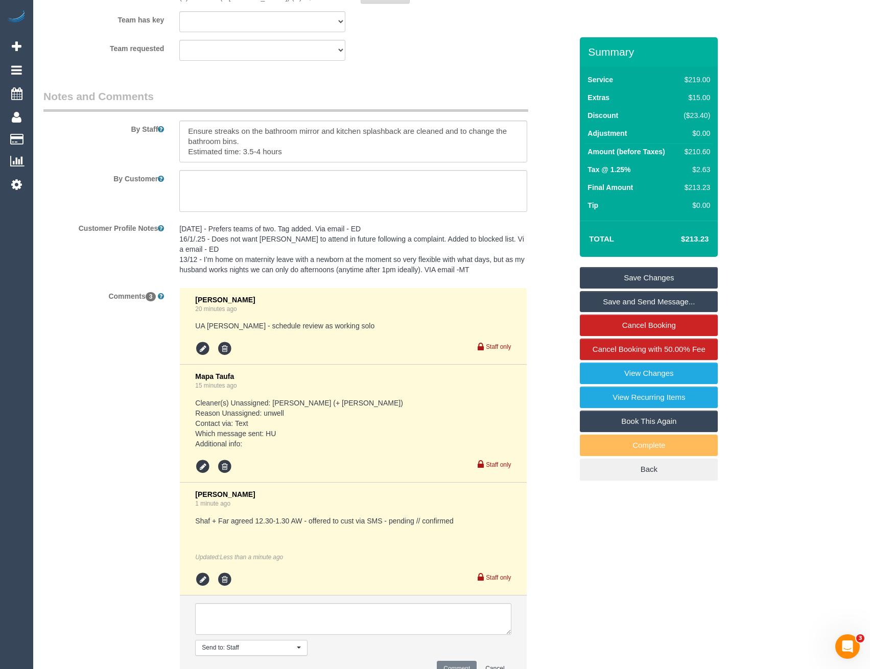
scroll to position [1481, 0]
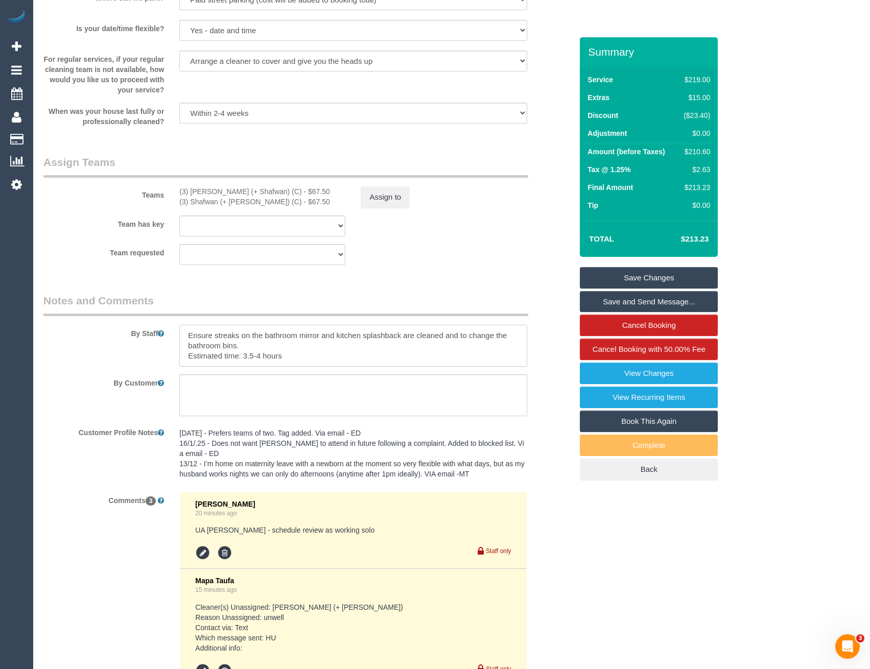
click at [187, 334] on textarea at bounding box center [352, 346] width 347 height 42
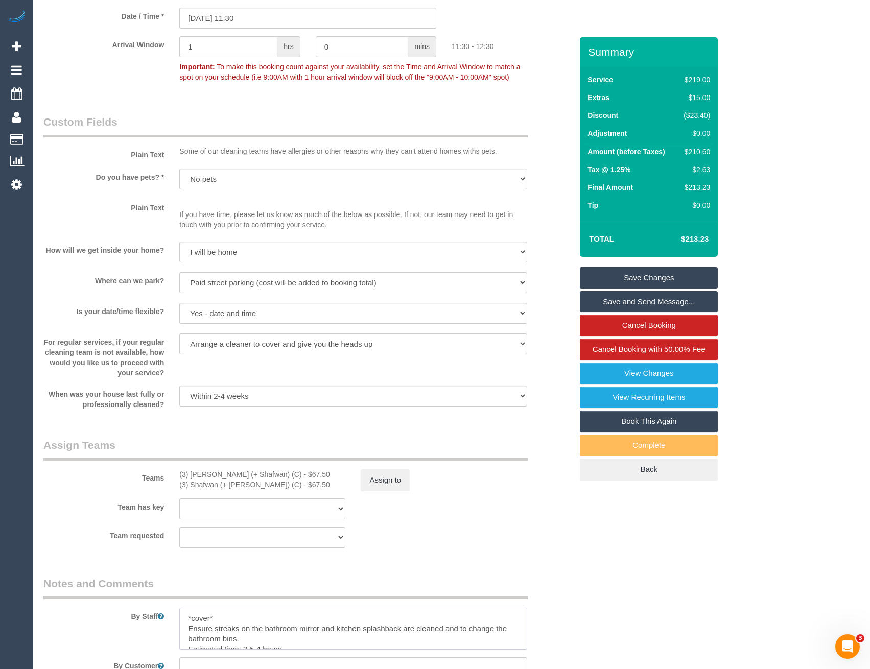
scroll to position [1073, 0]
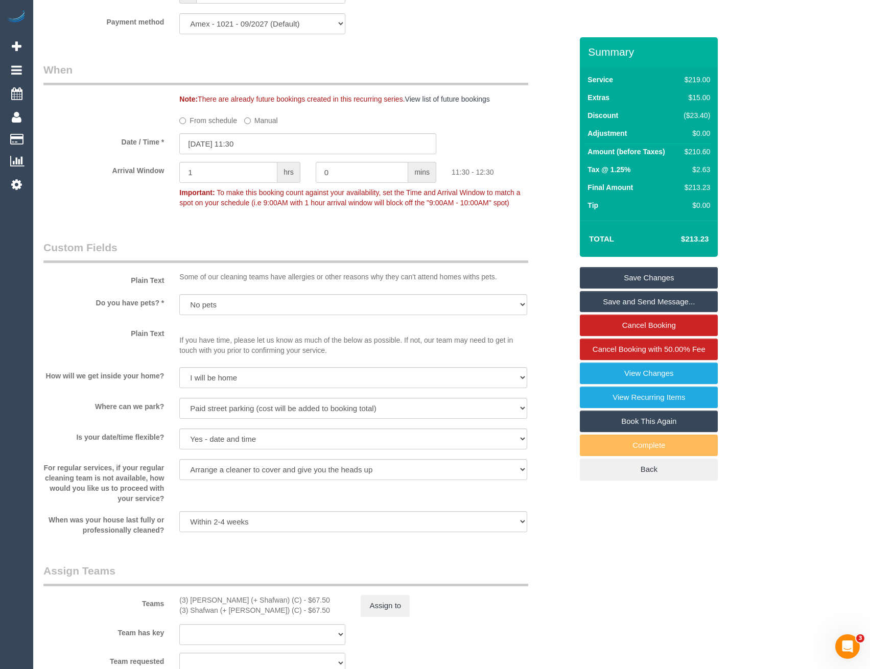
type textarea "*cover* Ensure streaks on the bathroom mirror and kitchen splashback are cleane…"
click at [262, 148] on input "26/08/2025 11:30" at bounding box center [307, 143] width 257 height 21
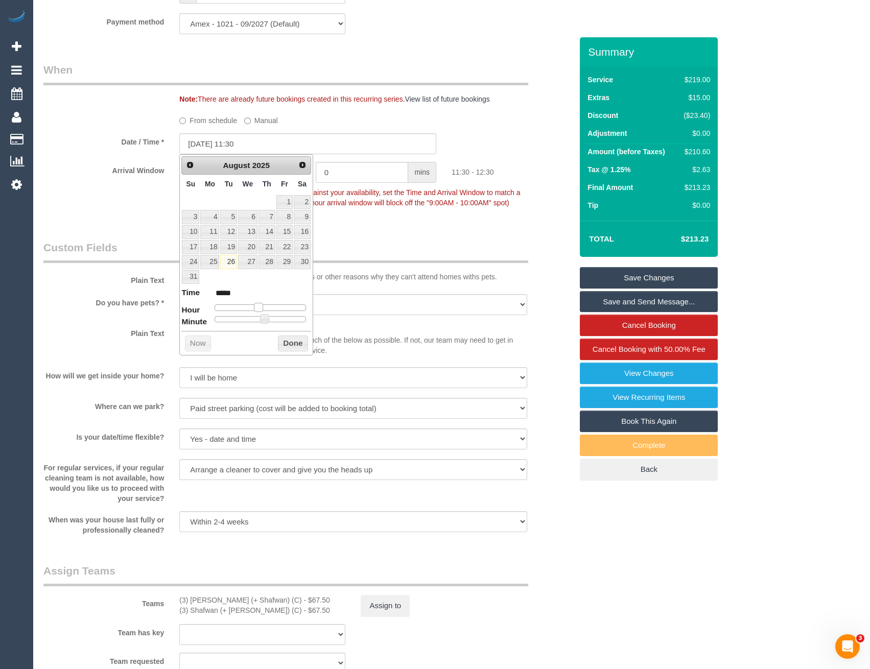
type input "26/08/2025 12:30"
type input "*****"
click at [263, 306] on span at bounding box center [261, 307] width 9 height 9
click at [447, 233] on div "Who Email* olivia@byjoel.com.au Name * Olivia Braun Prefers two person team if …" at bounding box center [308, 150] width 544 height 2371
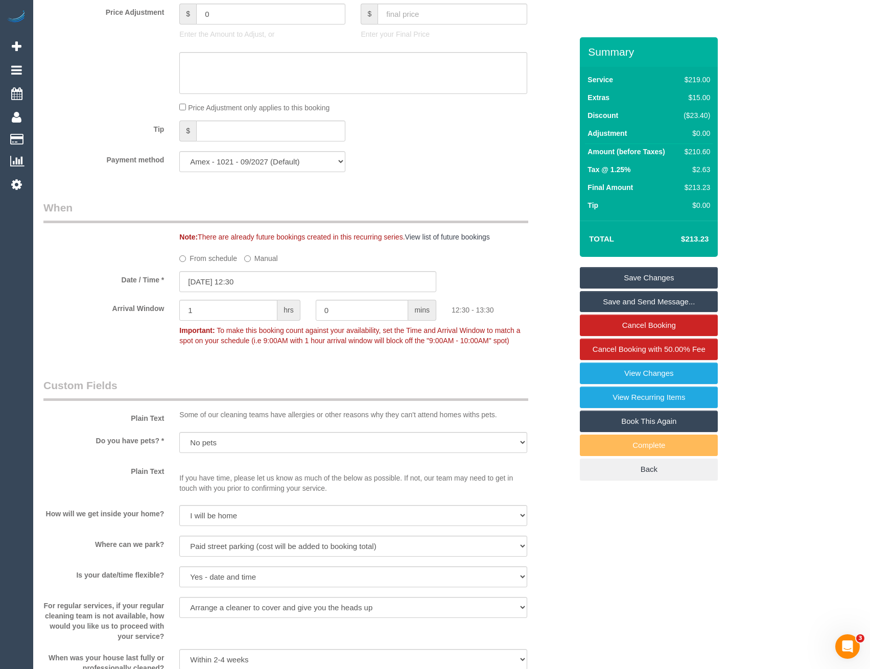
scroll to position [0, 0]
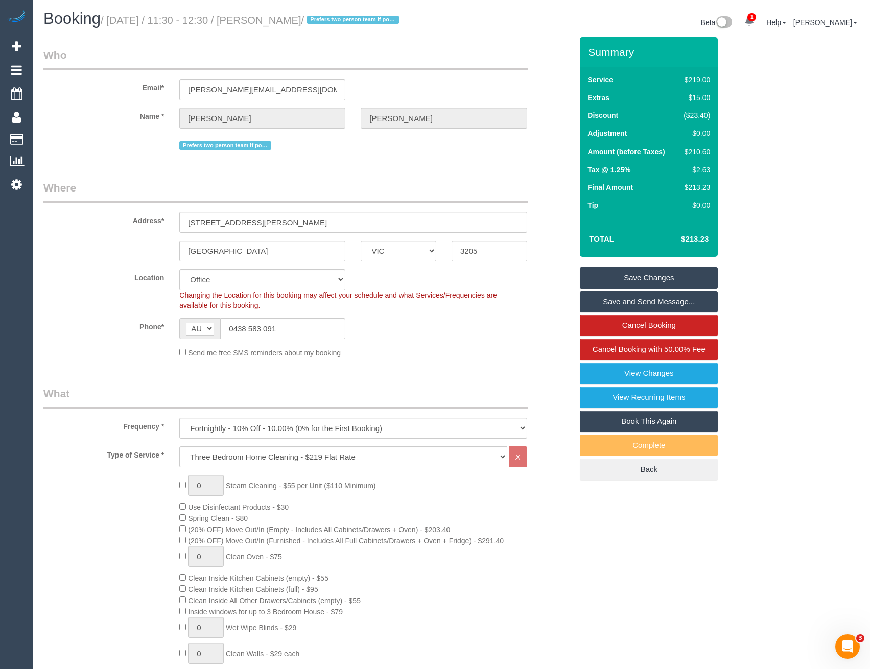
click at [606, 272] on link "Save Changes" at bounding box center [649, 277] width 138 height 21
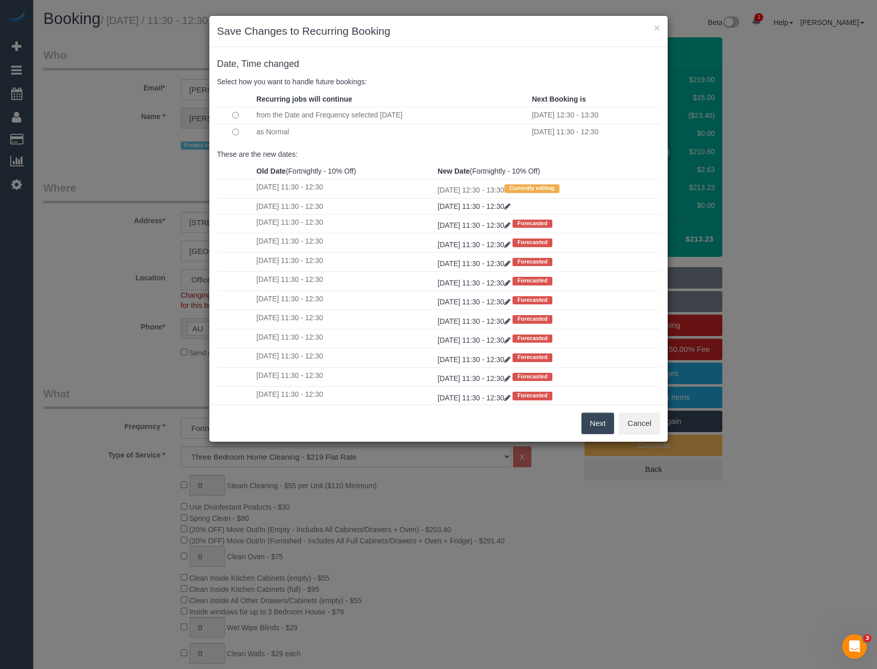
click at [590, 421] on button "Next" at bounding box center [598, 423] width 33 height 21
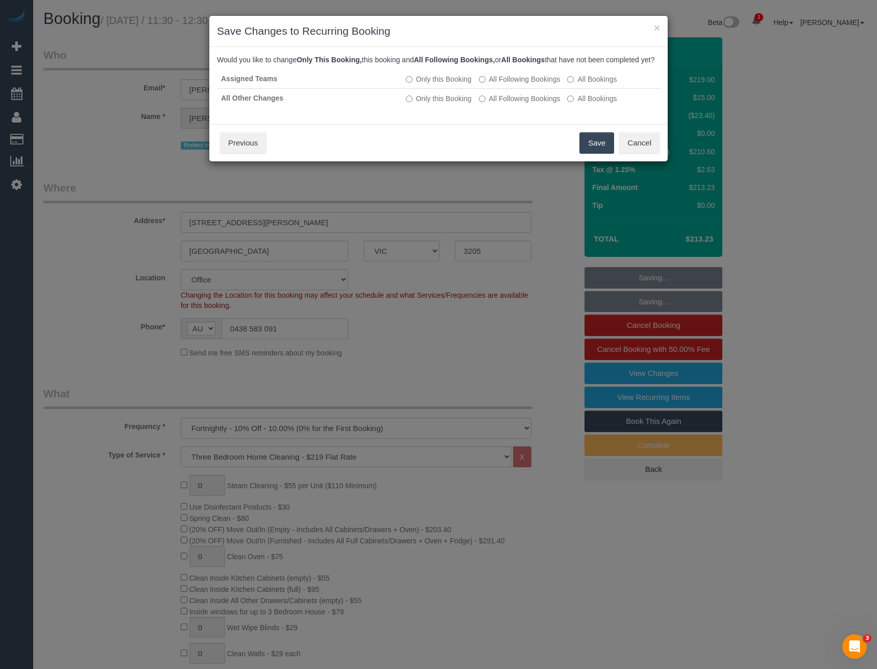
click at [597, 154] on button "Save" at bounding box center [597, 142] width 35 height 21
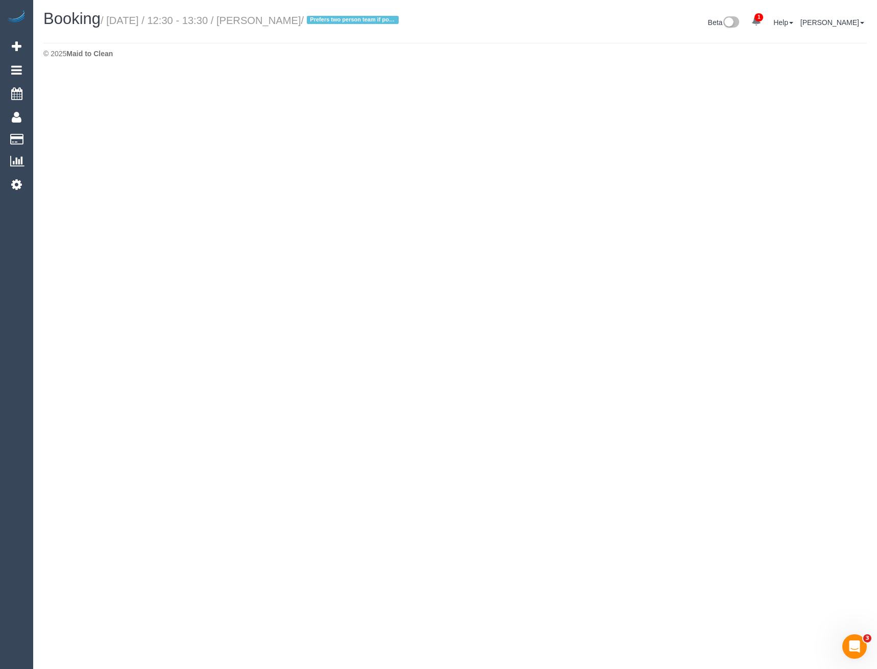
select select "VIC"
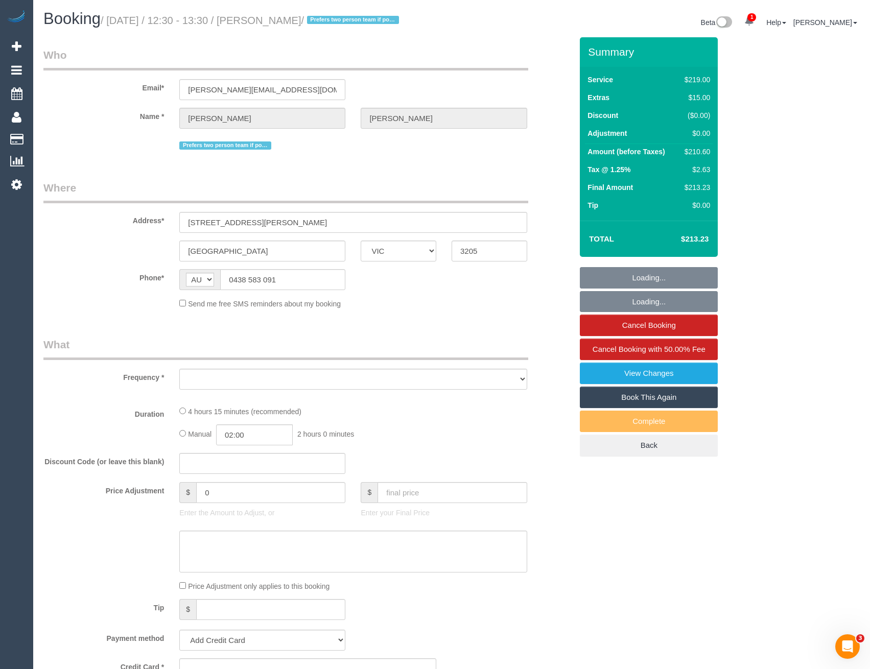
select select "string:stripe-pm_1PumnH2GScqysDRVp3AX4uMm"
select select "number:28"
select select "number:14"
select select "number:20"
select select "number:22"
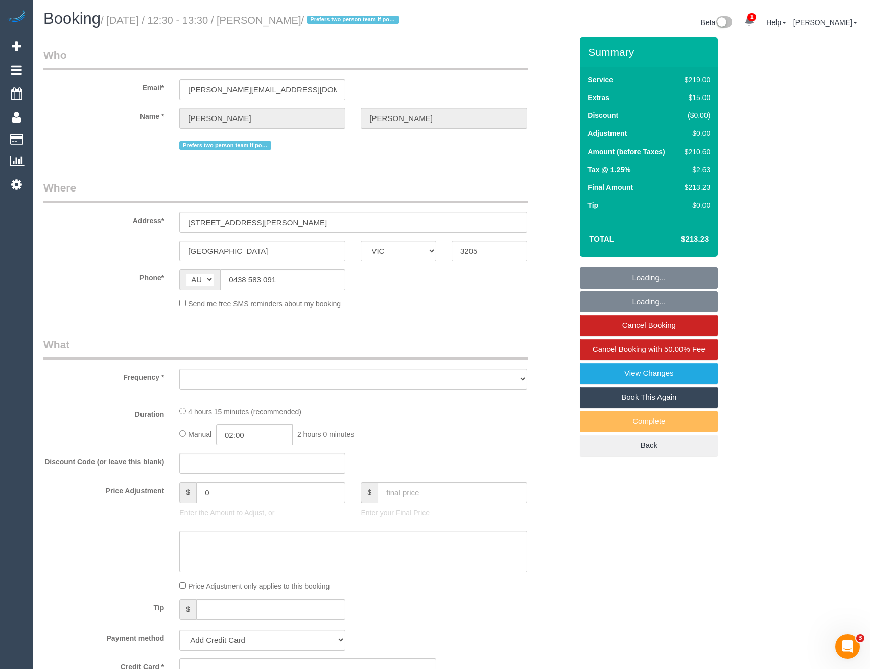
select select "number:34"
select select "number:12"
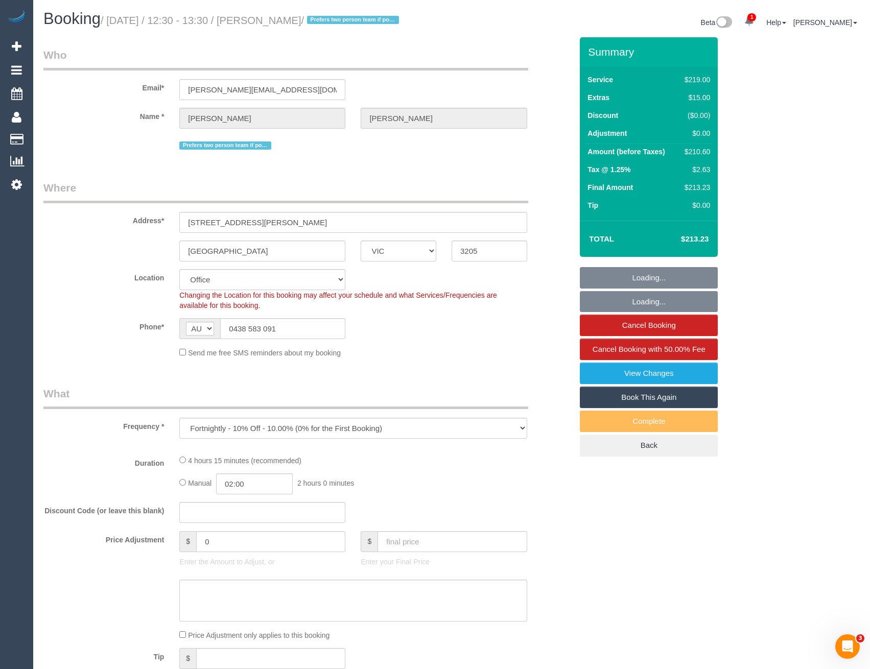
select select "object:11561"
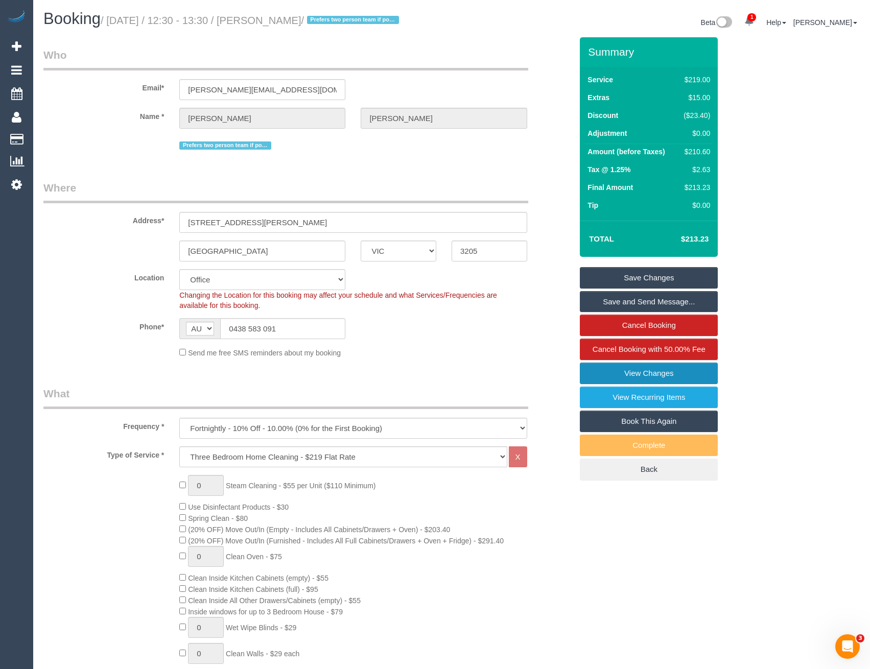
click at [619, 375] on link "View Changes" at bounding box center [649, 373] width 138 height 21
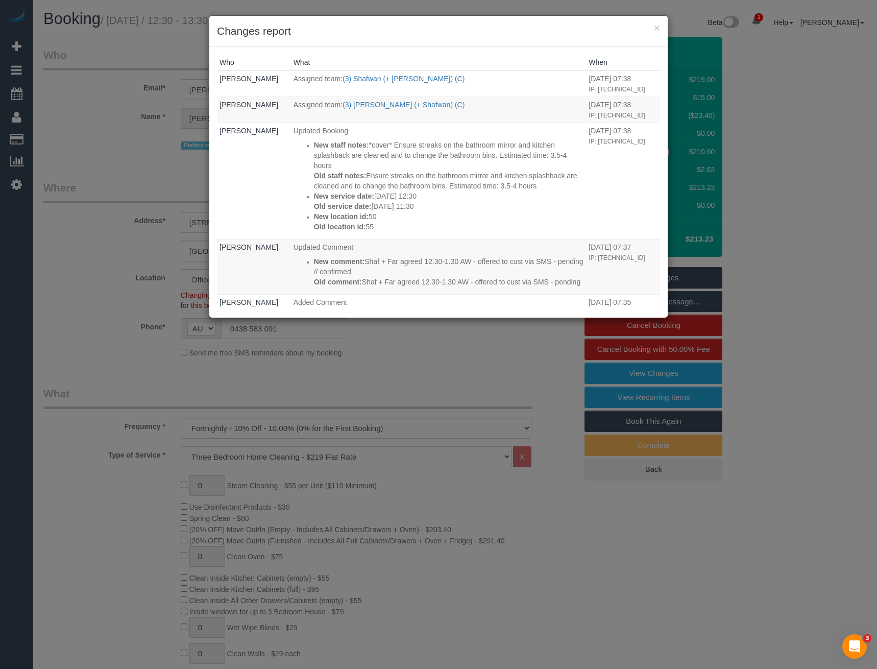
click at [347, 370] on div "× Changes report Who What When Bronie Bryant Assigned team: (3) Shafwan (+ Farh…" at bounding box center [438, 334] width 877 height 669
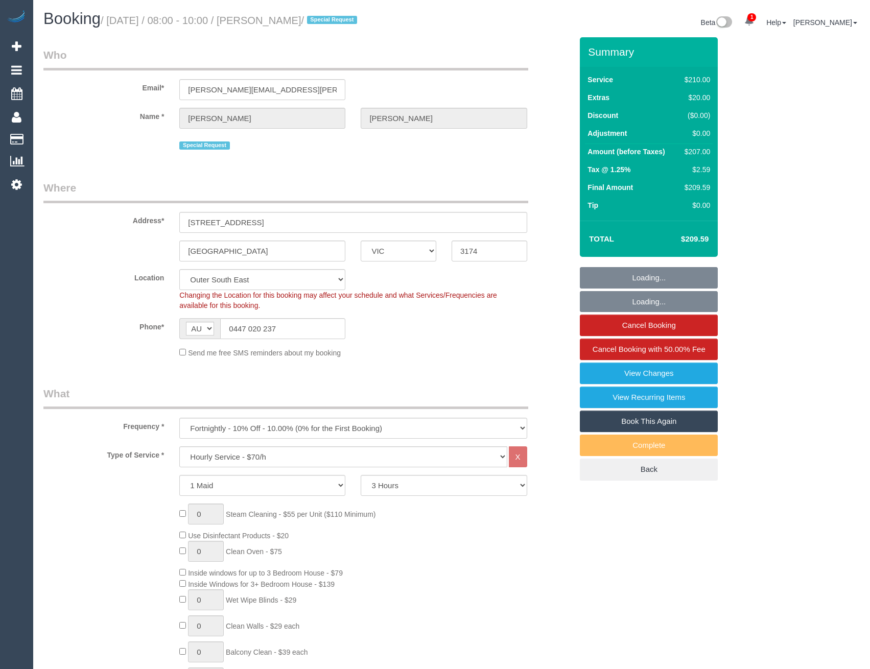
select select "VIC"
select select "180"
select select "number:29"
select select "number:14"
select select "number:18"
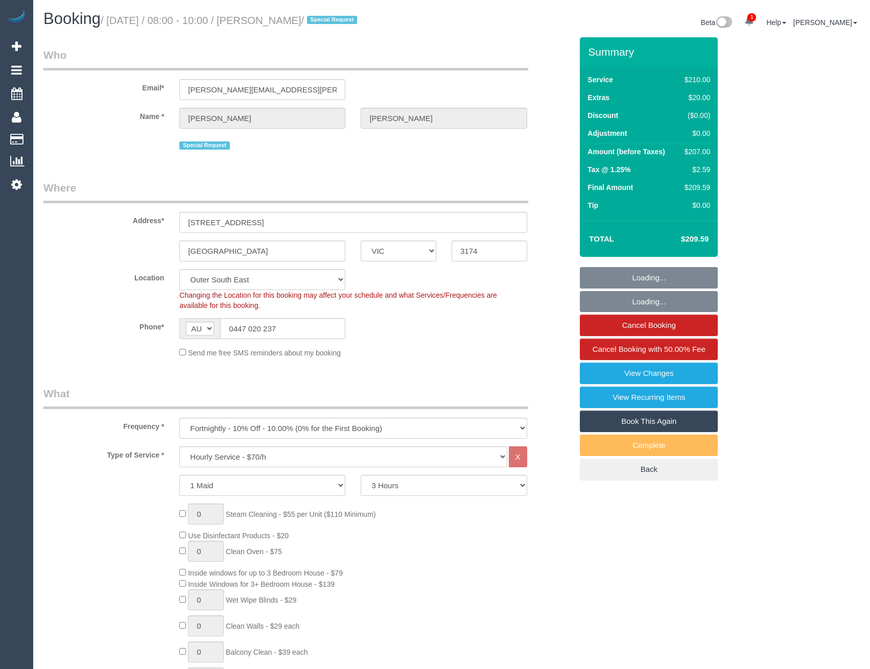
select select "number:22"
select select "number:34"
select select "number:12"
select select "spot1"
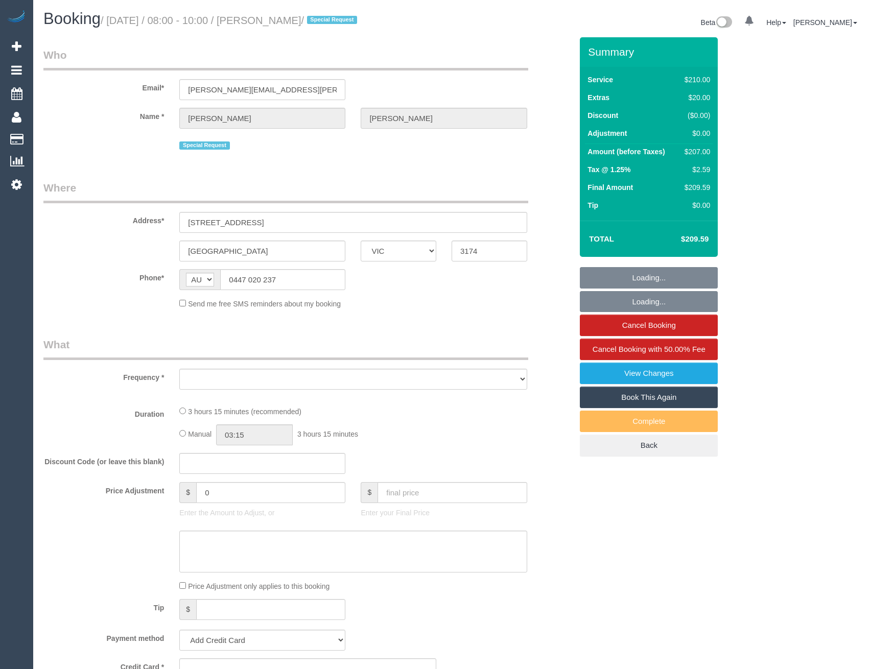
select select "VIC"
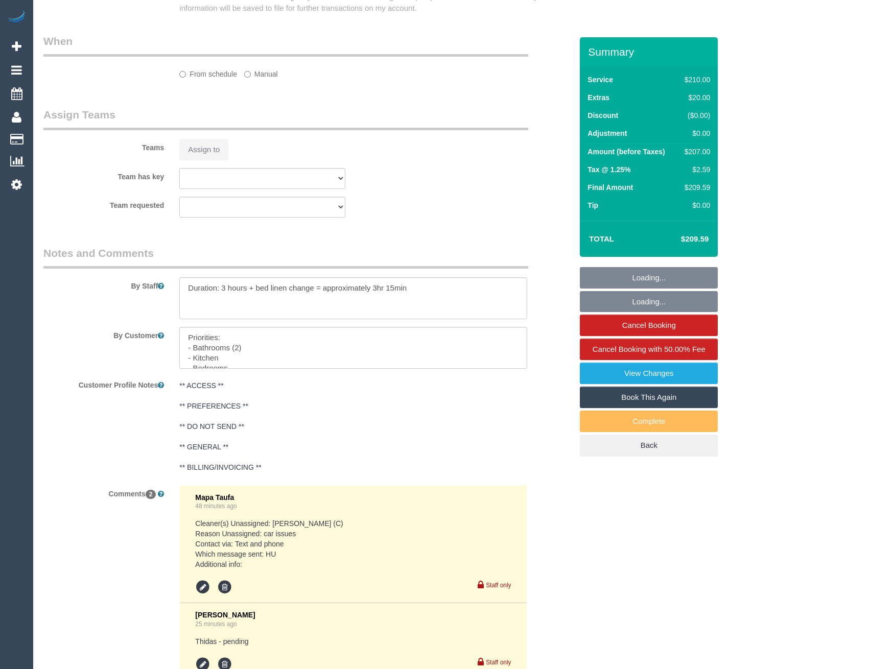
select select "string:stripe-pm_1R67Ng2GScqysDRVmWvKRIvp"
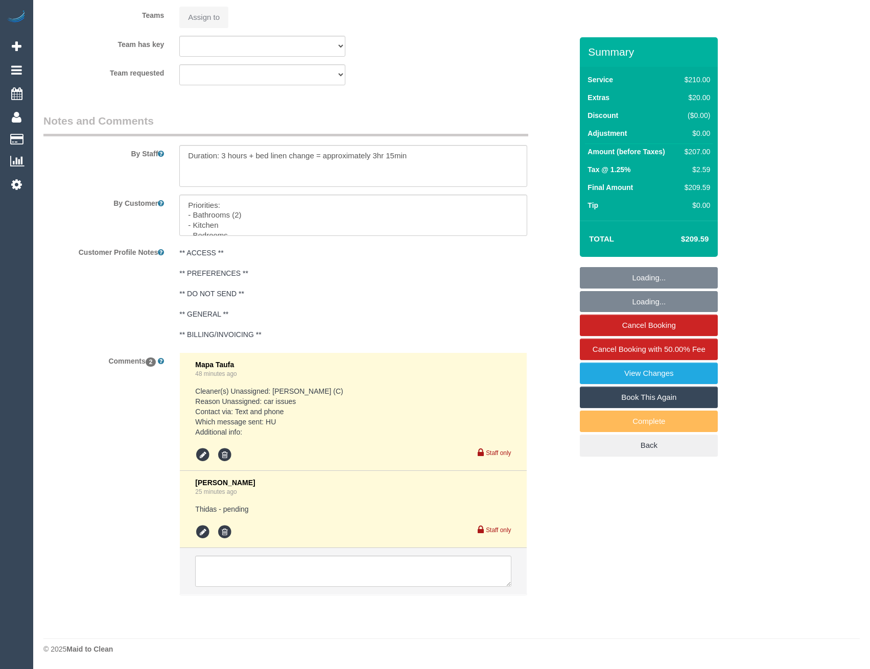
select select "object:585"
select select "180"
select select "number:29"
select select "number:14"
select select "number:18"
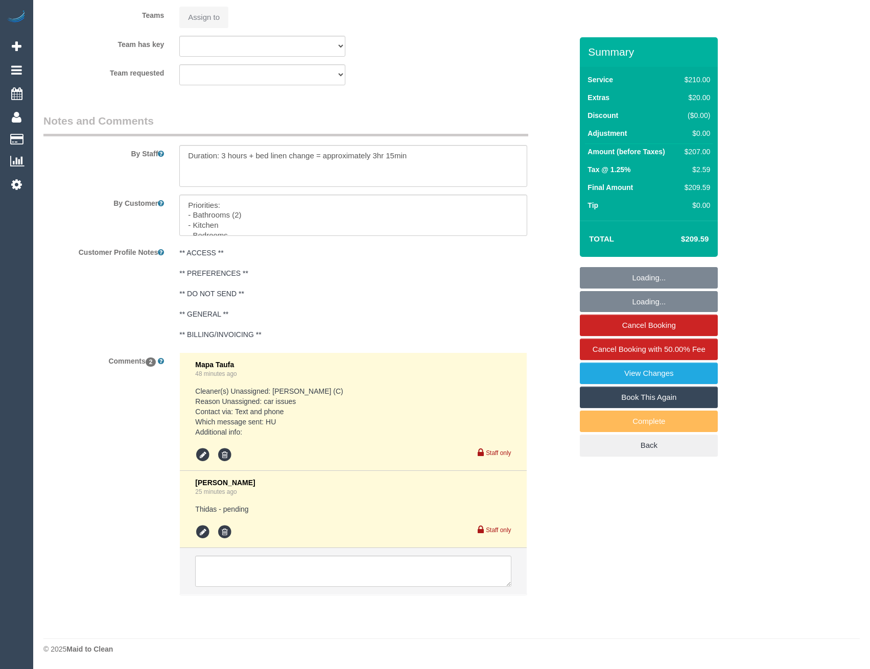
select select "number:22"
select select "number:34"
select select "number:12"
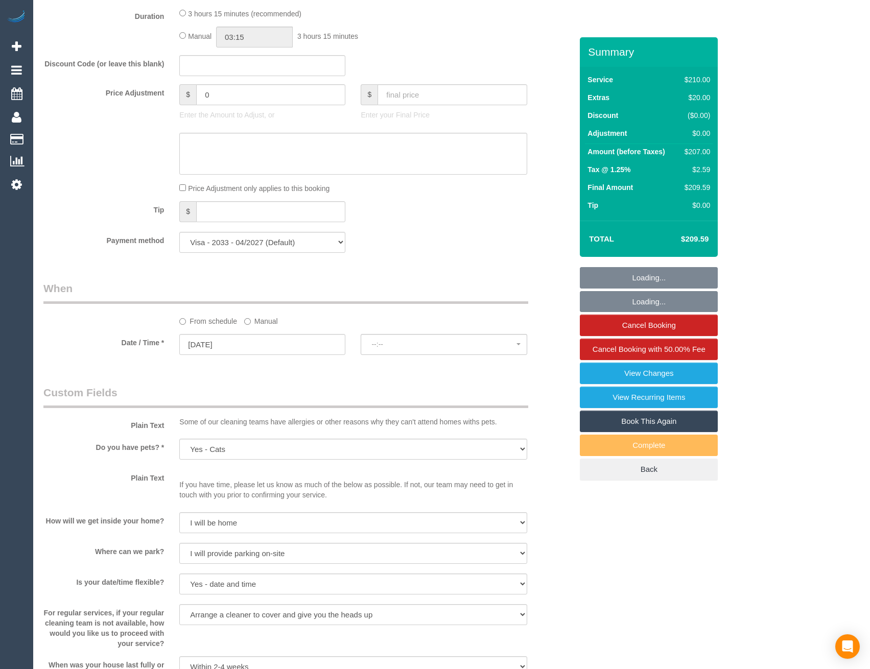
select select "object:1203"
select select "spot1"
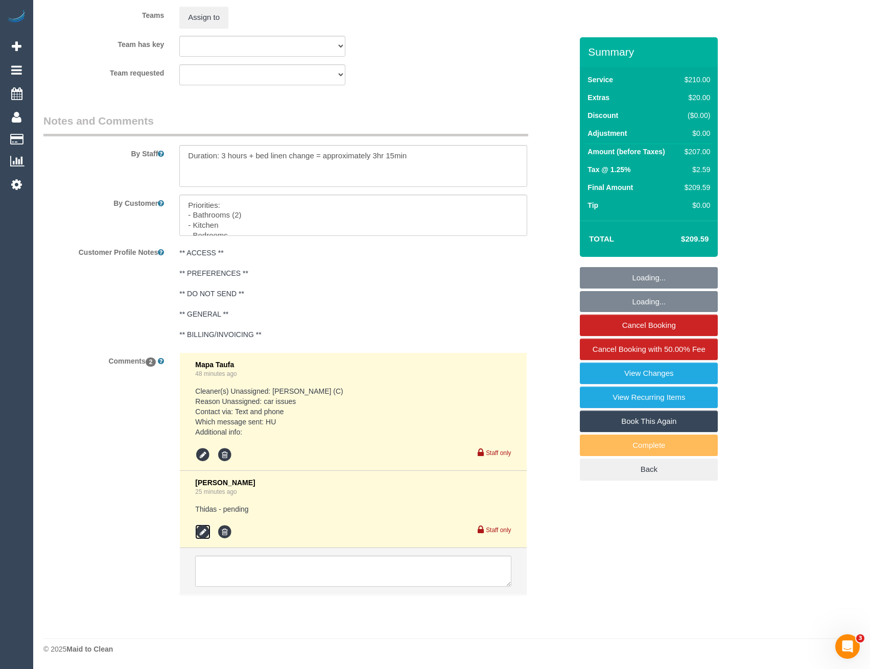
click at [204, 529] on icon at bounding box center [202, 532] width 15 height 15
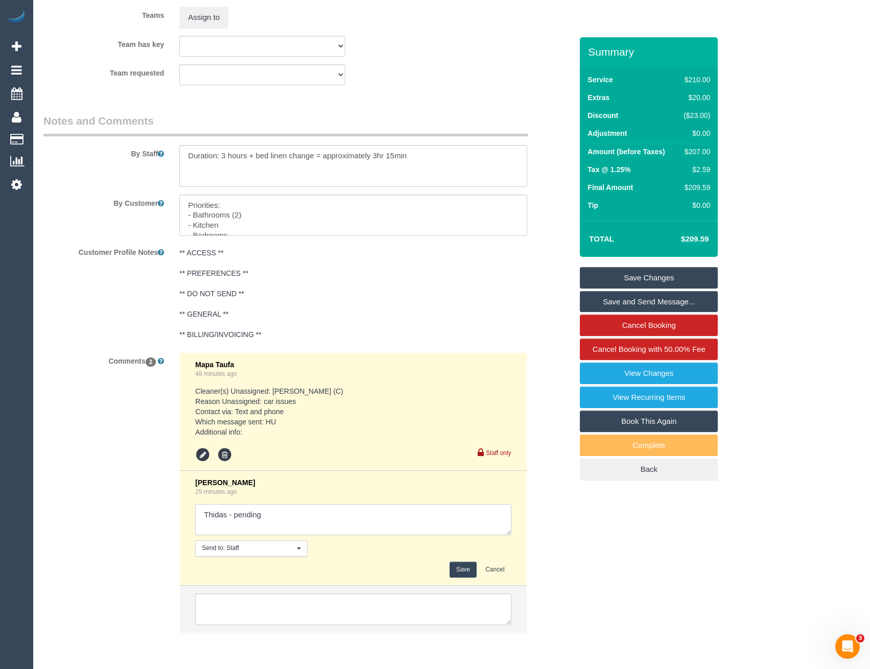
click at [270, 517] on textarea at bounding box center [353, 520] width 316 height 32
type textarea "Thidas - pending Mayon + Chalini - pending Stivan + [PERSON_NAME] - pending"
click at [461, 565] on button "Save" at bounding box center [462, 570] width 27 height 16
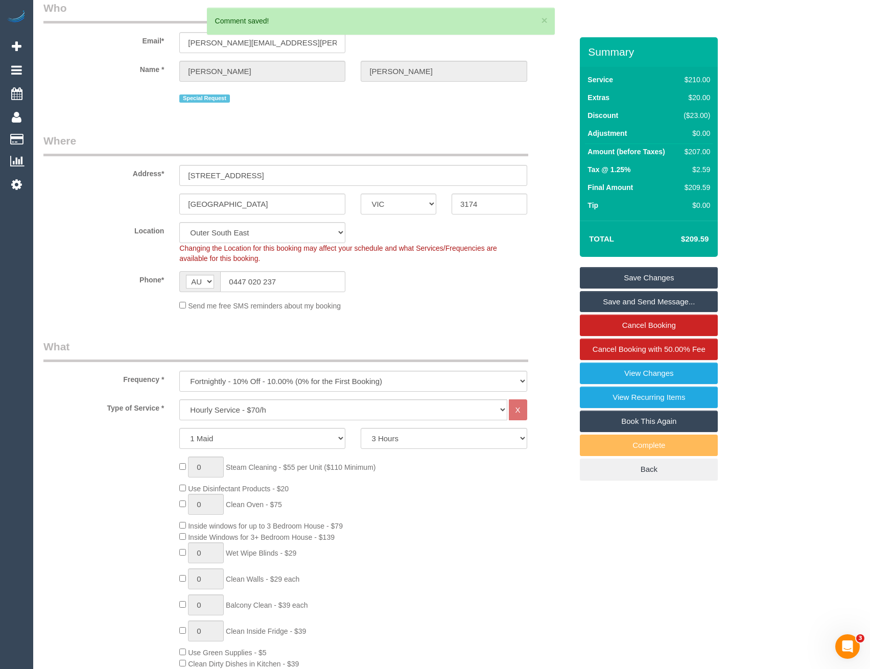
scroll to position [0, 0]
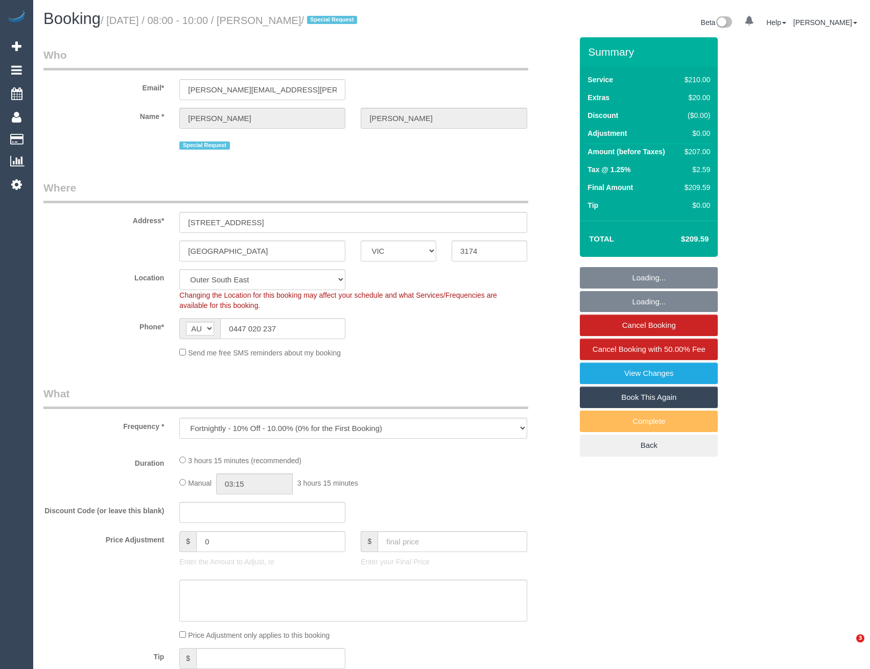
select select "VIC"
select select "number:29"
select select "number:14"
select select "number:18"
select select "number:22"
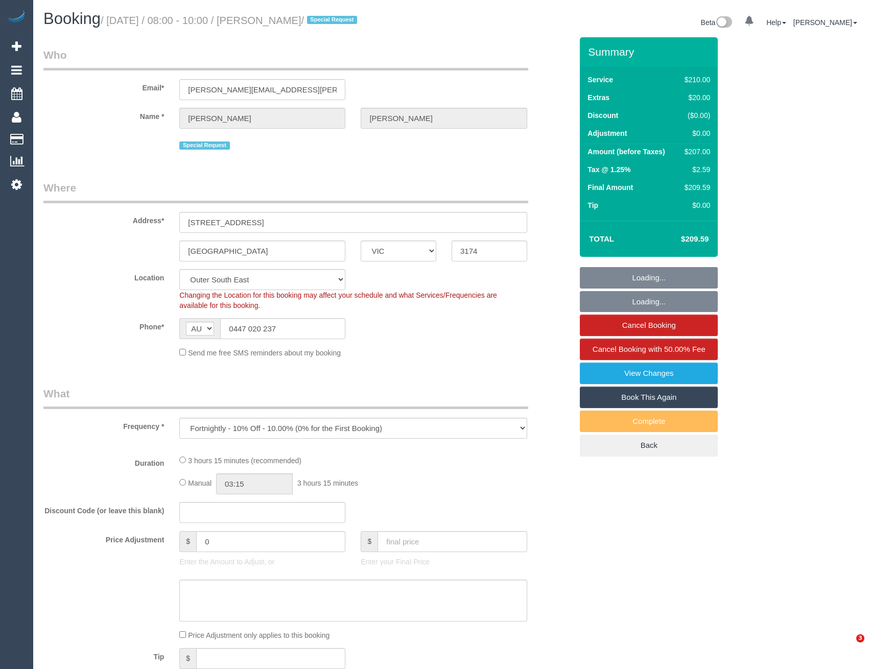
select select "number:34"
select select "number:12"
select select "object:739"
select select "spot1"
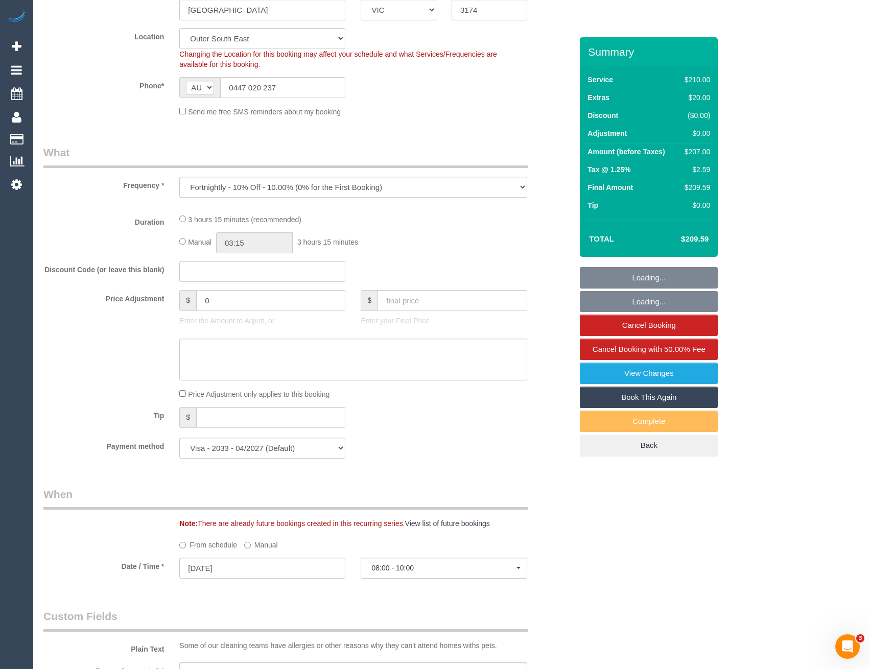
select select "180"
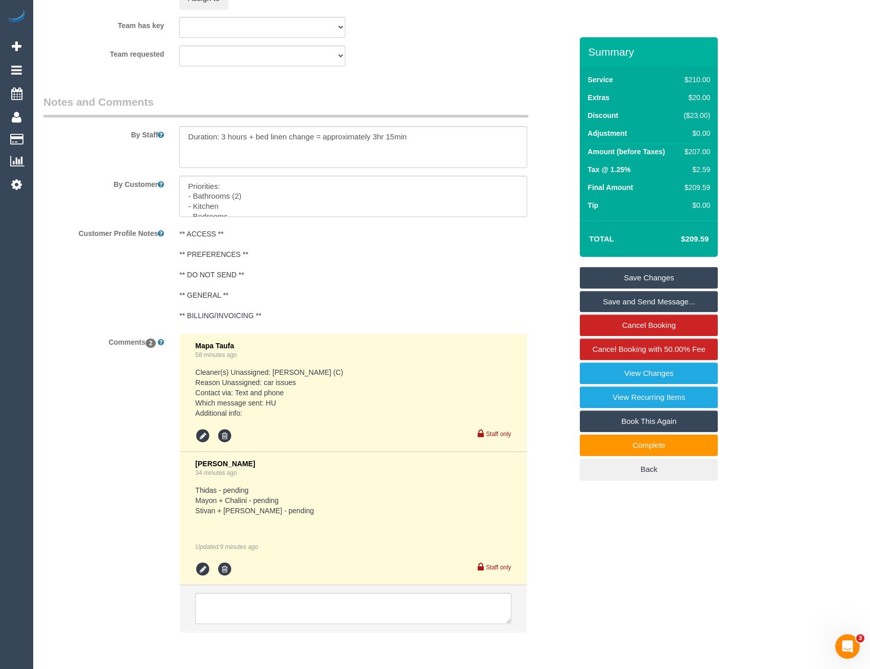
scroll to position [1634, 0]
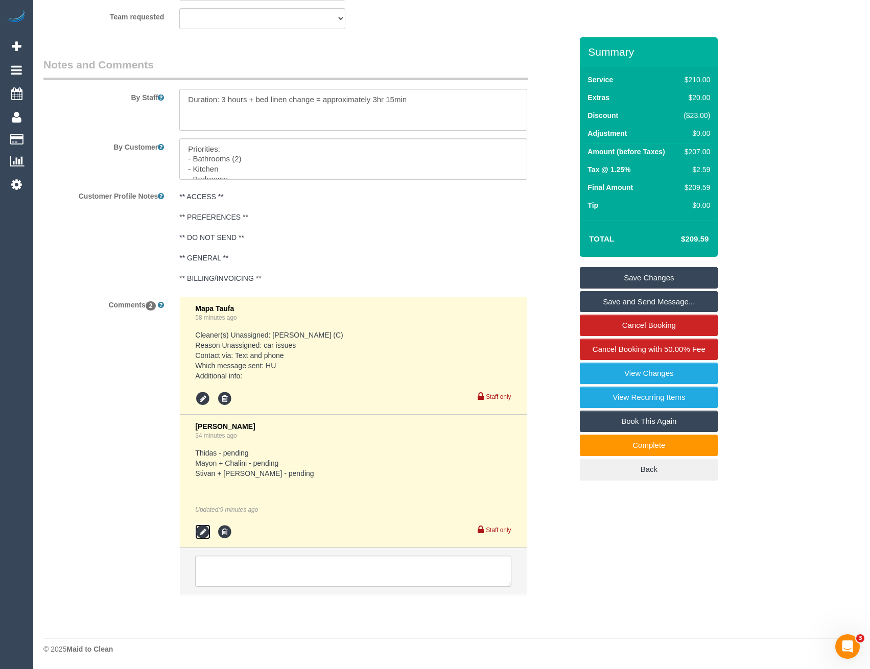
click at [202, 532] on icon at bounding box center [202, 532] width 15 height 15
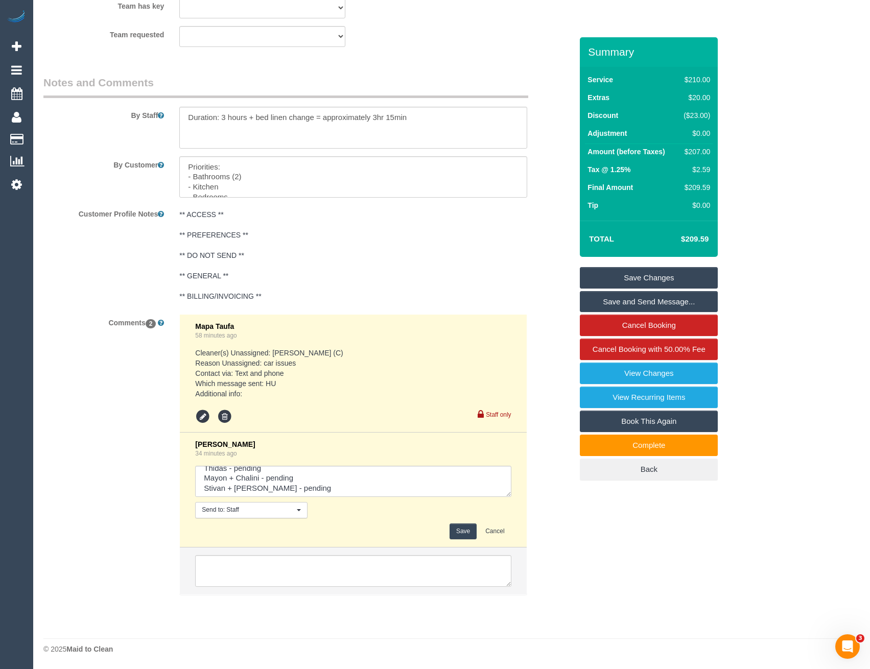
scroll to position [10, 0]
click at [301, 488] on textarea at bounding box center [353, 482] width 316 height 32
type textarea "Thidas - pending Mayon + Chalini - pending Stivan + Krunal - pending // conf 2-…"
click at [455, 525] on button "Save" at bounding box center [462, 532] width 27 height 16
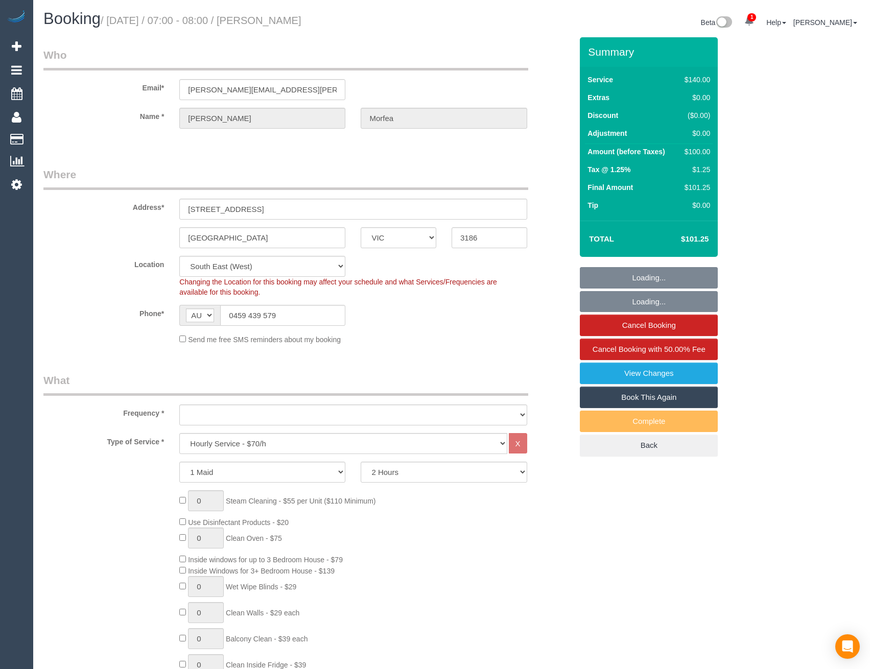
select select "VIC"
select select "number:27"
select select "number:14"
select select "number:19"
select select "number:22"
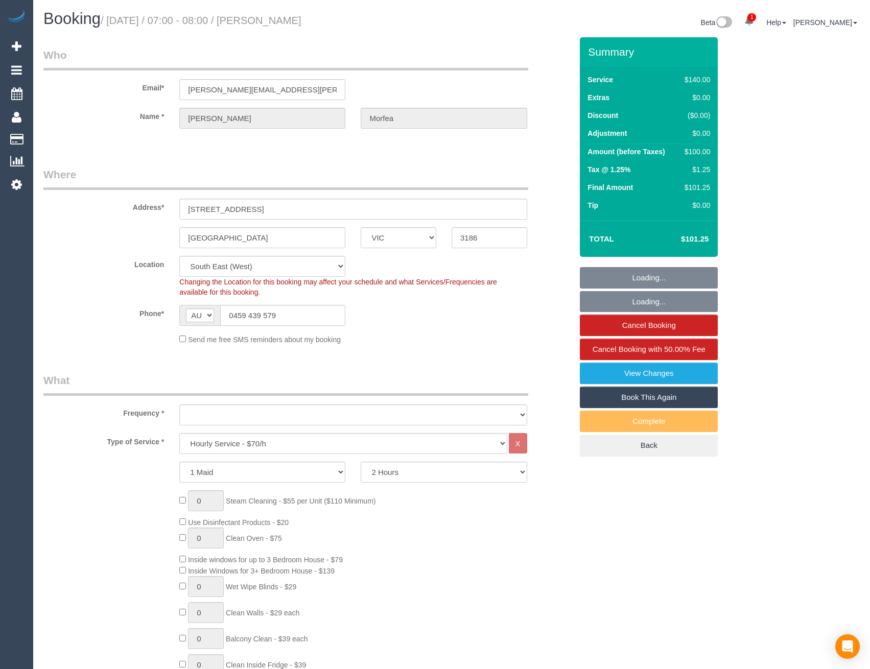
select select "number:12"
select select "object:873"
select select "string:stripe-pm_1RnSkD2GScqysDRV5UZJahHU"
select select "spot1"
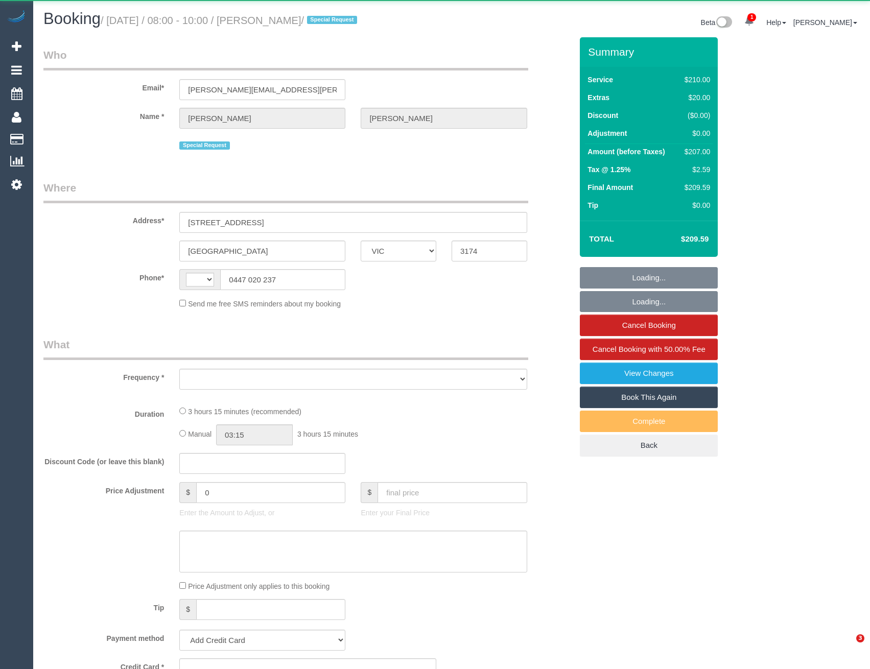
select select "VIC"
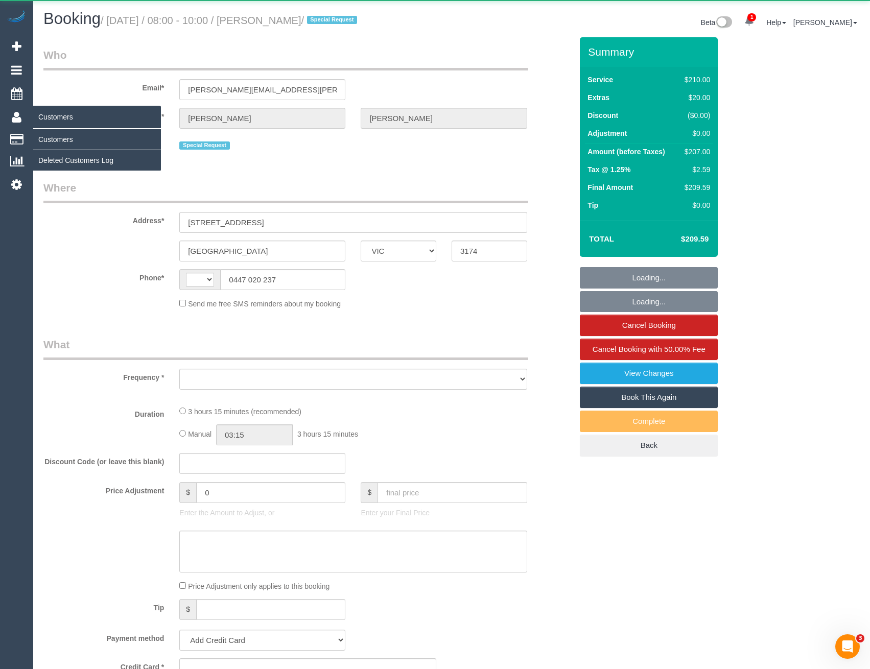
select select "string:stripe-pm_1R67Ng2GScqysDRVmWvKRIvp"
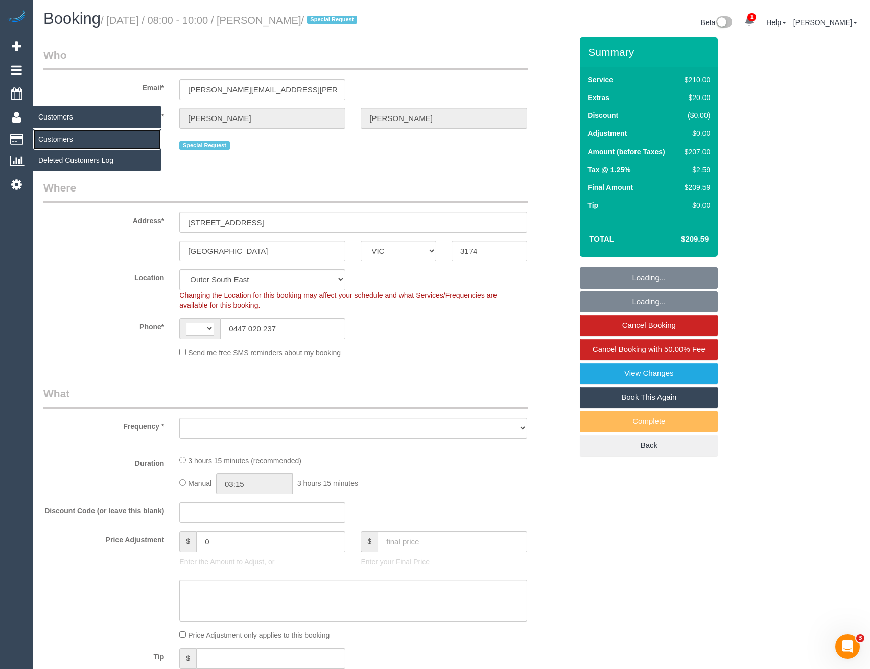
click at [58, 139] on link "Customers" at bounding box center [97, 139] width 128 height 20
select select "string:AU"
select select "spot1"
select select "object:593"
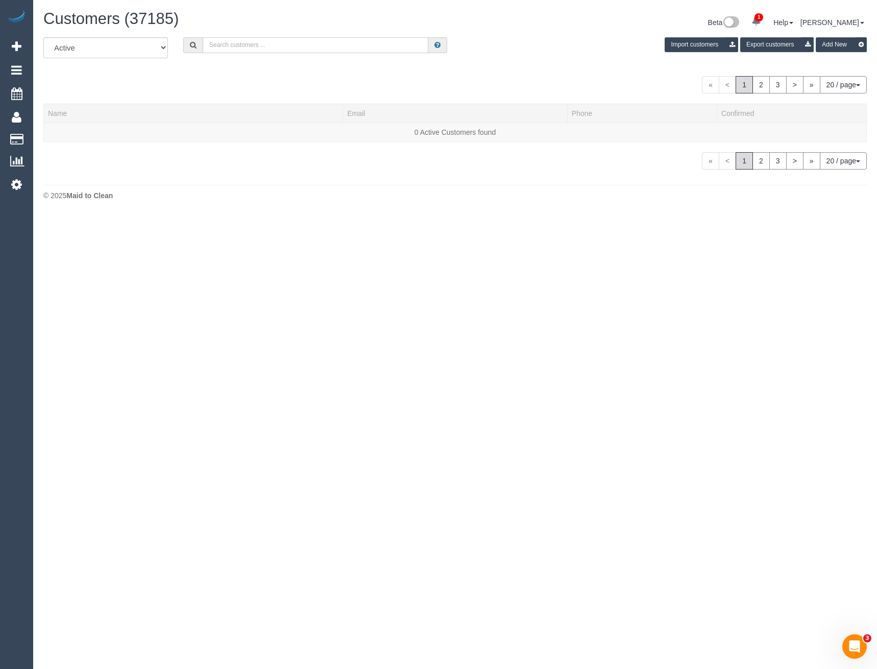
click at [258, 47] on input "text" at bounding box center [316, 45] width 226 height 16
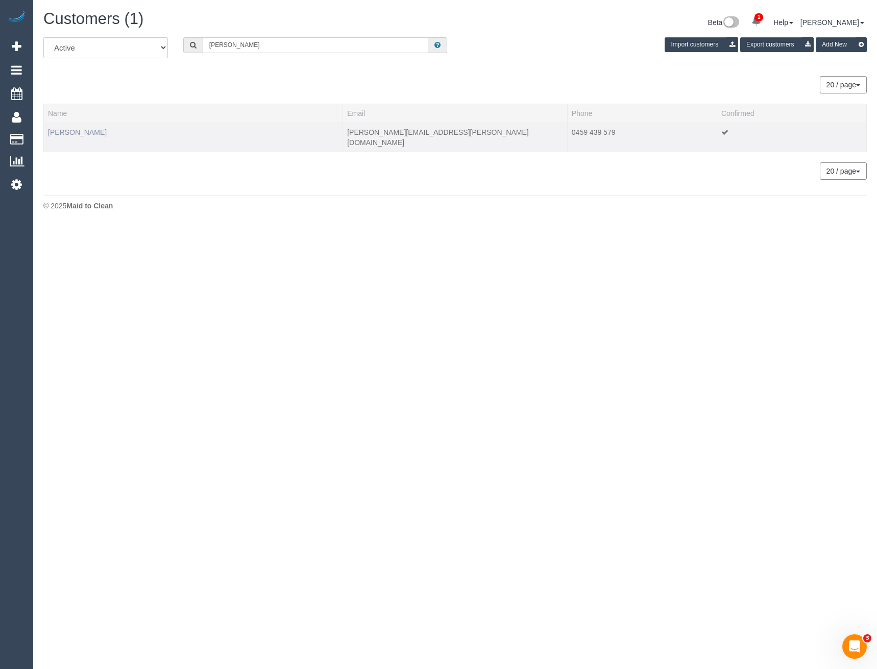
type input "Damien mor"
click at [75, 132] on link "Damien Morfea" at bounding box center [77, 132] width 59 height 8
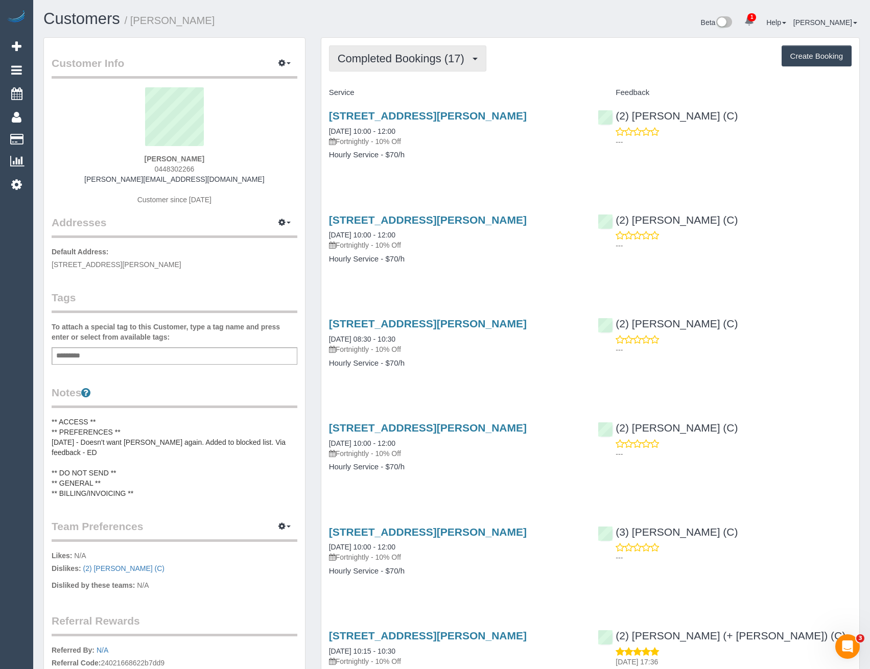
click at [431, 61] on span "Completed Bookings (17)" at bounding box center [404, 58] width 132 height 13
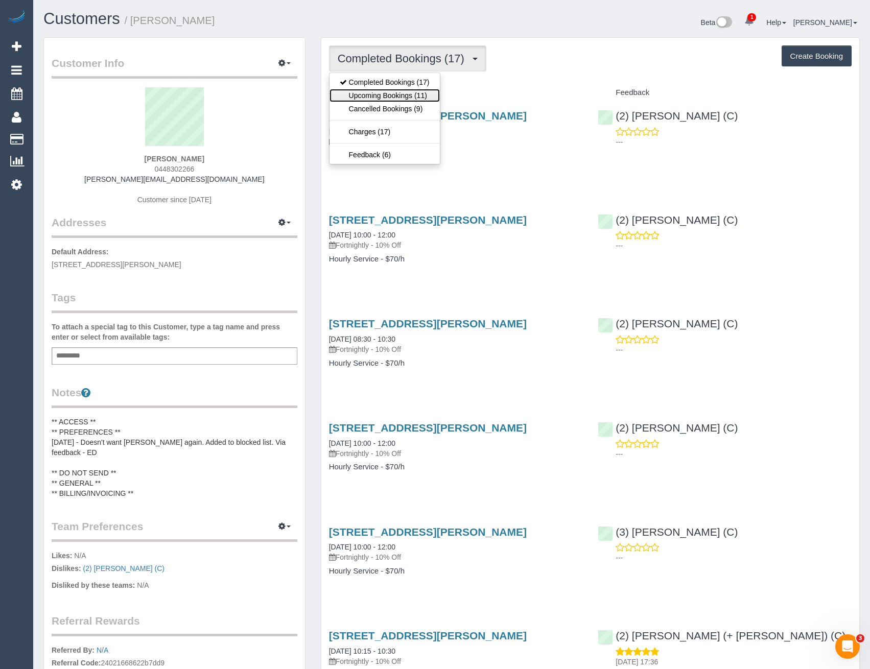
click at [437, 94] on link "Upcoming Bookings (11)" at bounding box center [384, 95] width 110 height 13
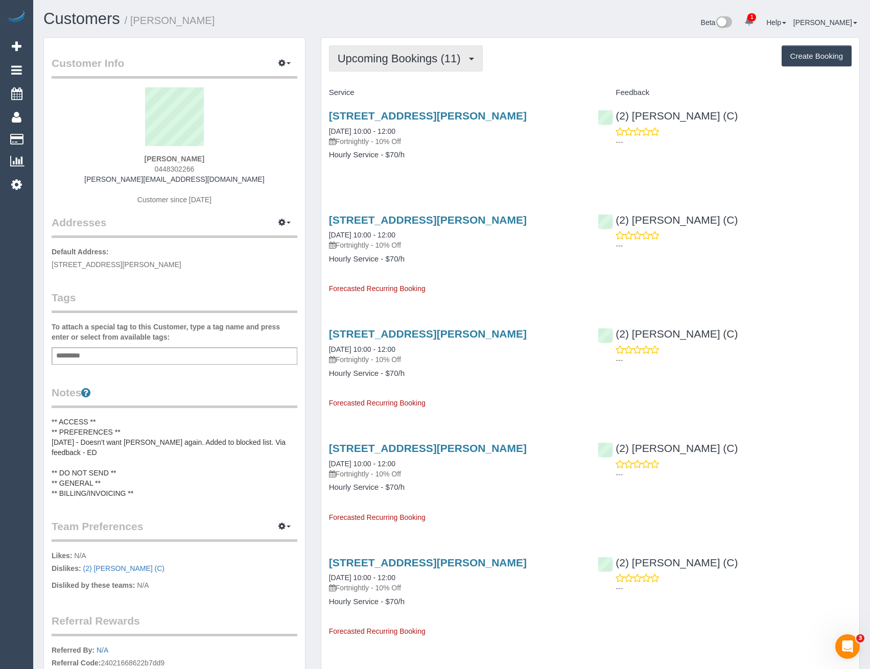
click at [393, 60] on span "Upcoming Bookings (11)" at bounding box center [402, 58] width 128 height 13
click at [447, 64] on span "Upcoming Bookings (11)" at bounding box center [402, 58] width 128 height 13
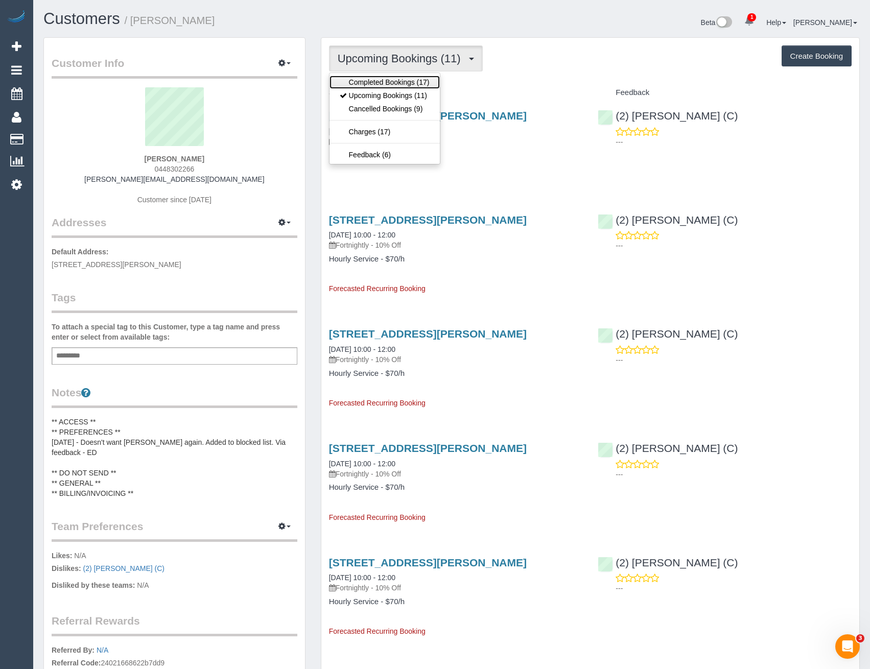
click at [405, 86] on link "Completed Bookings (17)" at bounding box center [384, 82] width 110 height 13
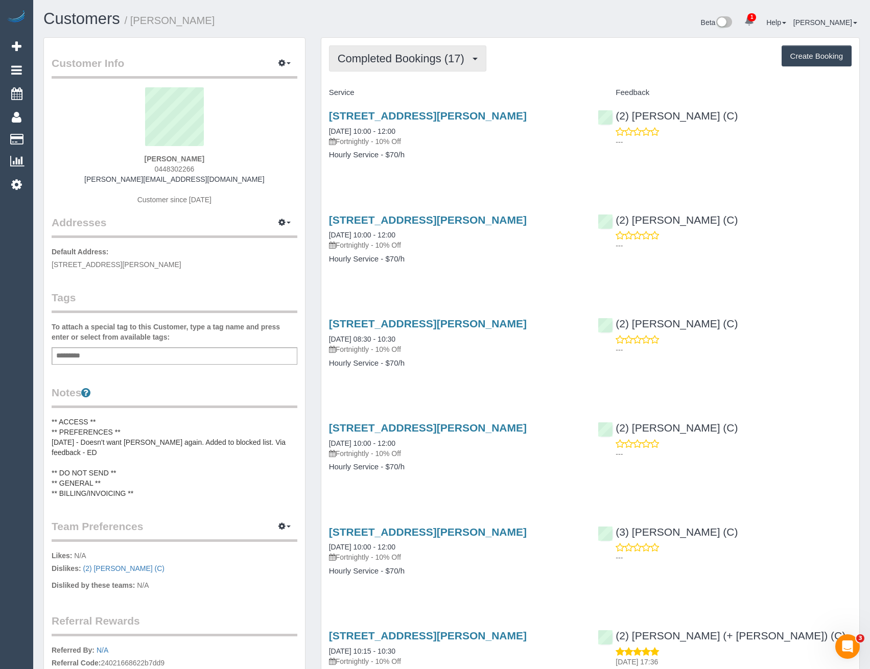
click at [362, 56] on span "Completed Bookings (17)" at bounding box center [404, 58] width 132 height 13
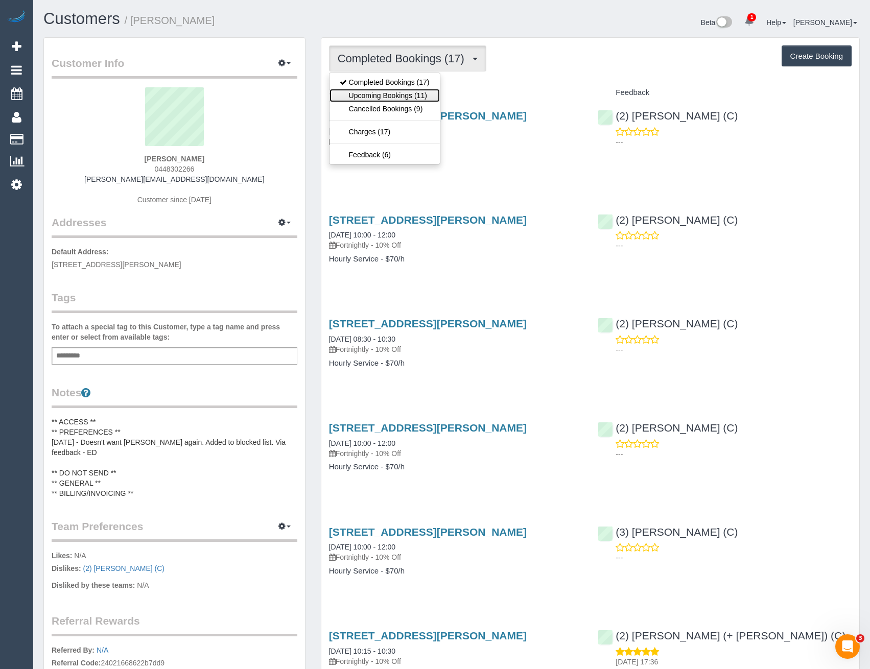
click at [390, 95] on link "Upcoming Bookings (11)" at bounding box center [384, 95] width 110 height 13
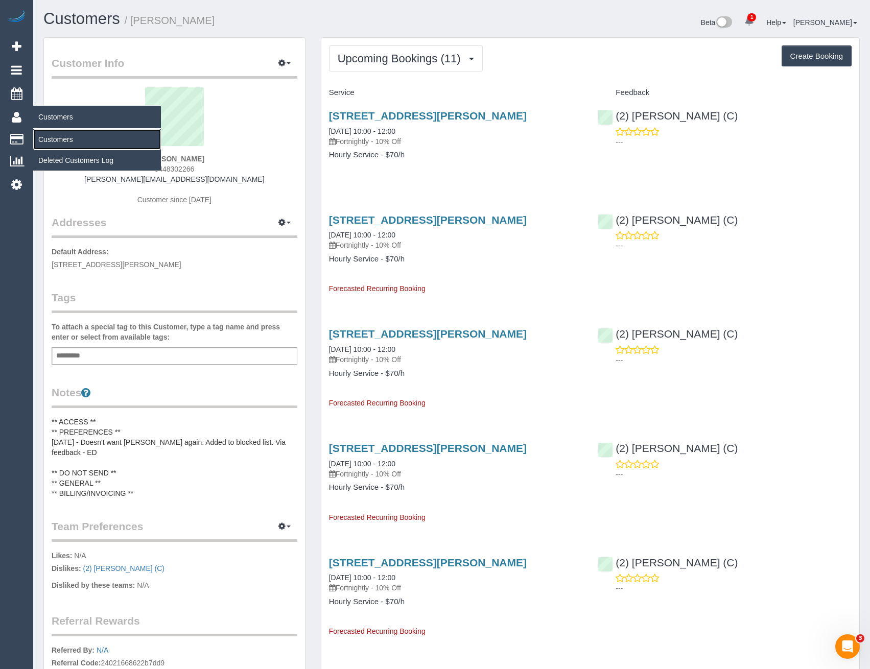
click at [53, 138] on link "Customers" at bounding box center [97, 139] width 128 height 20
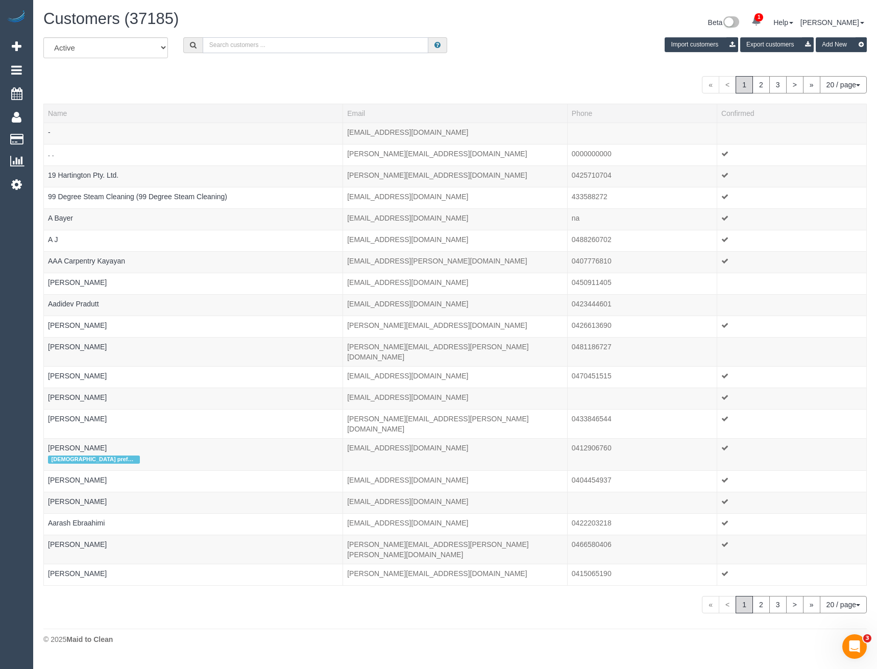
click at [219, 47] on input "text" at bounding box center [316, 45] width 226 height 16
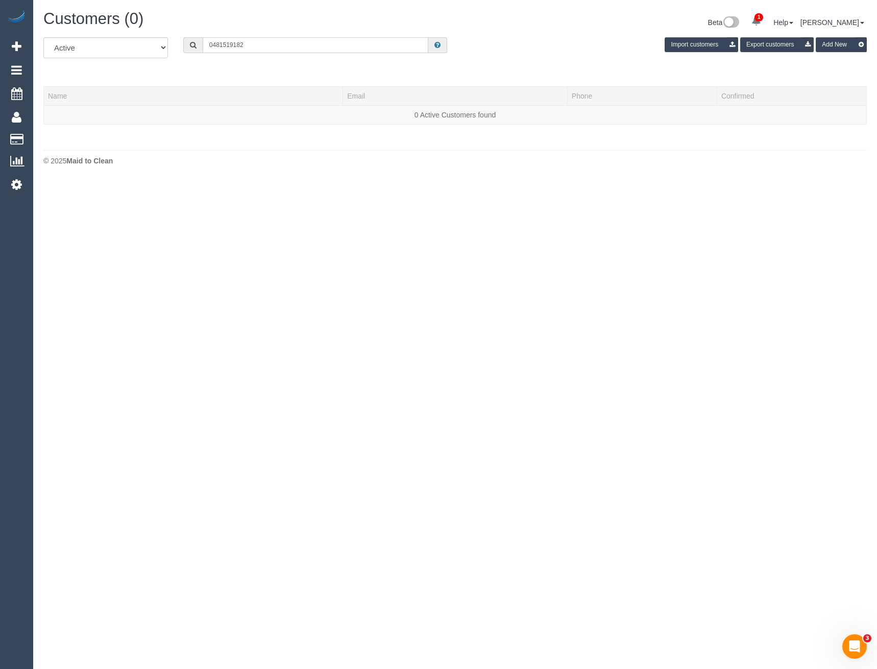
drag, startPoint x: 204, startPoint y: 47, endPoint x: 155, endPoint y: 47, distance: 49.0
click at [155, 47] on div "All Active Archived 0481519182 Import customers Export customers Add New" at bounding box center [455, 51] width 839 height 29
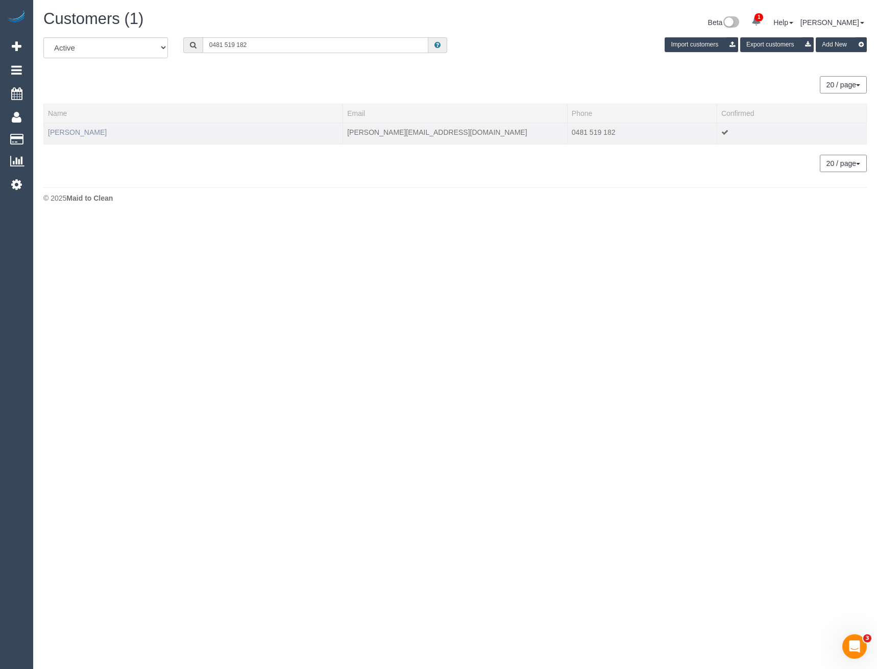
type input "0481 519 182"
click at [83, 128] on link "Michael Domsey" at bounding box center [77, 132] width 59 height 8
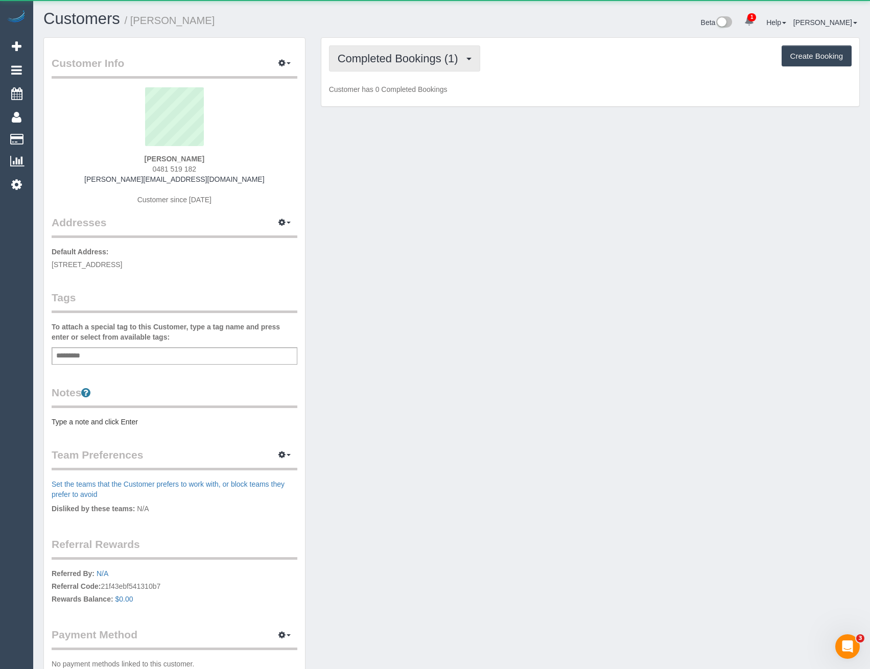
click at [412, 61] on span "Completed Bookings (1)" at bounding box center [401, 58] width 126 height 13
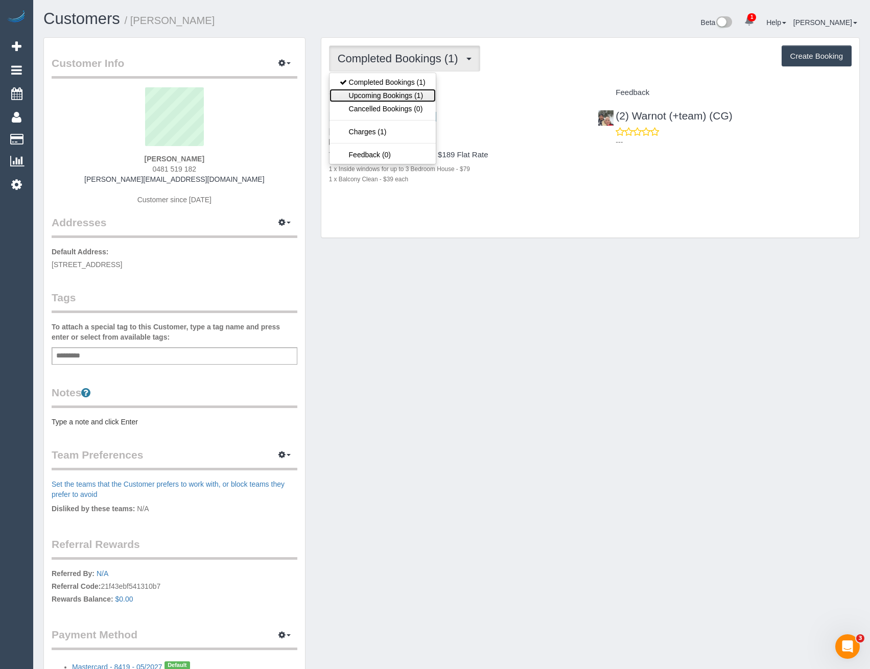
click at [409, 90] on link "Upcoming Bookings (1)" at bounding box center [382, 95] width 106 height 13
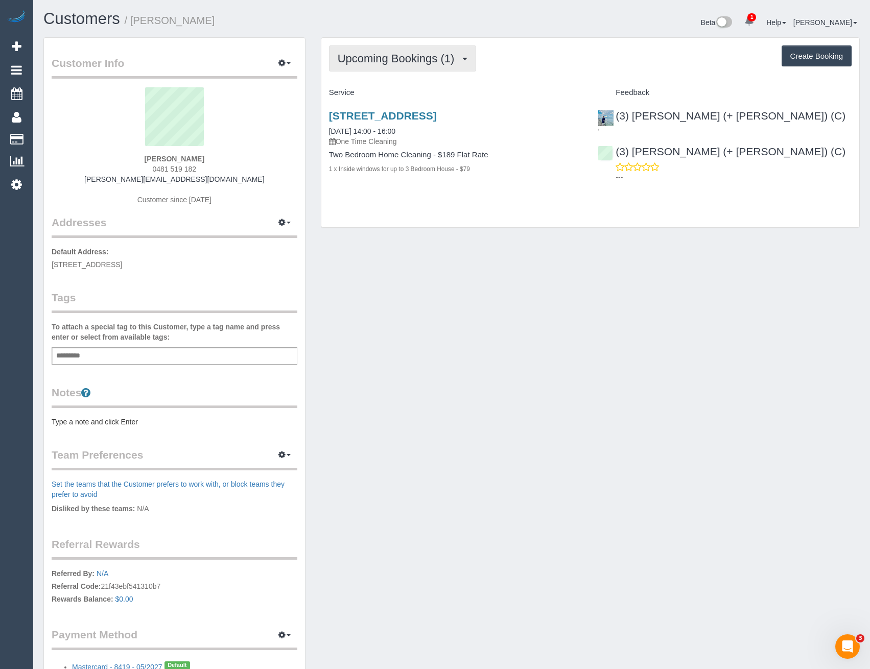
click at [445, 58] on span "Upcoming Bookings (1)" at bounding box center [399, 58] width 122 height 13
click at [556, 192] on div "202/611 Sydney Rd, Brunswick, VIC 3056 27/08/2025 14:00 - 16:00 One Time Cleani…" at bounding box center [455, 147] width 269 height 93
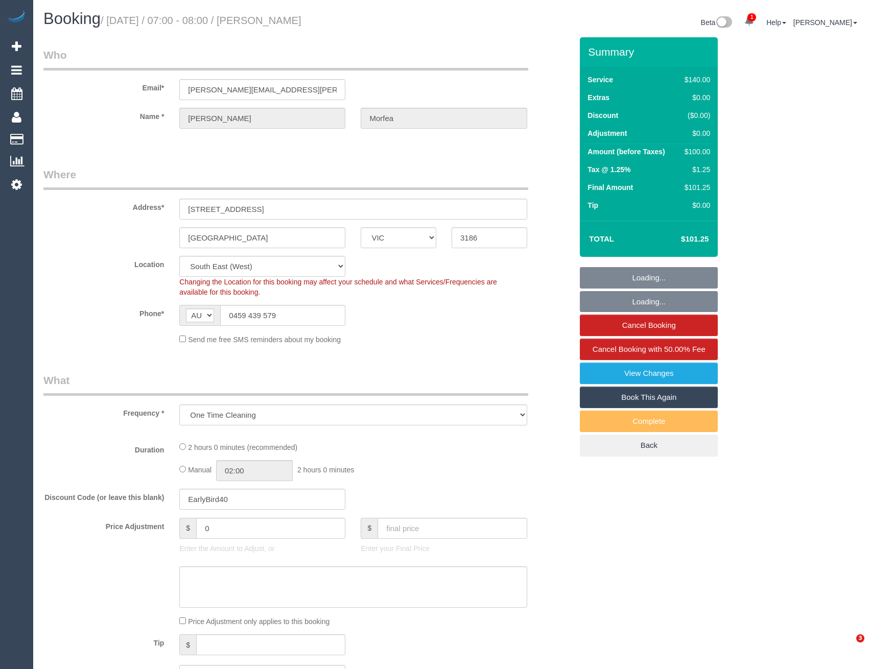
select select "VIC"
select select "object:709"
select select "string:stripe-pm_1RnSkD2GScqysDRV5UZJahHU"
select select "number:27"
select select "number:14"
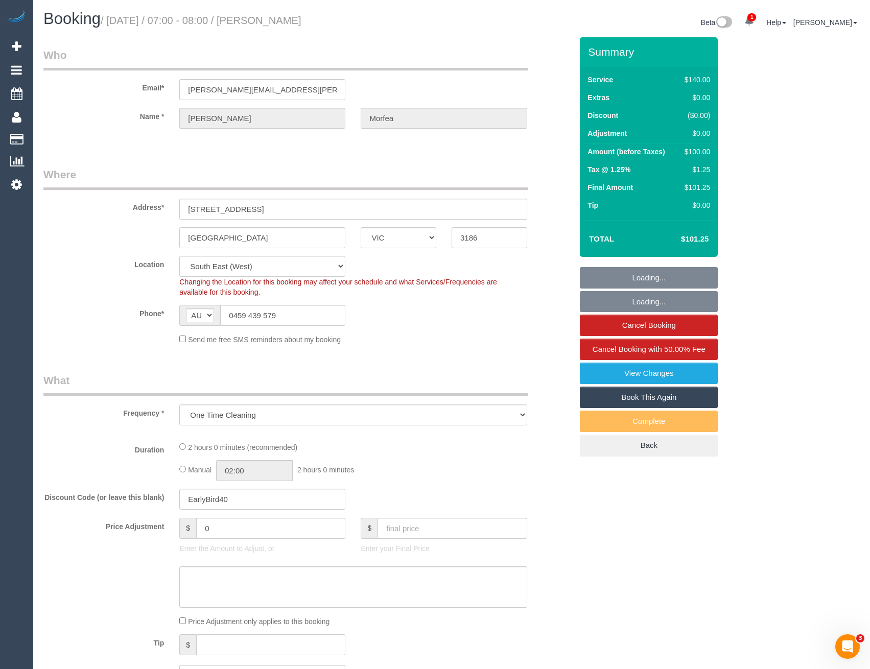
select select "number:19"
select select "number:22"
select select "number:12"
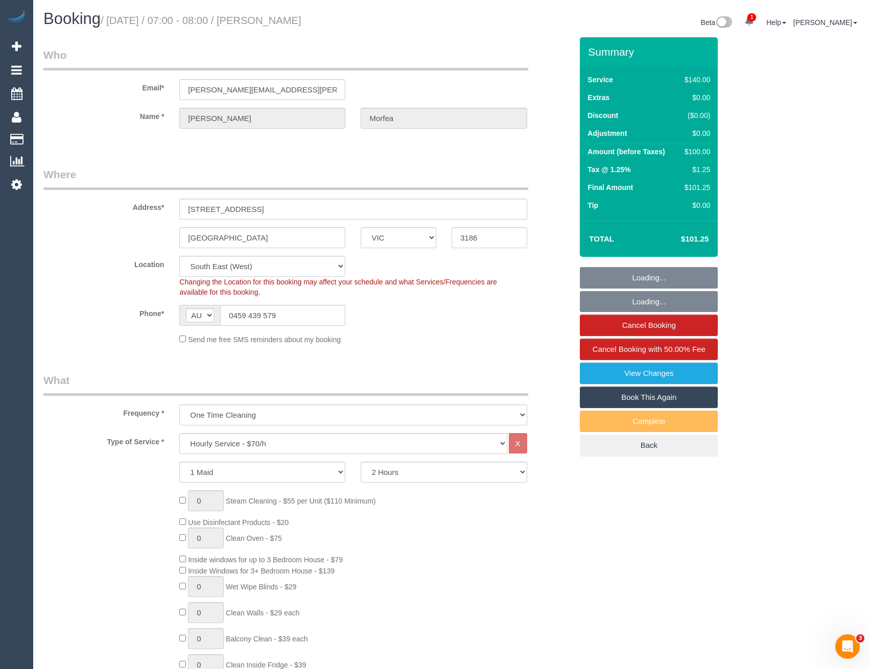
select select "spot1"
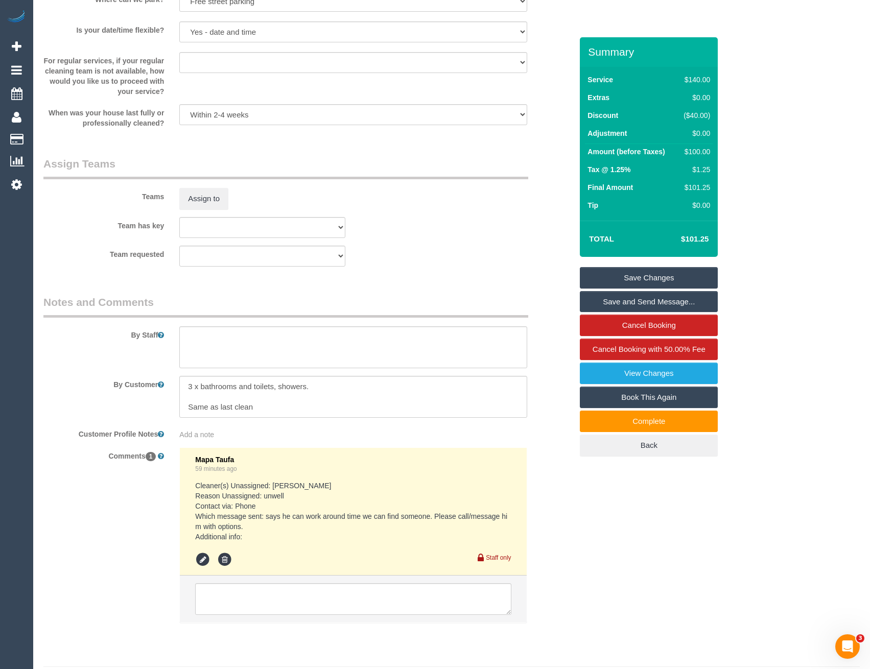
scroll to position [1393, 0]
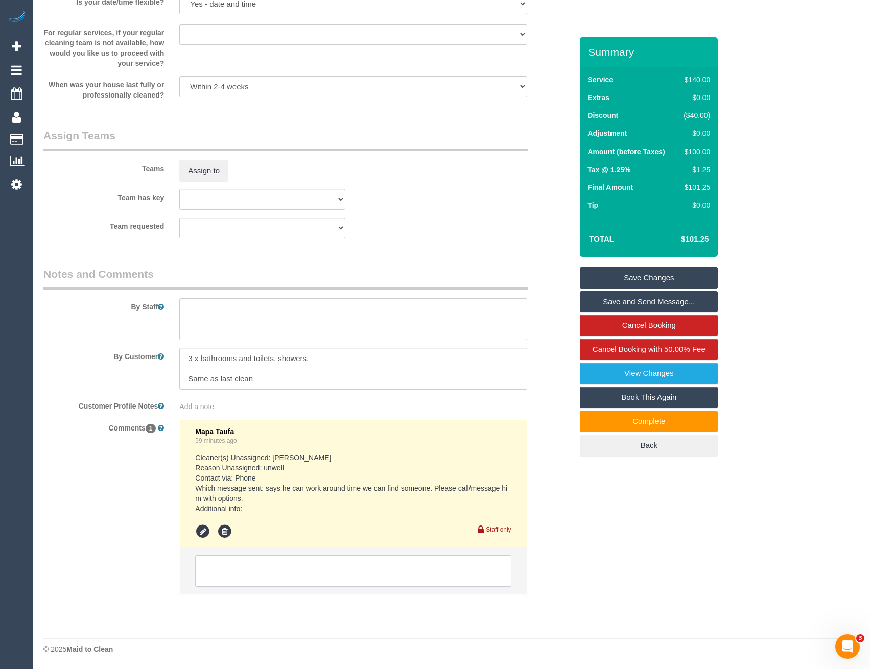
click at [305, 569] on textarea at bounding box center [353, 571] width 316 height 32
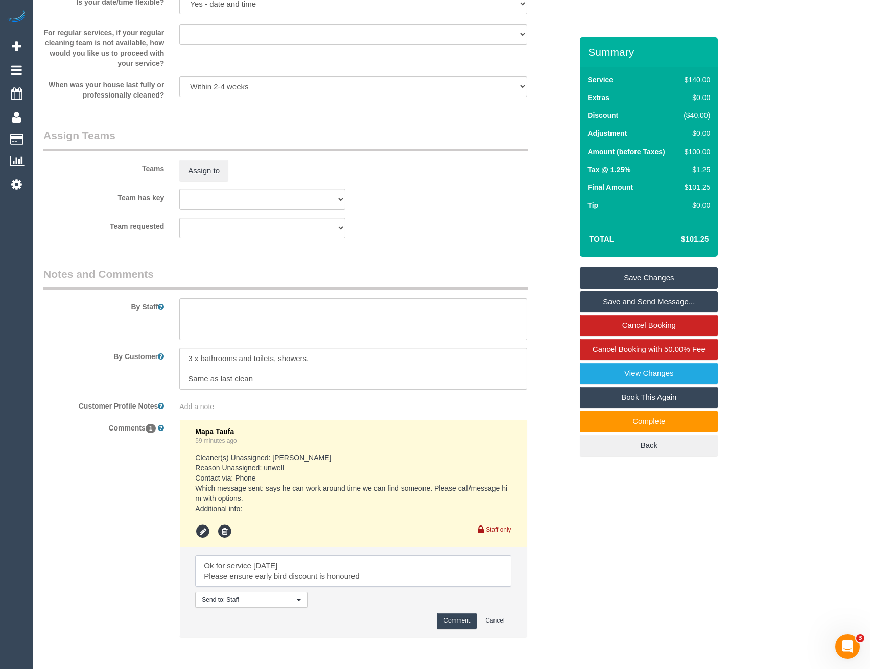
type textarea "Ok for service [DATE] Please ensure early bird discount is honoured"
click at [462, 628] on button "Comment" at bounding box center [457, 621] width 40 height 16
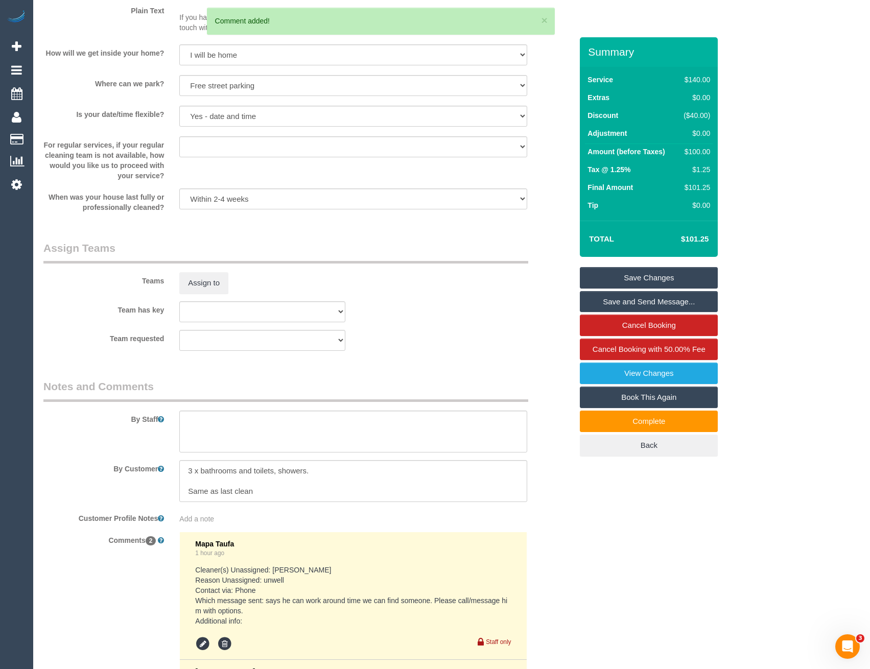
scroll to position [1137, 0]
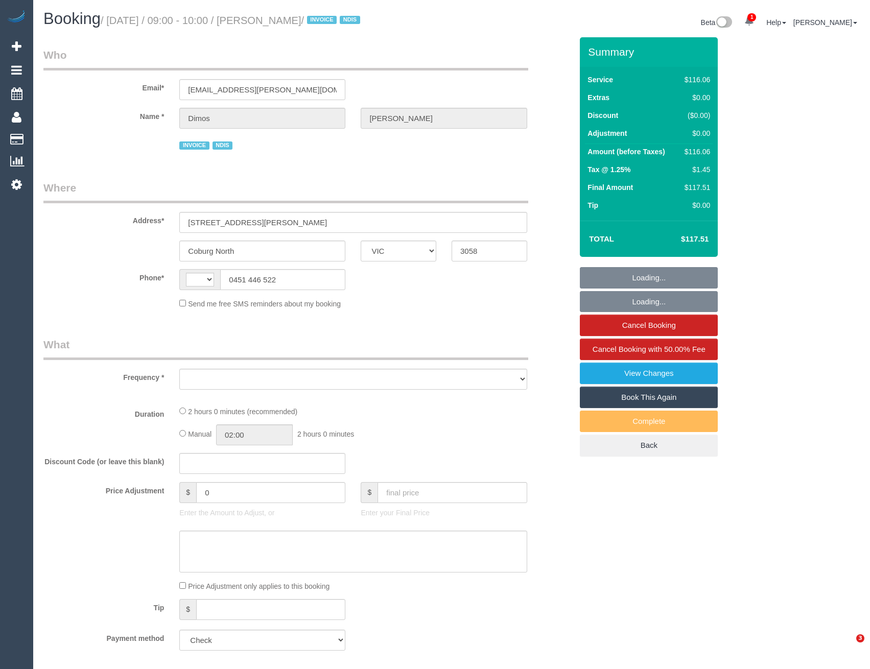
select select "VIC"
select select "string:AU"
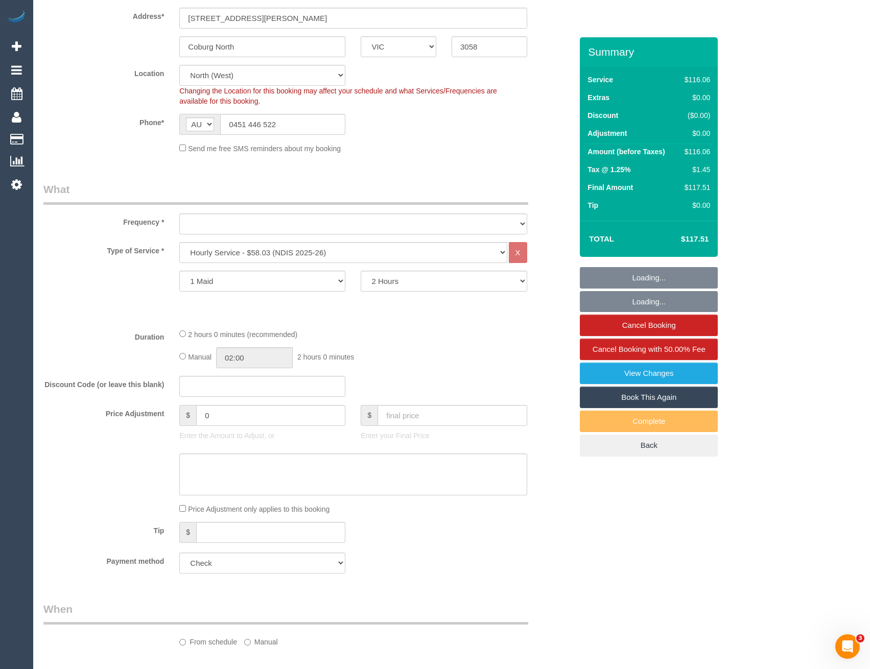
select select "object:632"
select select "number:27"
select select "number:14"
select select "number:19"
select select "number:25"
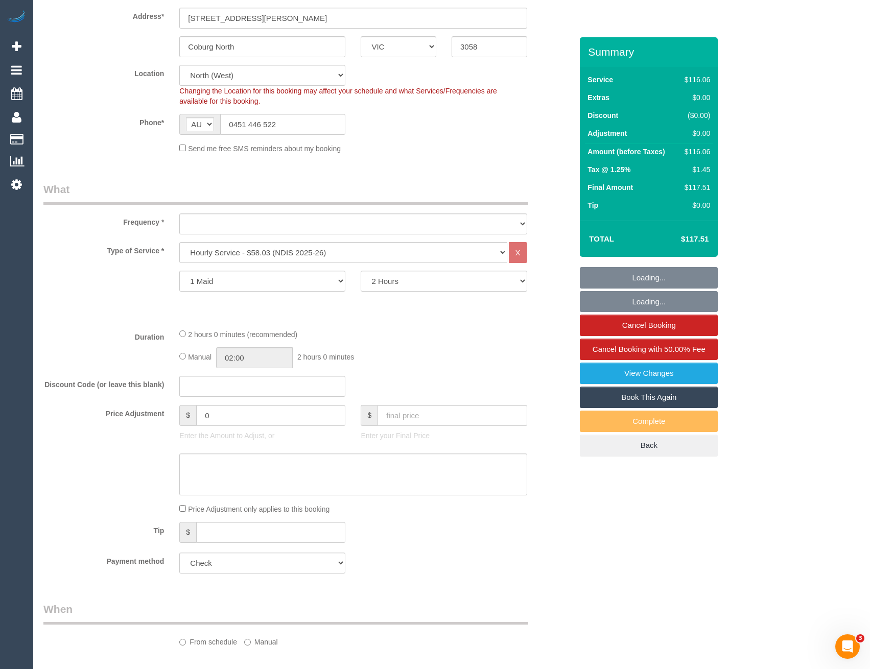
select select "number:34"
select select "number:12"
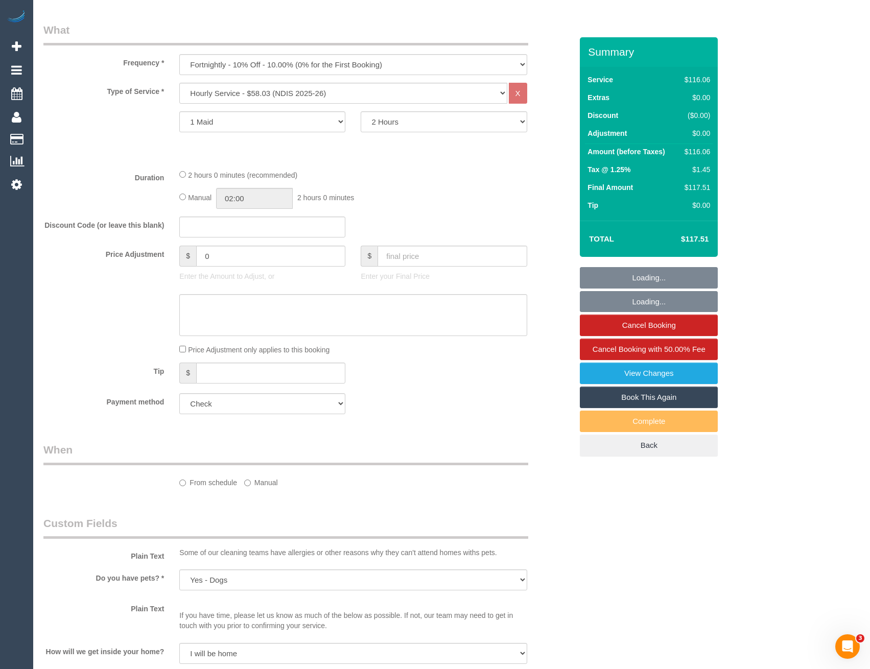
select select "object:797"
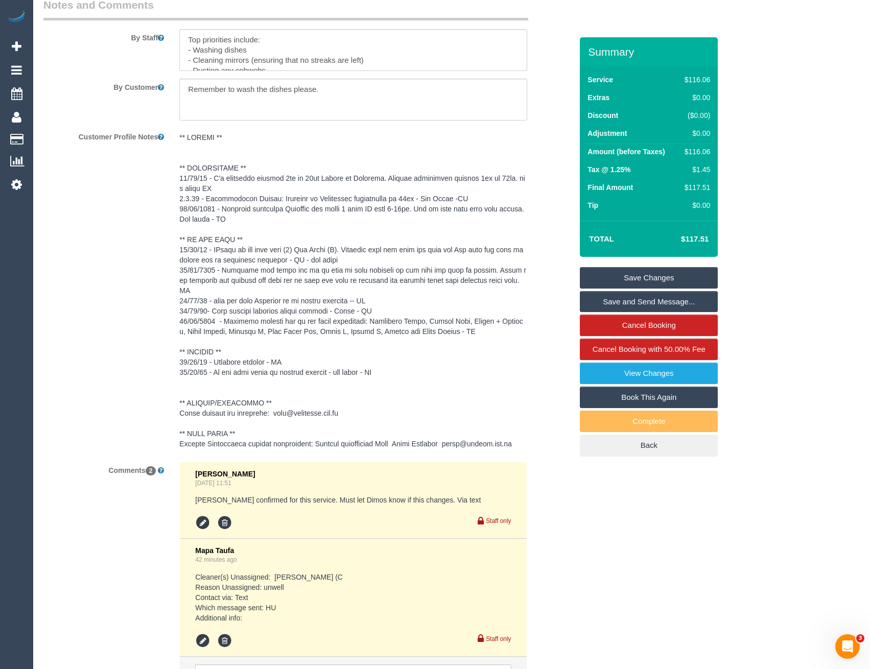
scroll to position [1547, 0]
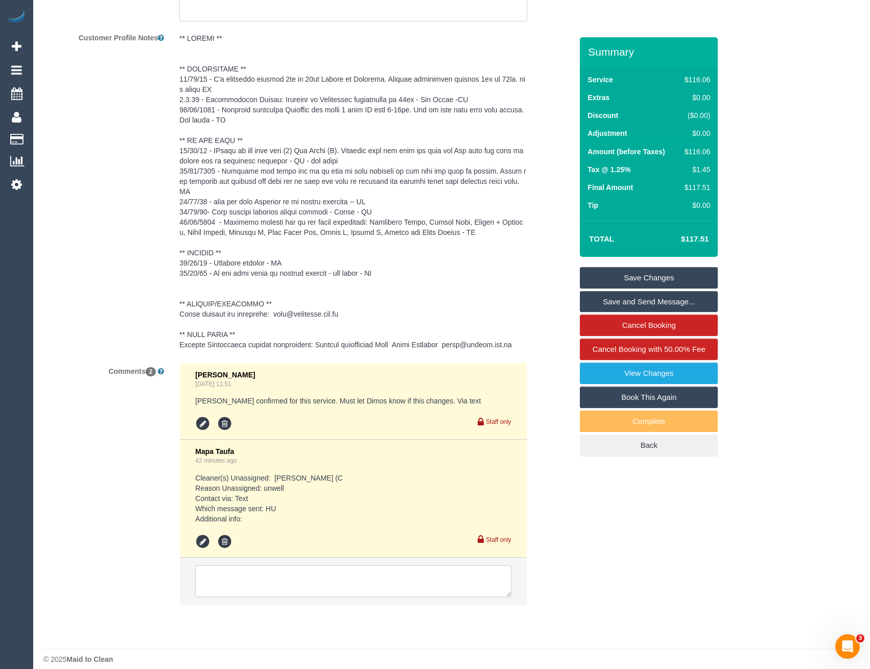
click at [278, 568] on textarea at bounding box center [353, 581] width 316 height 32
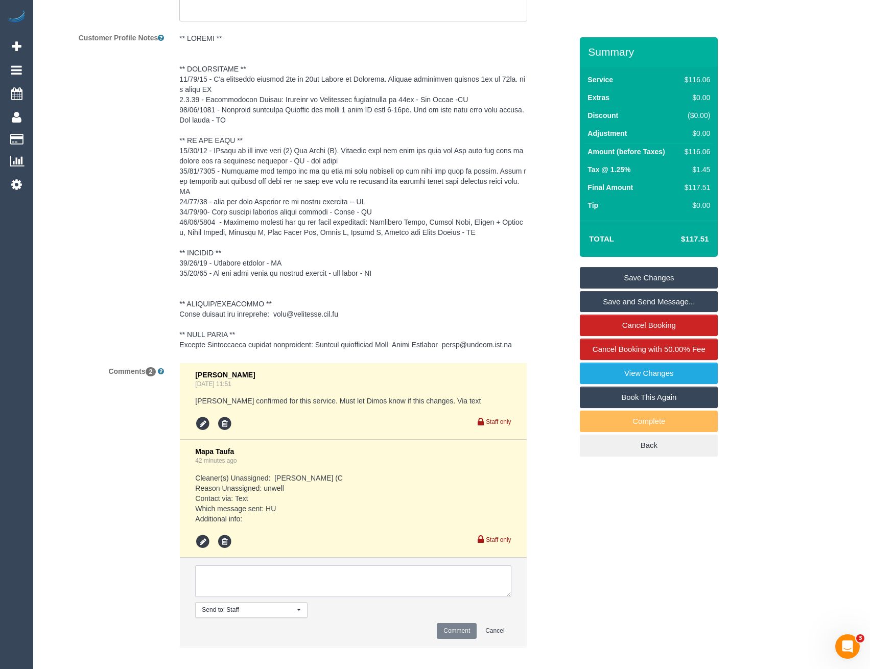
paste textarea "All good. I understand. Please reschedule for either tomorrow or Thursday please"
type textarea "All good. I understand. Please reschedule for either tomorrow or Thursday please"
click at [453, 623] on button "Comment" at bounding box center [457, 631] width 40 height 16
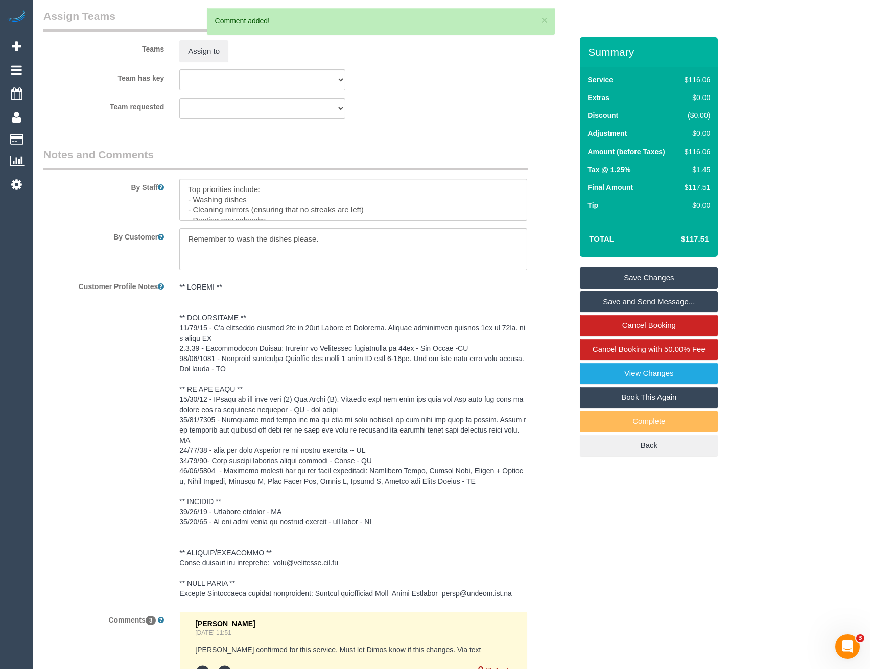
scroll to position [1292, 0]
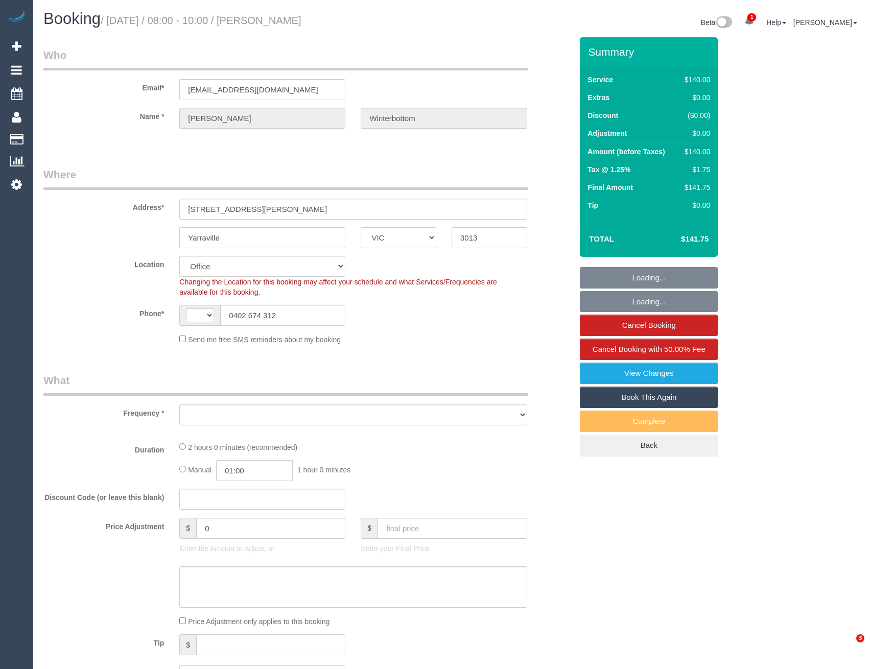
select select "VIC"
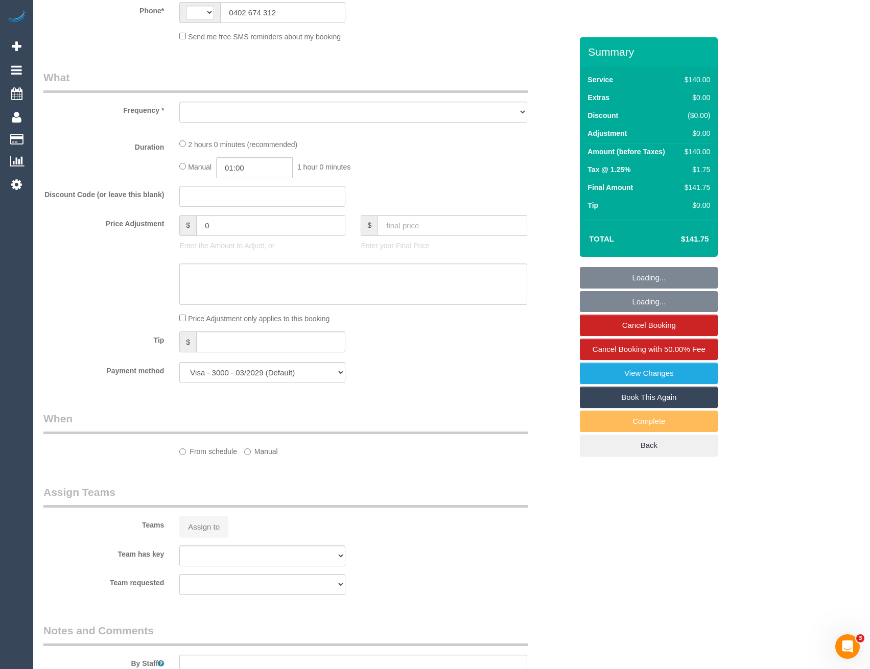
select select "string:AU"
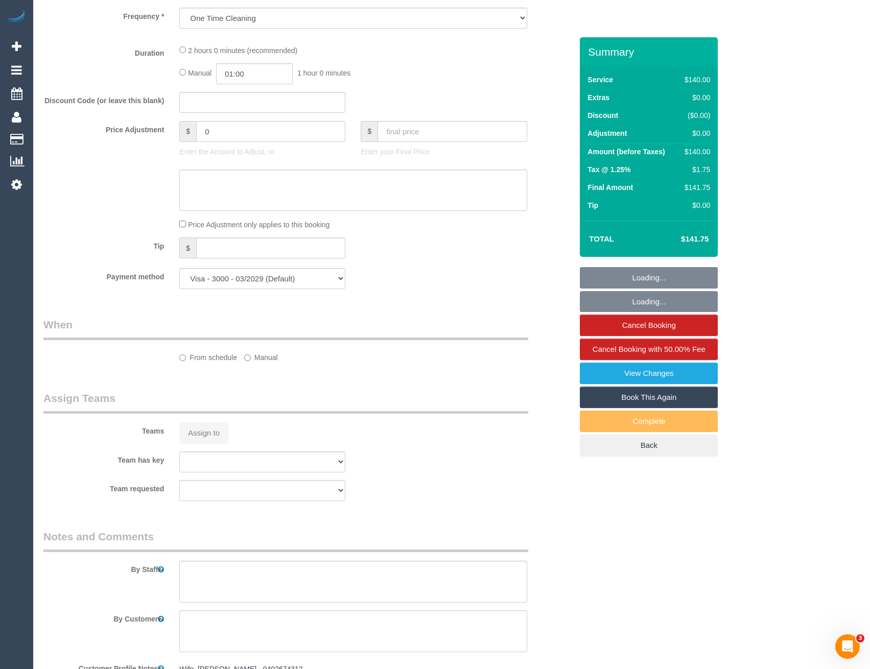
select select "object:763"
select select "number:27"
select select "number:14"
select select "number:19"
select select "number:22"
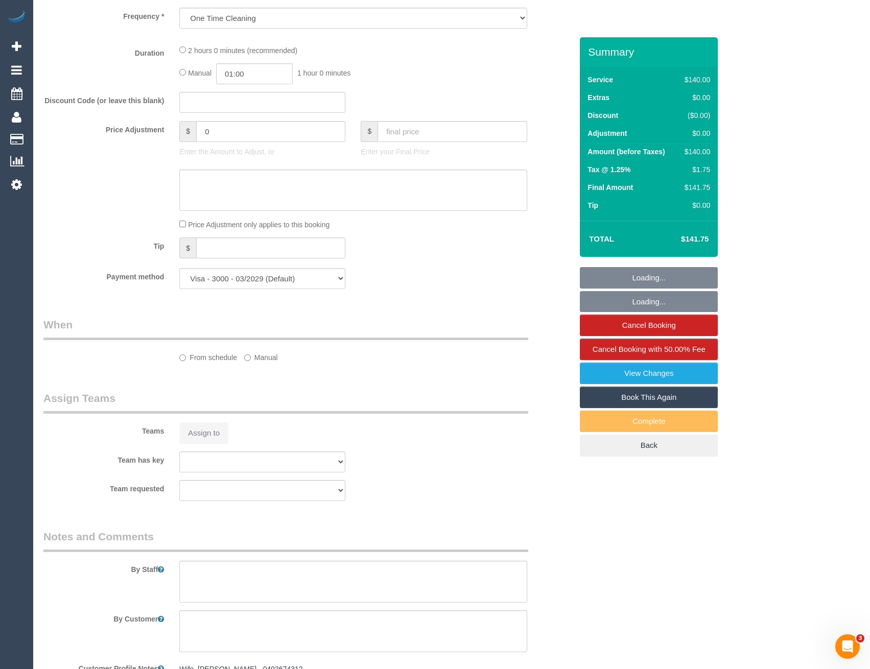
select select "number:35"
select select "number:26"
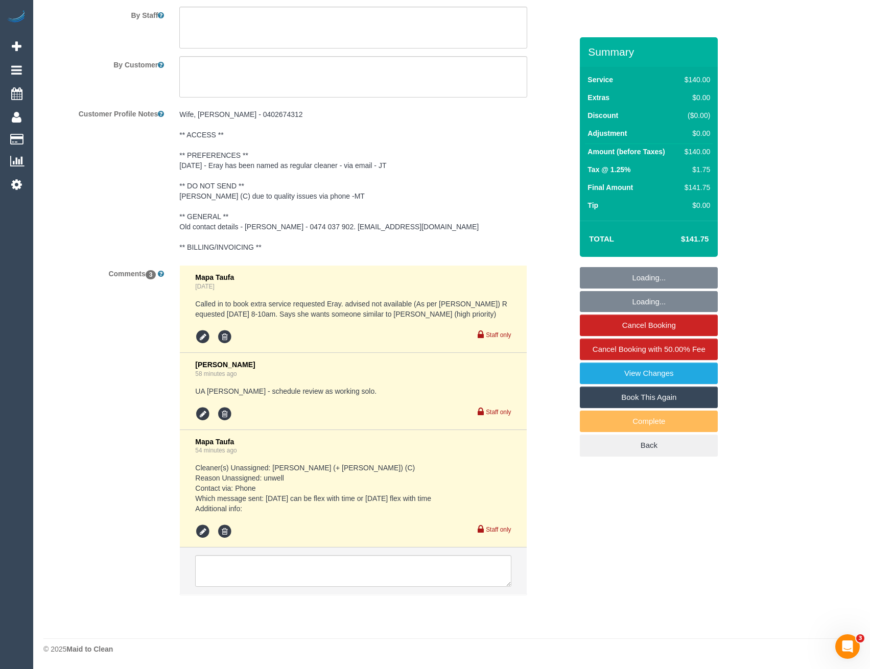
scroll to position [1740, 0]
click at [249, 568] on textarea at bounding box center [353, 572] width 316 height 32
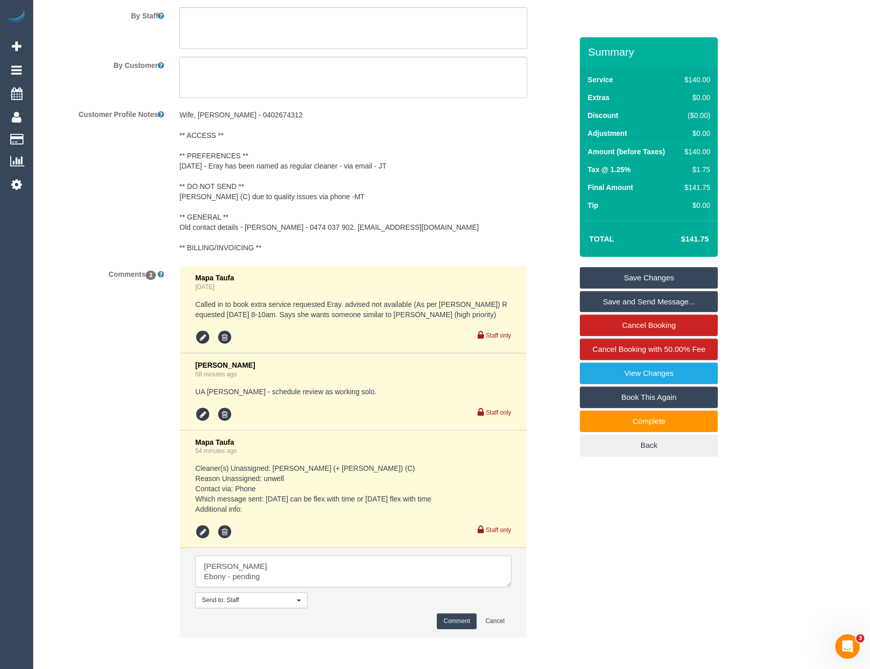
scroll to position [5, 0]
type textarea "[PERSON_NAME] Ebony - pending [PERSON_NAME]"
click at [458, 615] on button "Comment" at bounding box center [457, 621] width 40 height 16
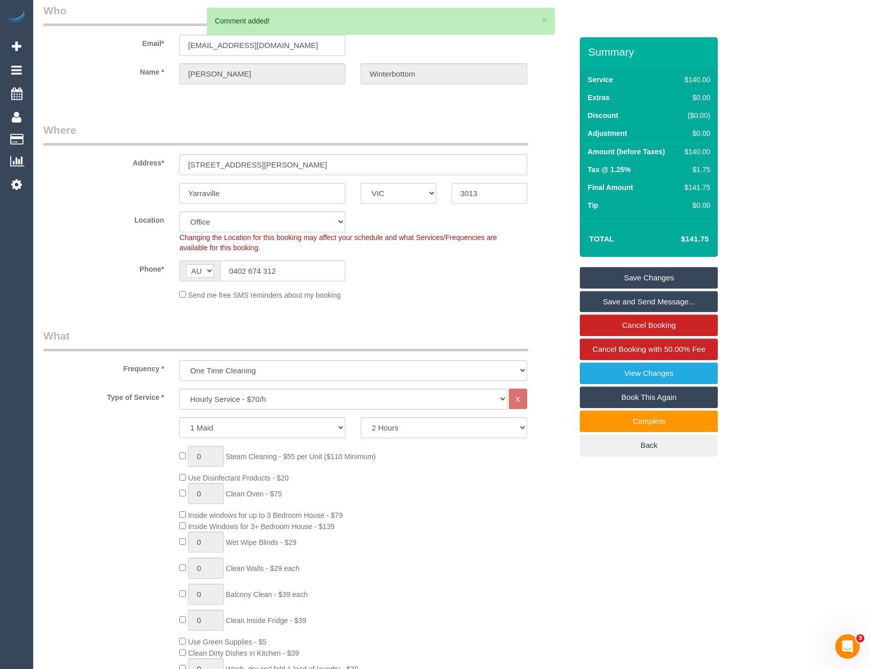
scroll to position [0, 0]
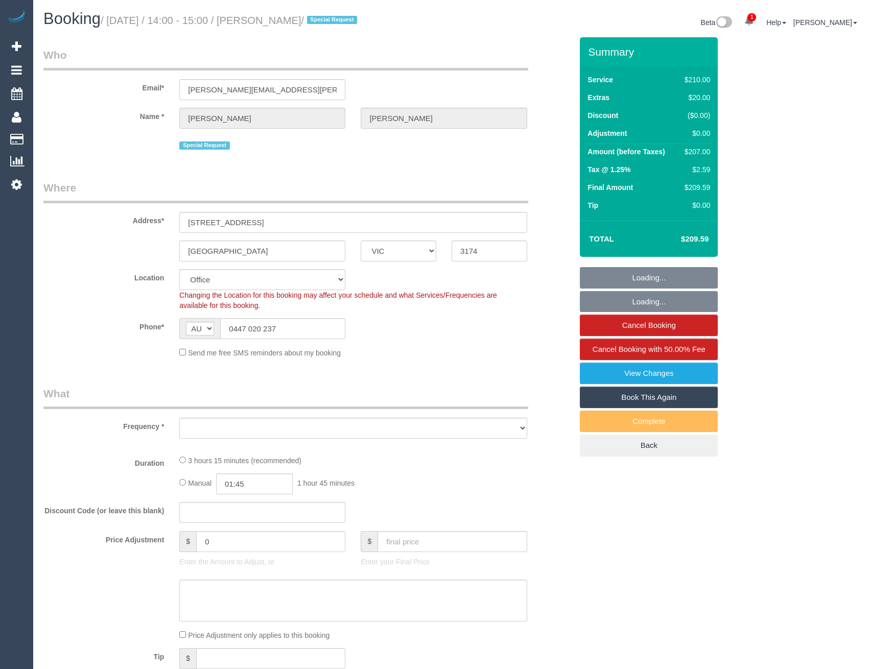
select select "VIC"
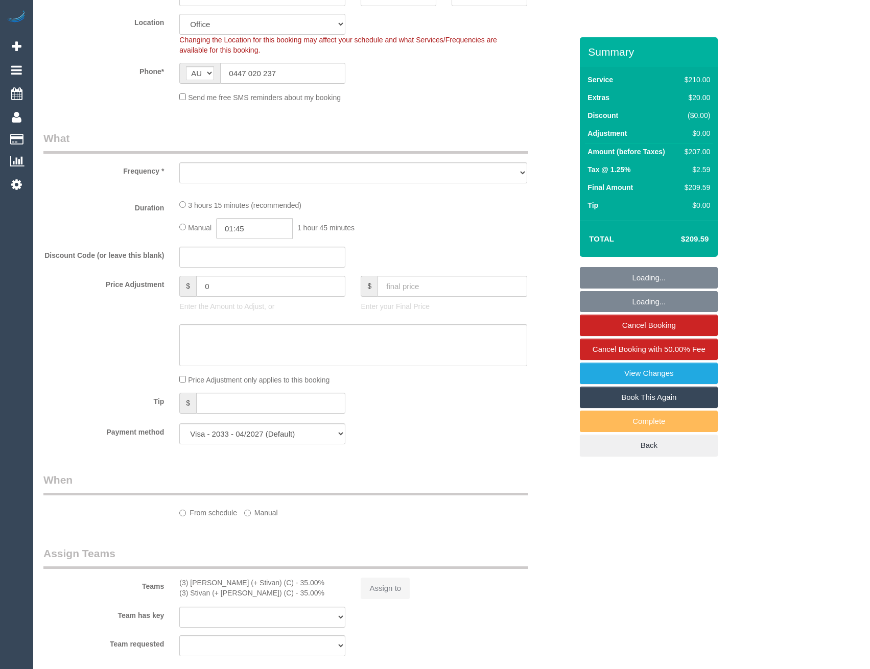
select select "object:2172"
select select "180"
select select "number:29"
select select "number:14"
select select "number:18"
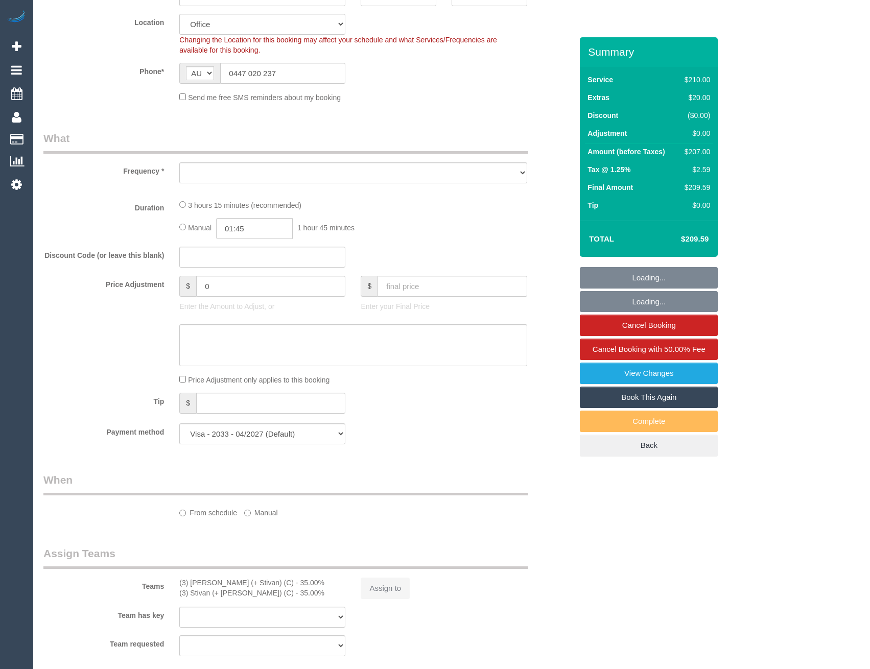
select select "number:22"
select select "number:34"
select select "number:12"
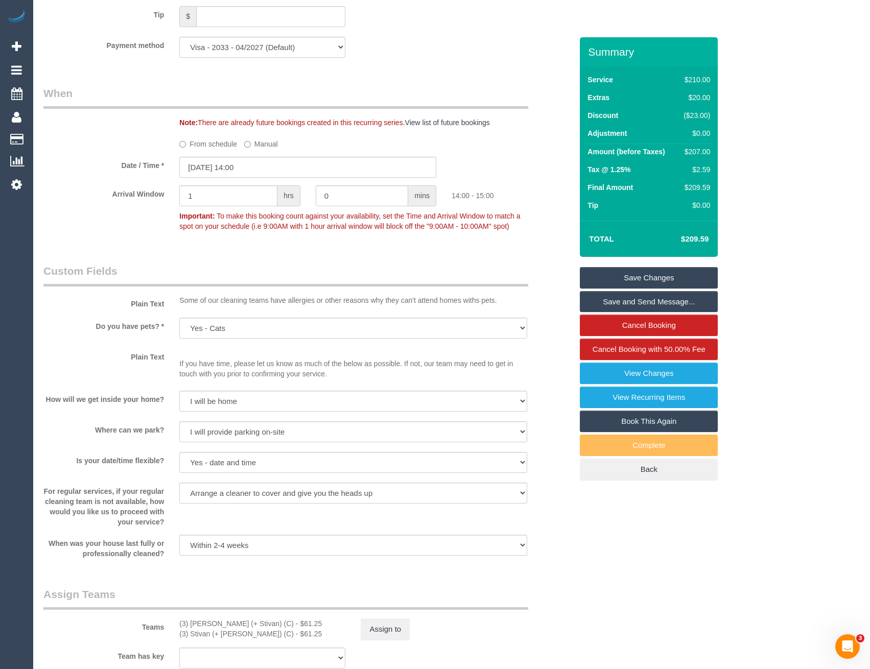
scroll to position [1328, 0]
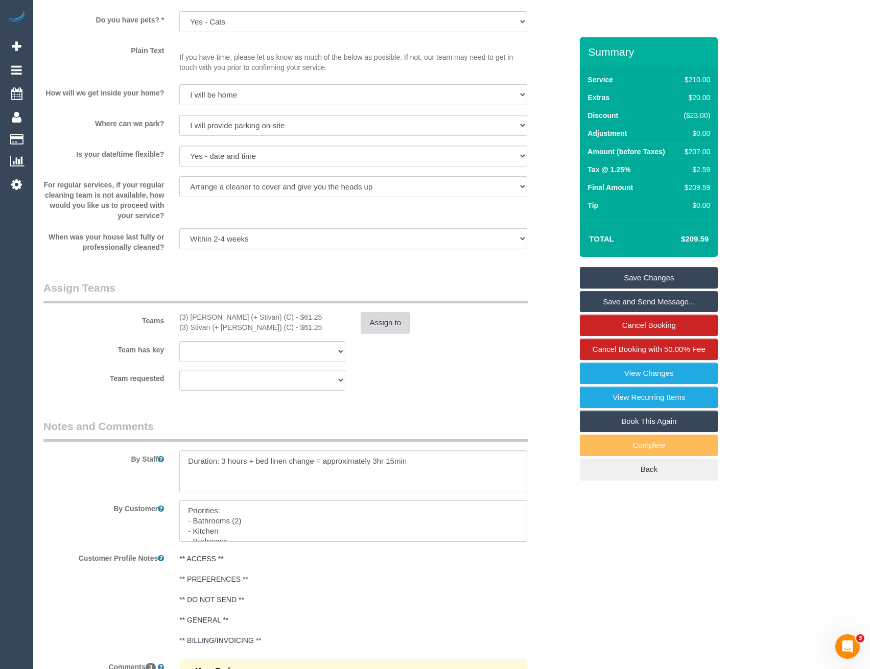
click at [384, 321] on button "Assign to" at bounding box center [385, 322] width 49 height 21
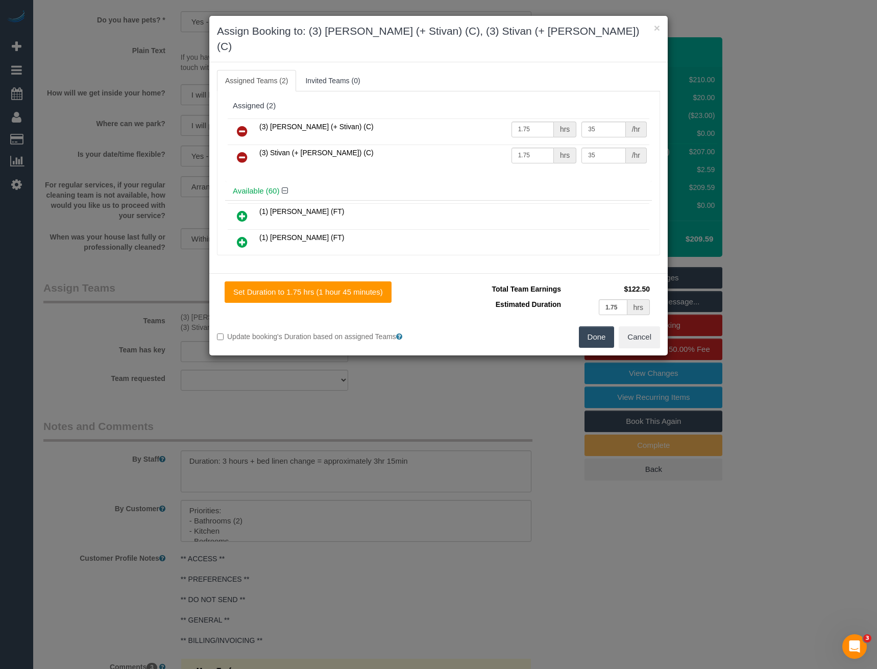
click at [459, 382] on div "× Assign Booking to: (3) [PERSON_NAME] (+ Stivan) (C), (3) Stivan (+ [PERSON_NA…" at bounding box center [438, 334] width 877 height 669
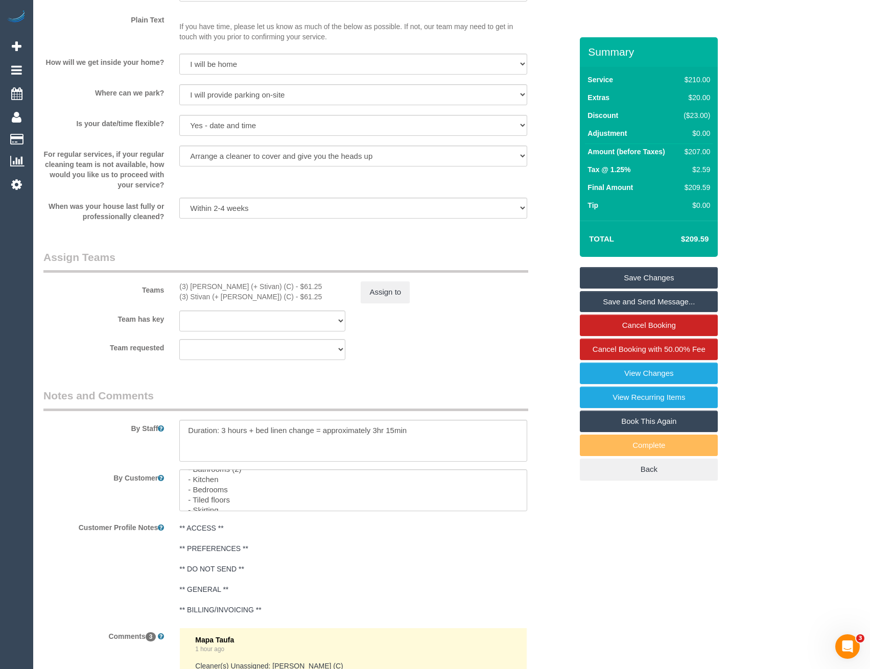
scroll to position [31, 0]
click at [390, 291] on button "Assign to" at bounding box center [385, 291] width 49 height 21
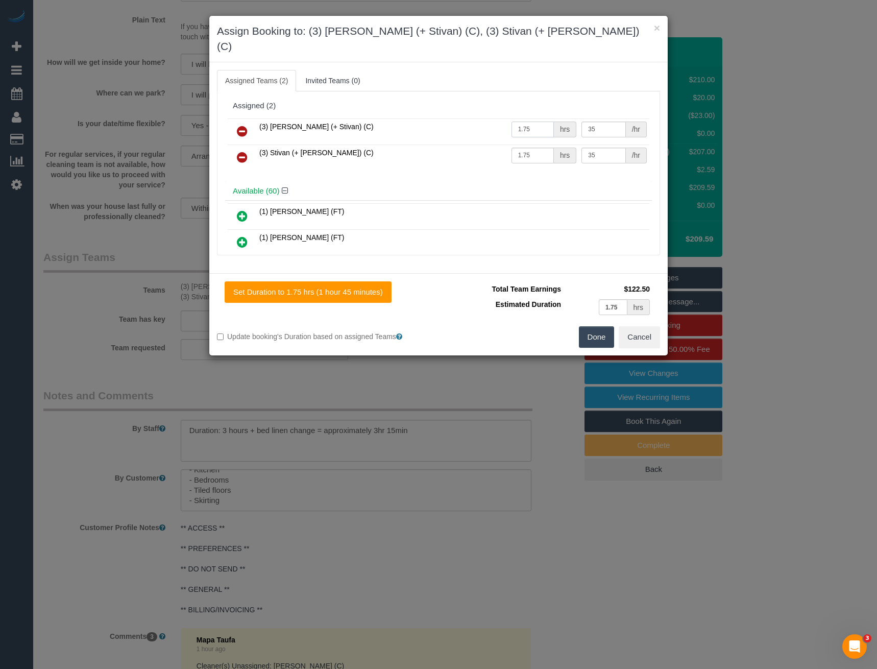
drag, startPoint x: 538, startPoint y: 114, endPoint x: 460, endPoint y: 125, distance: 78.9
click at [461, 125] on tr "(3) [PERSON_NAME] (+ Stivan) (C) 1.75 hrs 35 /hr" at bounding box center [439, 131] width 422 height 26
click at [532, 122] on input "1.75" at bounding box center [533, 130] width 42 height 16
drag, startPoint x: 525, startPoint y: 114, endPoint x: 499, endPoint y: 120, distance: 26.6
click at [499, 120] on tr "(3) [PERSON_NAME] (+ Stivan) (C) 1.75 hrs 35 /hr" at bounding box center [439, 131] width 422 height 26
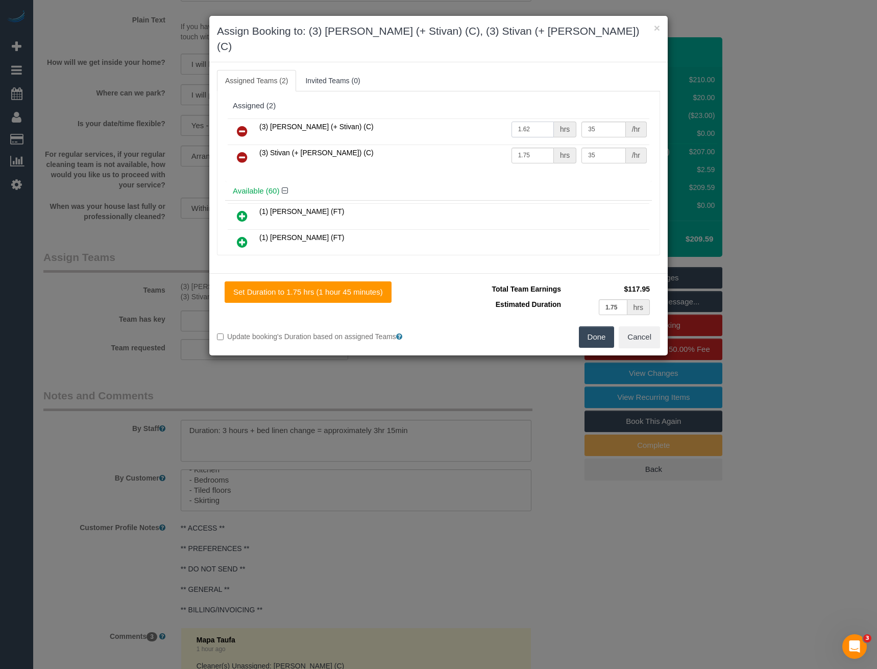
type input "1.62"
type input "35.76"
drag, startPoint x: 498, startPoint y: 141, endPoint x: 461, endPoint y: 139, distance: 36.8
click at [478, 145] on tr "(3) Stivan (+ [PERSON_NAME]) (C) 1.75 hrs 35 /hr" at bounding box center [439, 158] width 422 height 26
type input "1.62"
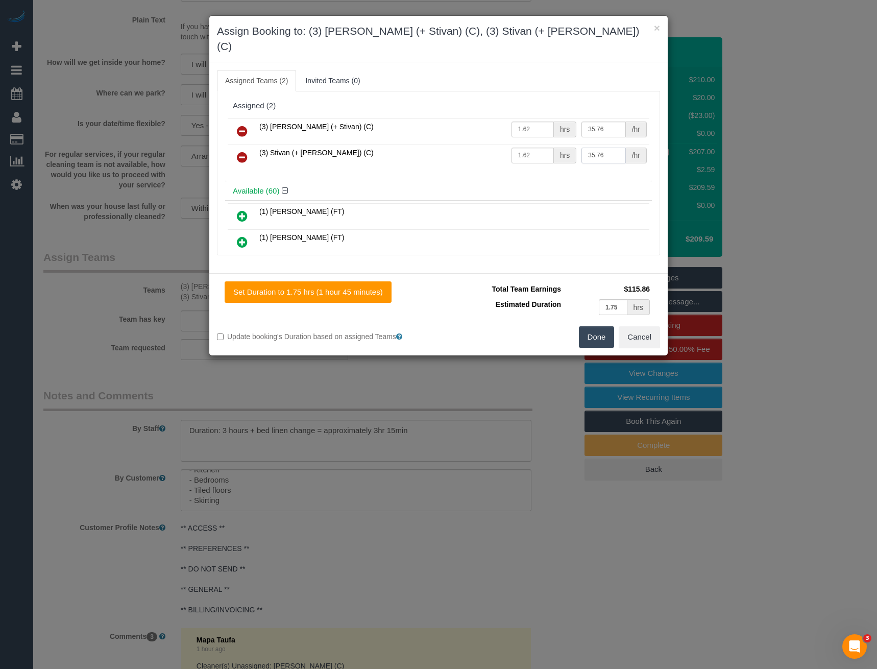
type input "35.76"
click at [592, 326] on button "Done" at bounding box center [597, 336] width 36 height 21
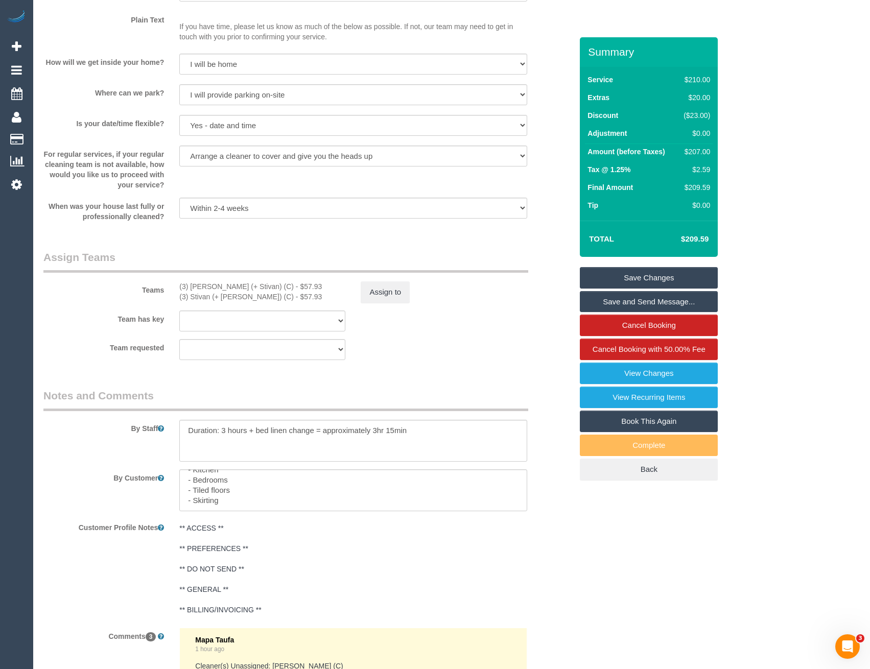
click at [629, 276] on link "Save Changes" at bounding box center [649, 277] width 138 height 21
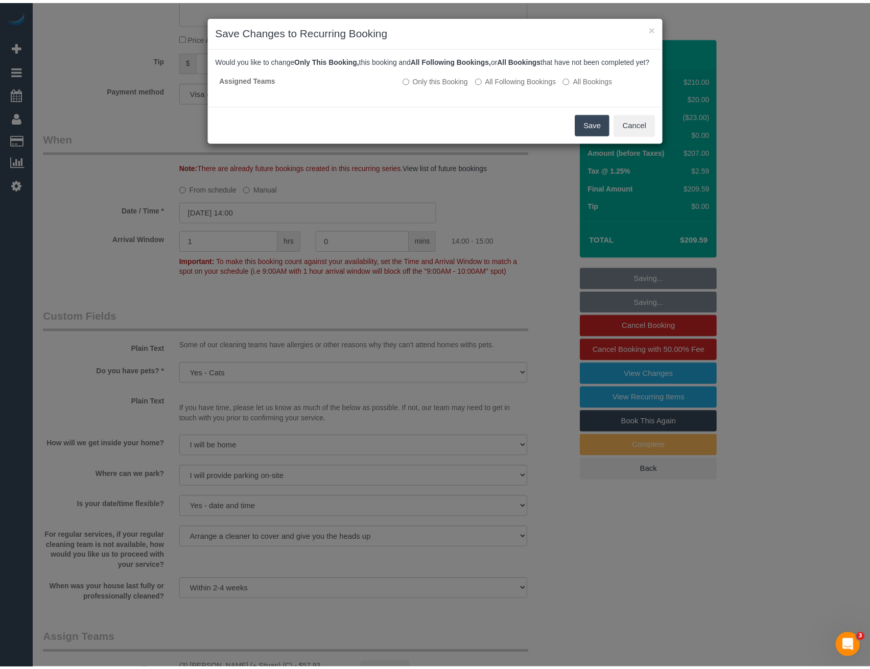
scroll to position [950, 0]
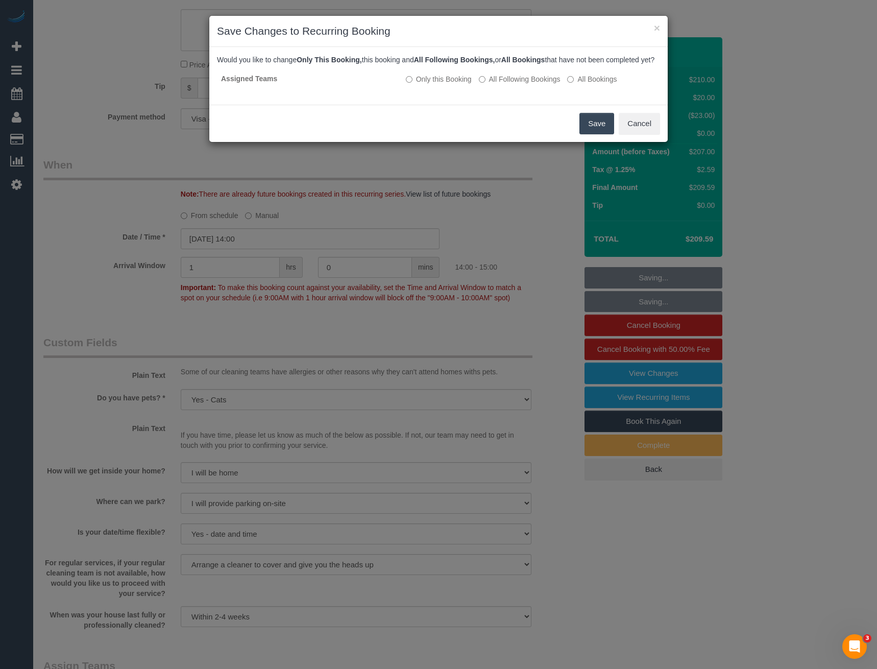
click at [590, 134] on button "Save" at bounding box center [597, 123] width 35 height 21
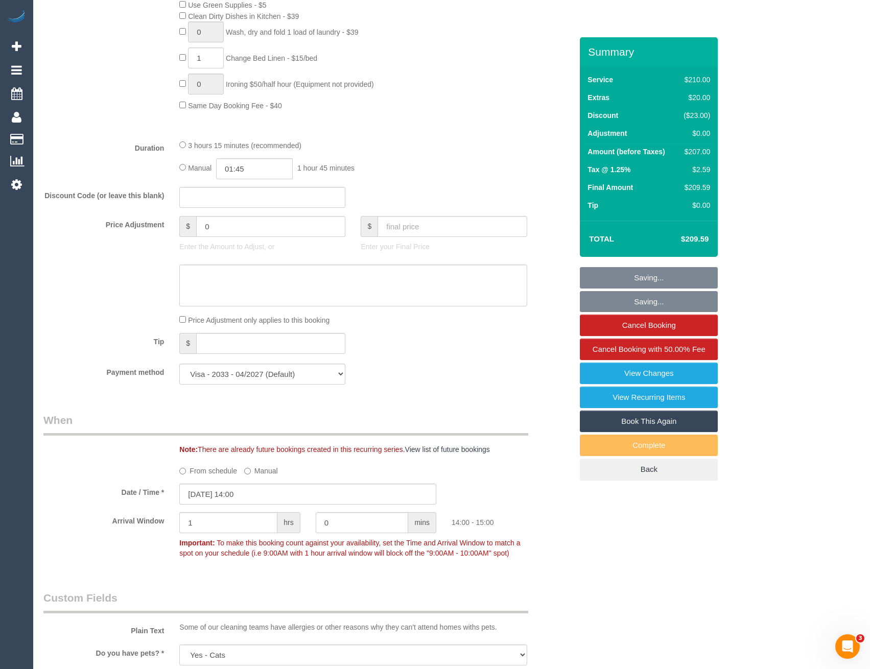
scroll to position [490, 0]
